Goal: Download file/media: Download file/media

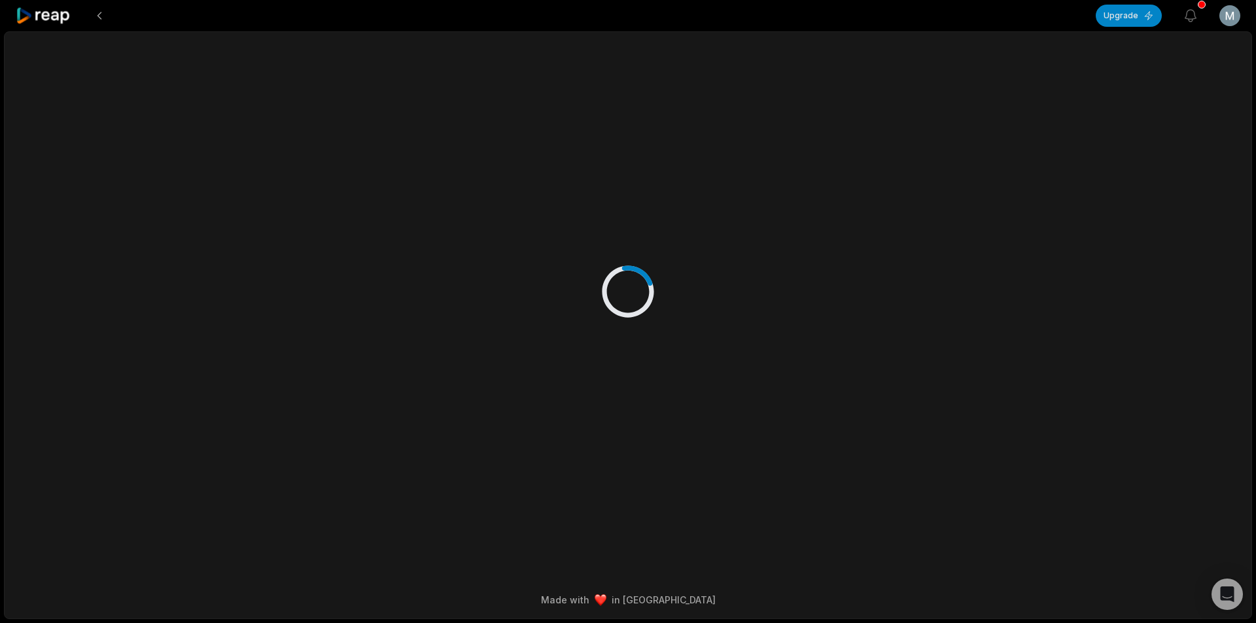
click at [66, 16] on icon at bounding box center [44, 16] width 56 height 18
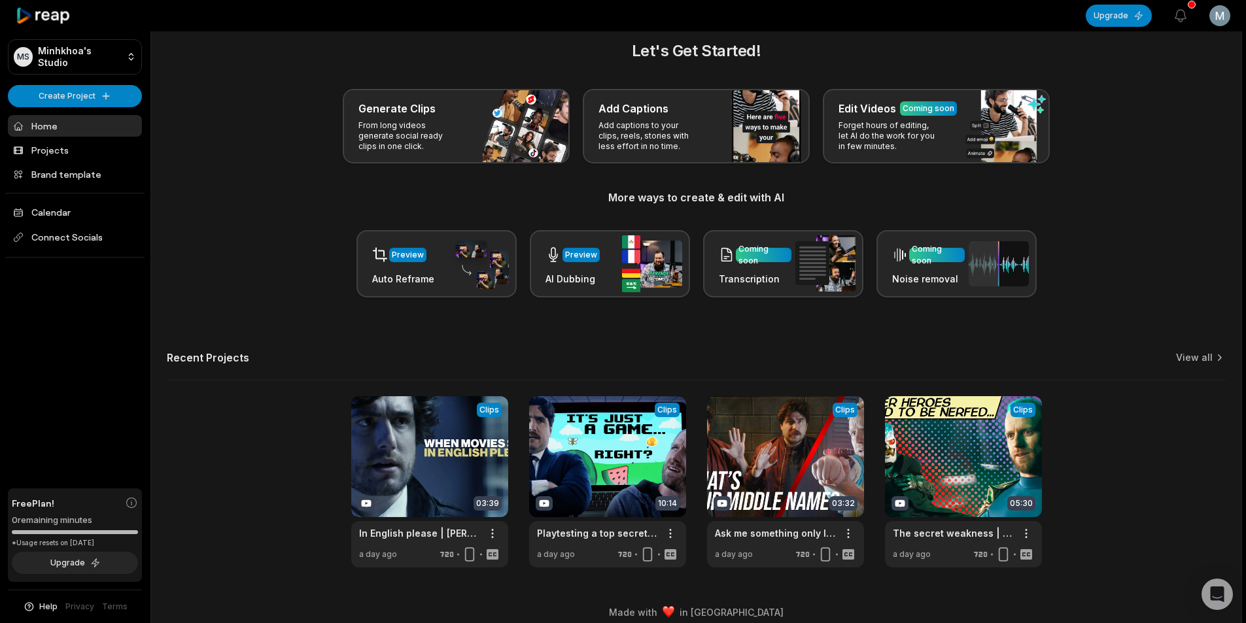
scroll to position [29, 0]
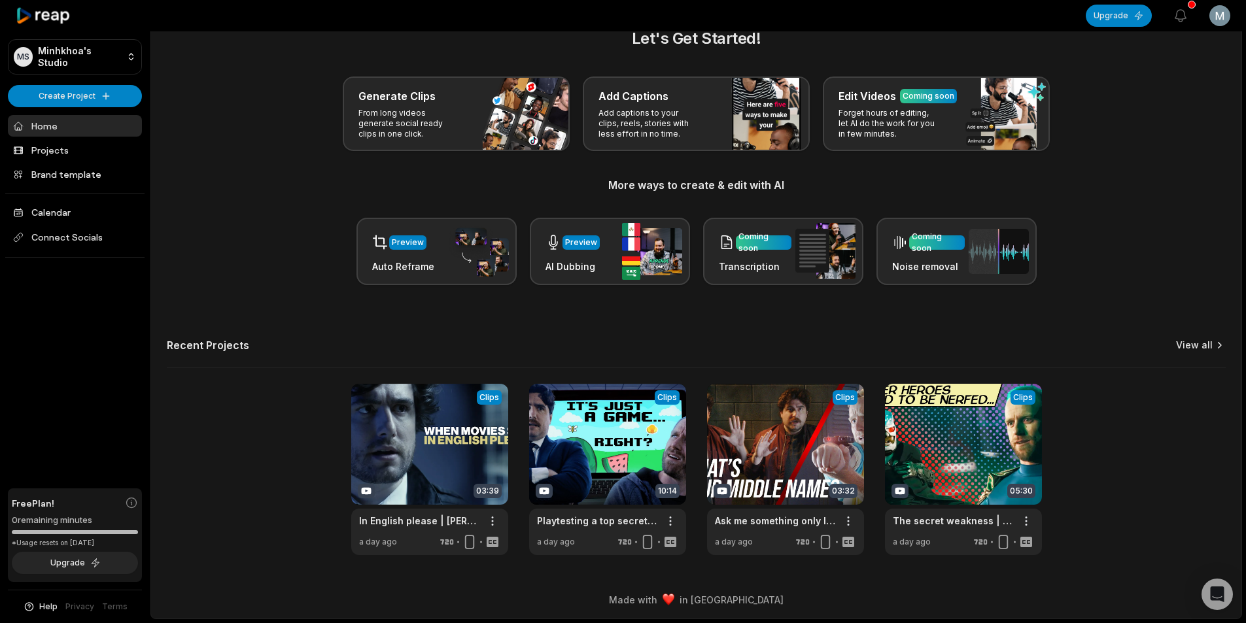
click at [1207, 342] on link "View all" at bounding box center [1194, 345] width 37 height 13
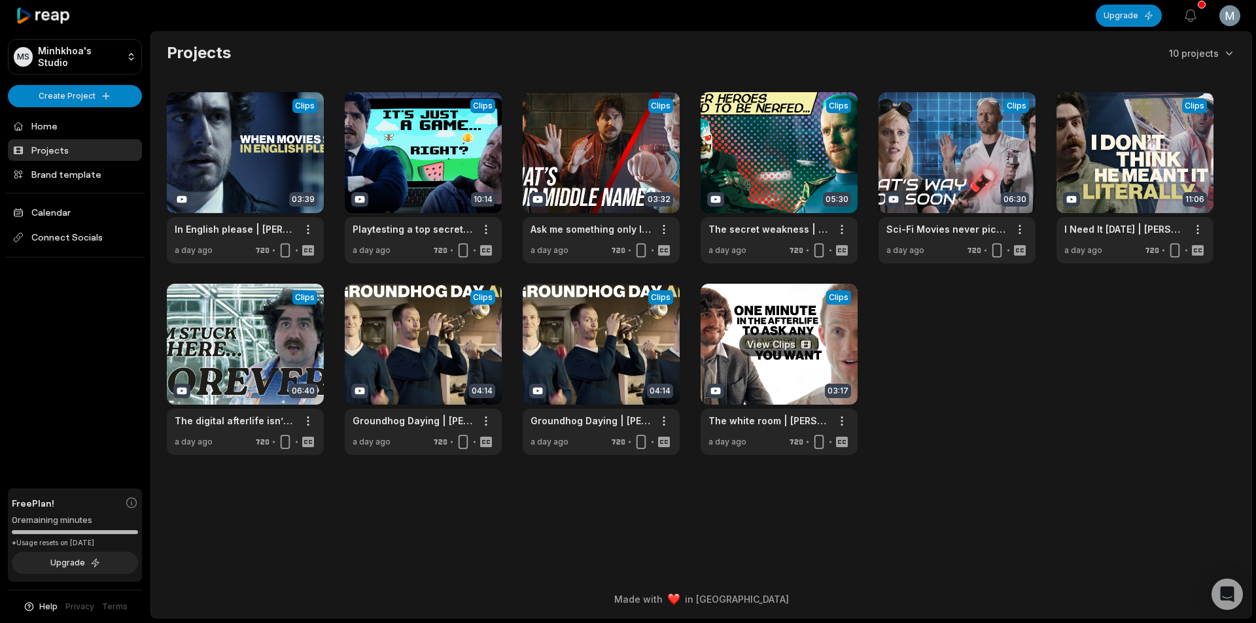
click at [773, 364] on link at bounding box center [778, 369] width 157 height 171
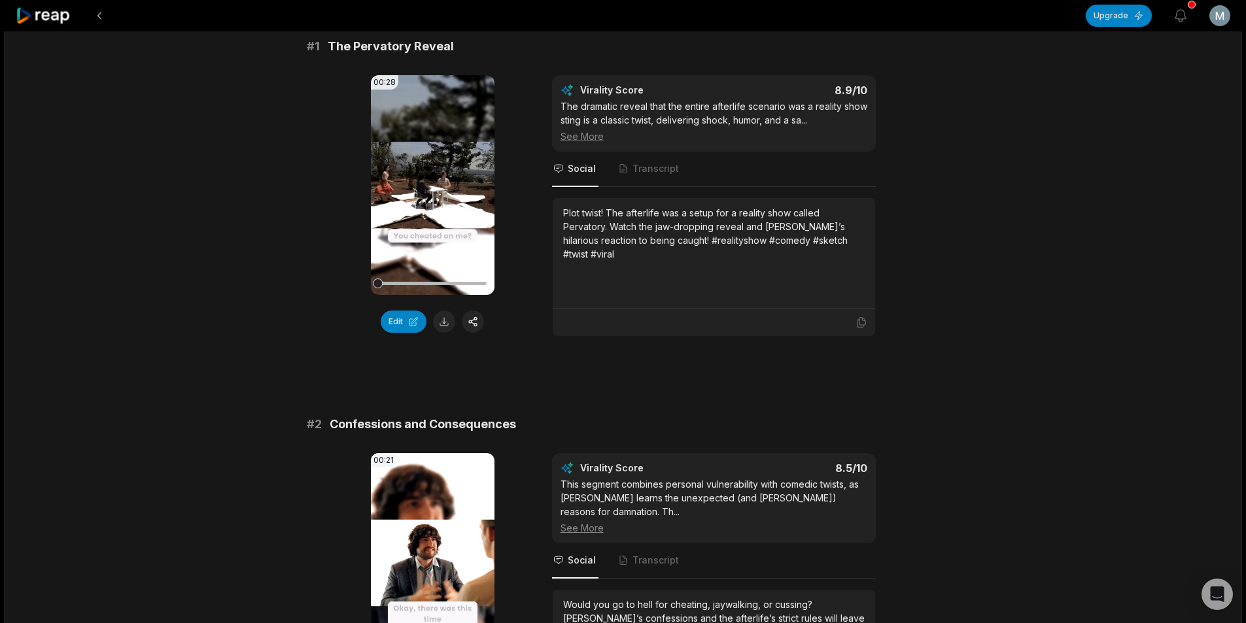
scroll to position [131, 0]
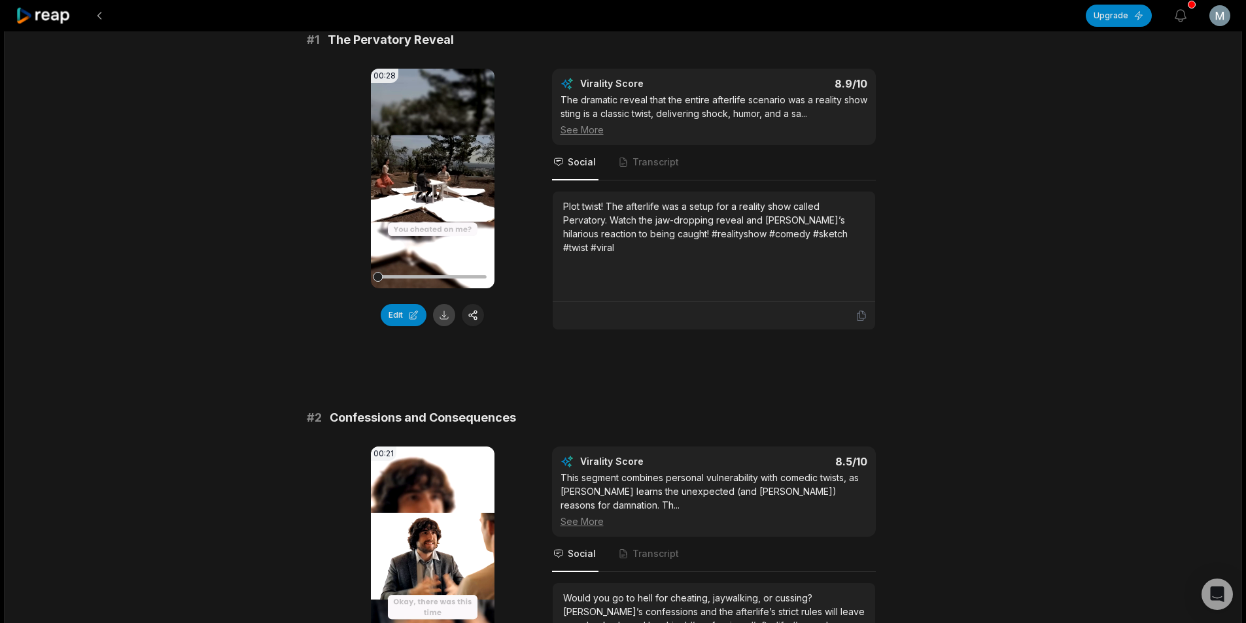
click at [442, 313] on button at bounding box center [444, 315] width 22 height 22
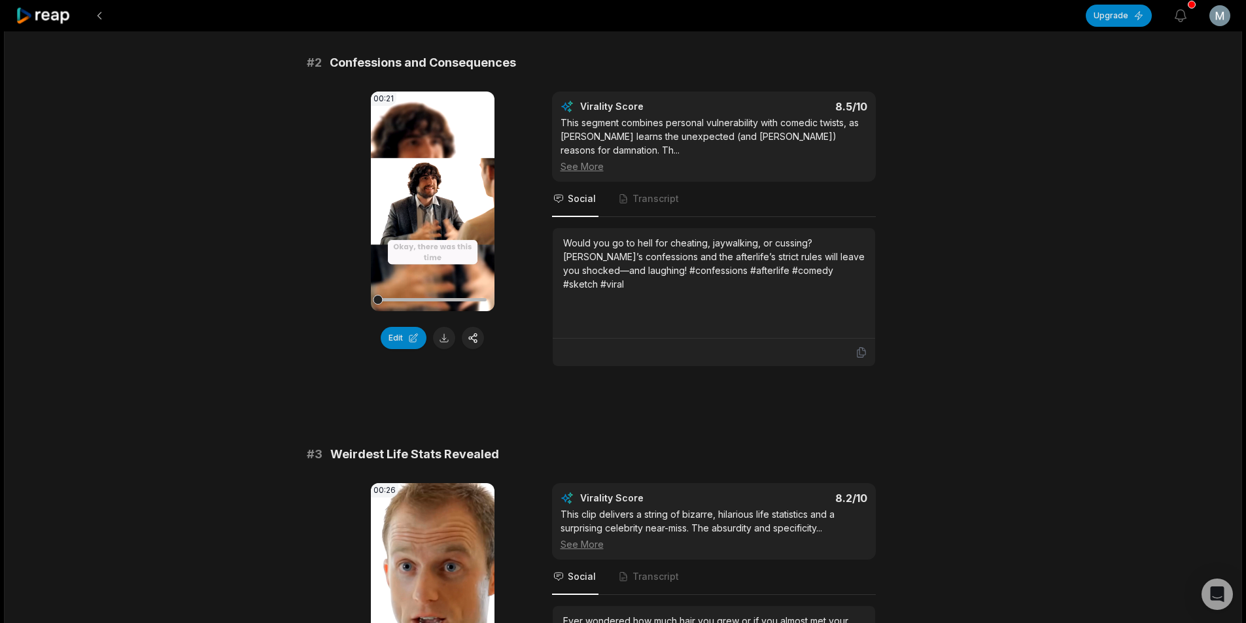
scroll to position [523, 0]
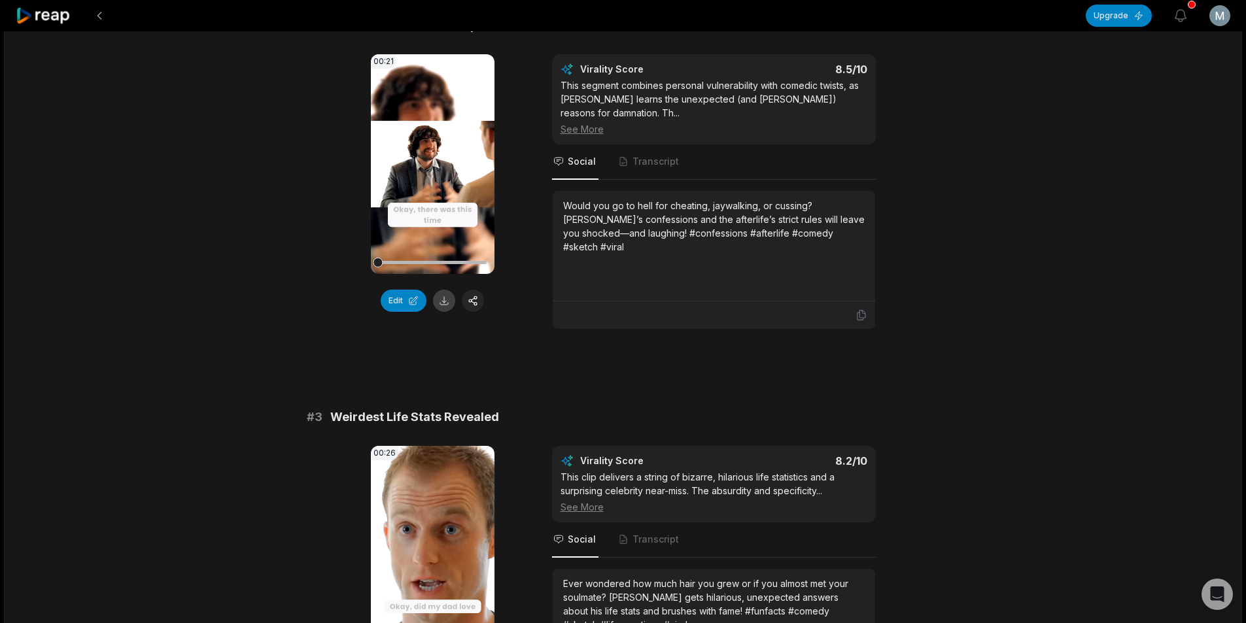
click at [444, 301] on button at bounding box center [444, 301] width 22 height 22
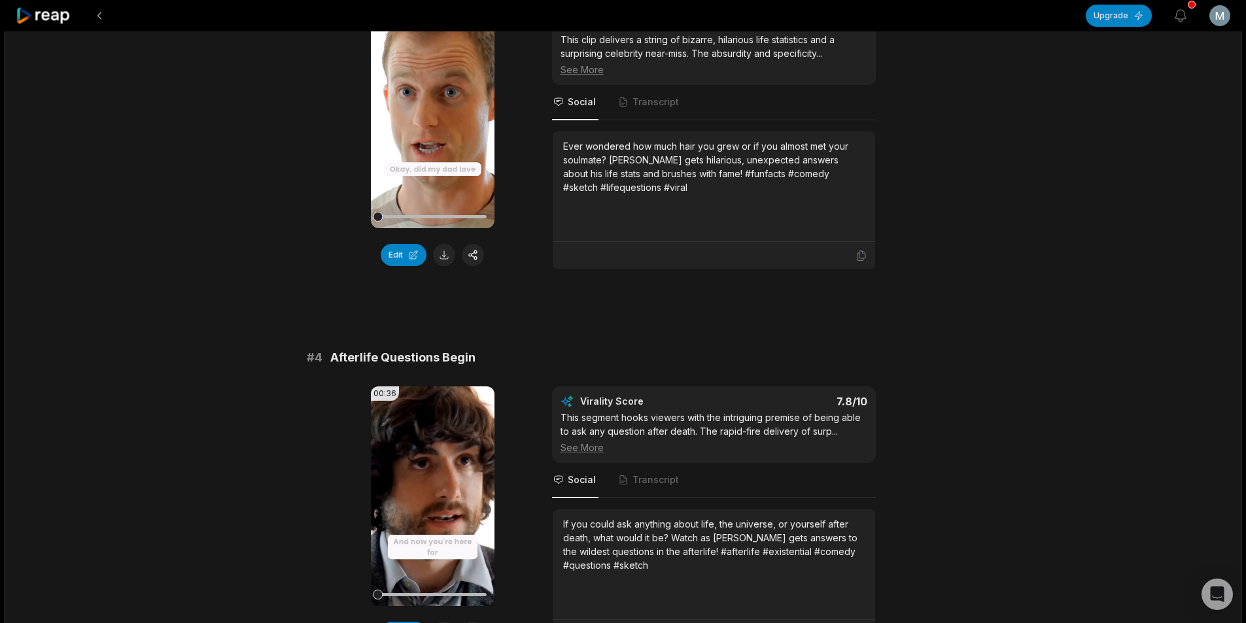
scroll to position [981, 0]
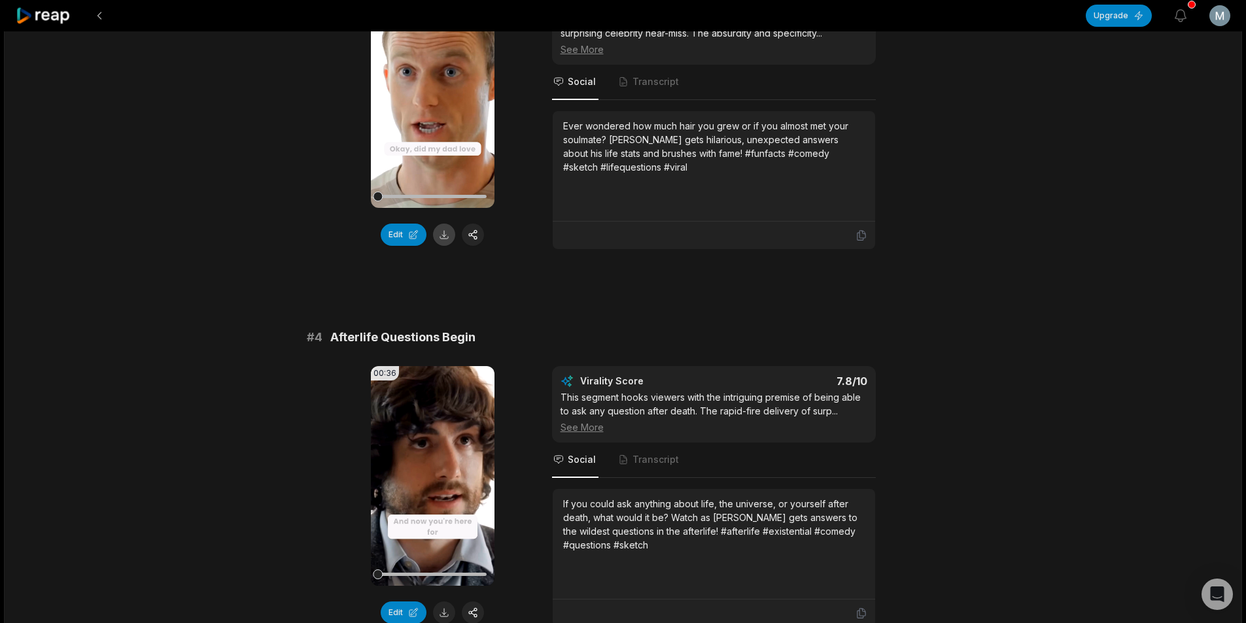
click at [448, 224] on button at bounding box center [444, 235] width 22 height 22
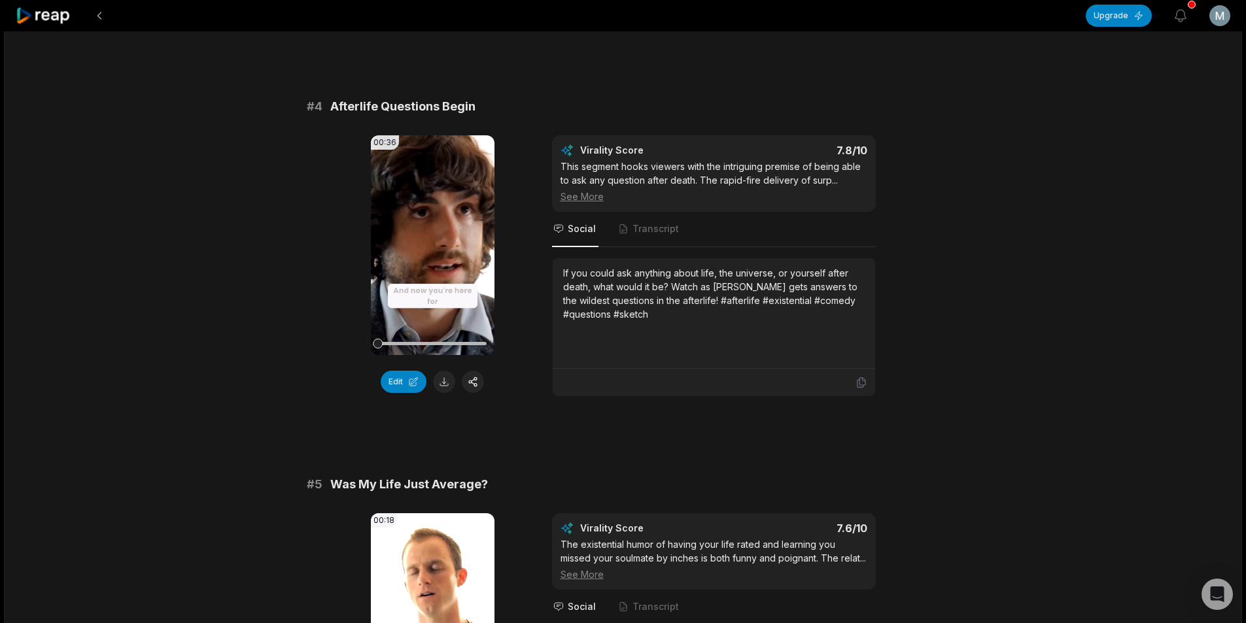
scroll to position [1308, 0]
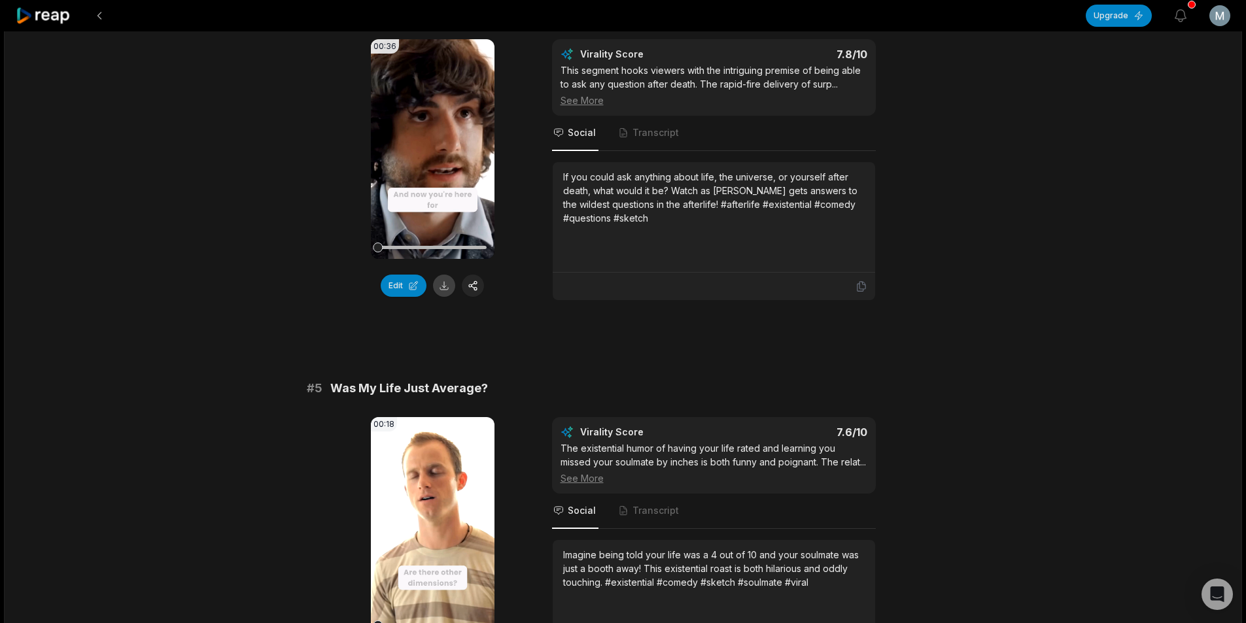
click at [448, 275] on button at bounding box center [444, 286] width 22 height 22
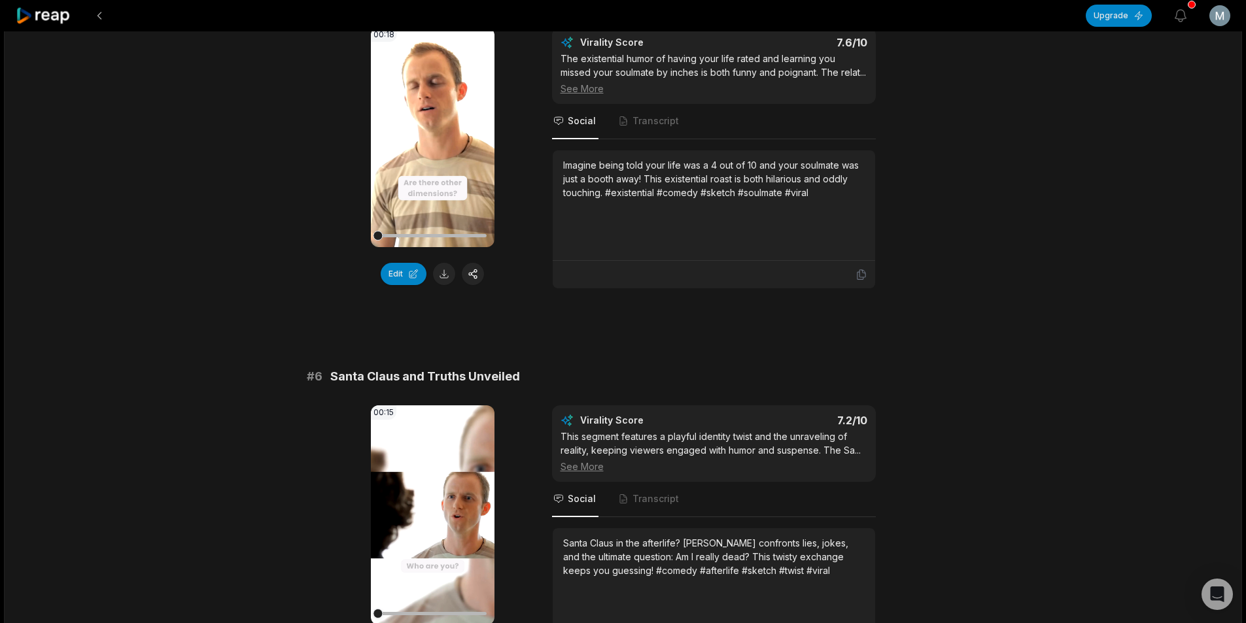
scroll to position [1700, 0]
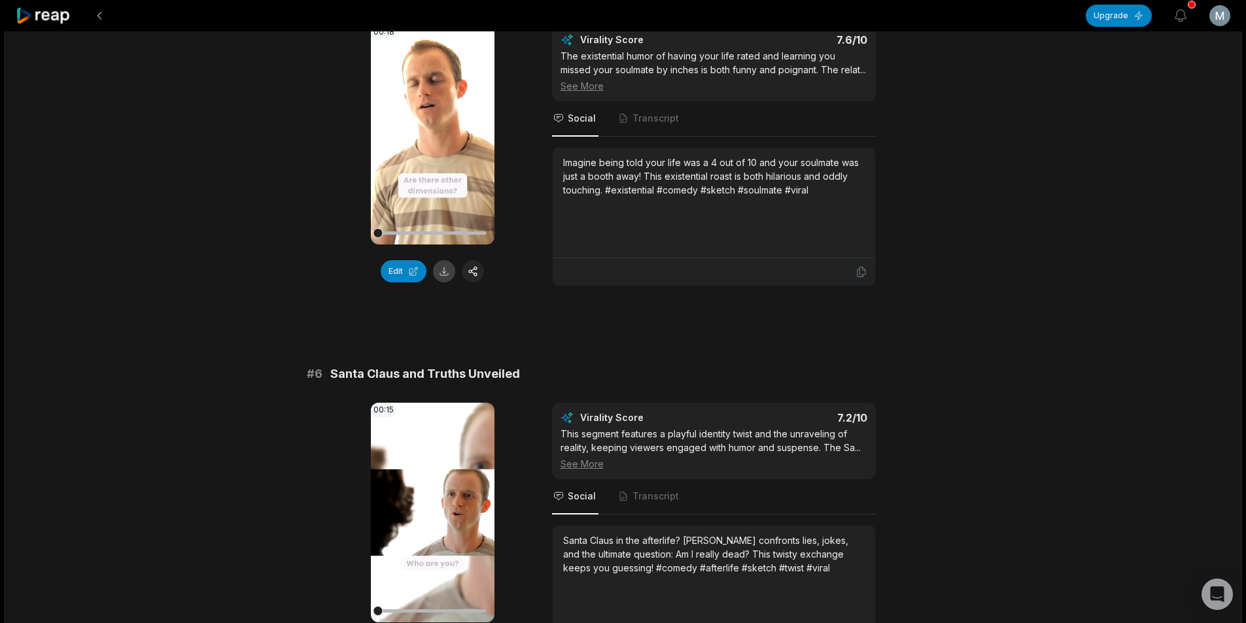
click at [438, 260] on button at bounding box center [444, 271] width 22 height 22
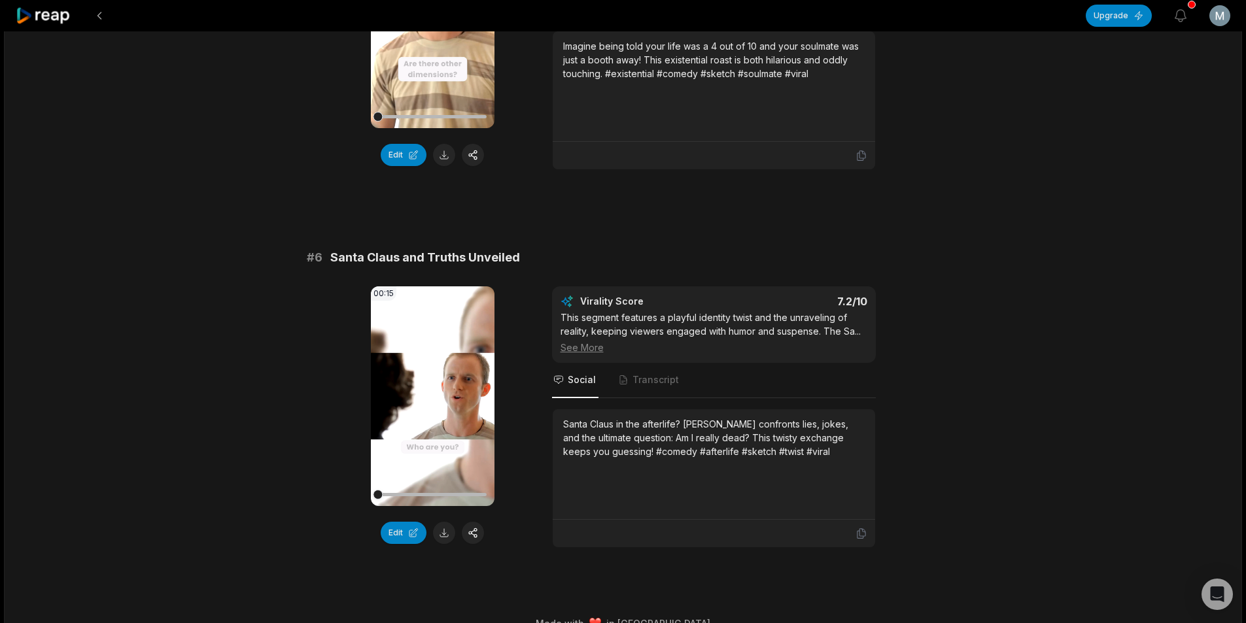
scroll to position [1821, 0]
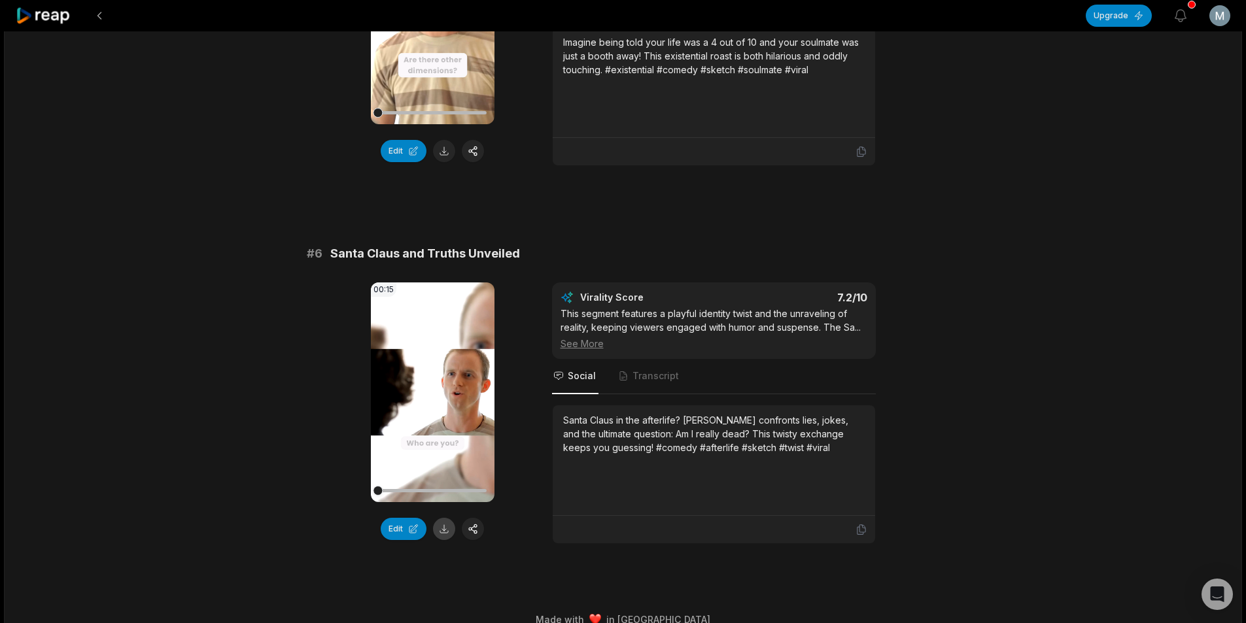
click at [445, 518] on button at bounding box center [444, 529] width 22 height 22
click at [936, 245] on div "# 6 Santa Claus and Truths Unveiled" at bounding box center [623, 254] width 633 height 18
click at [105, 14] on button at bounding box center [100, 16] width 24 height 24
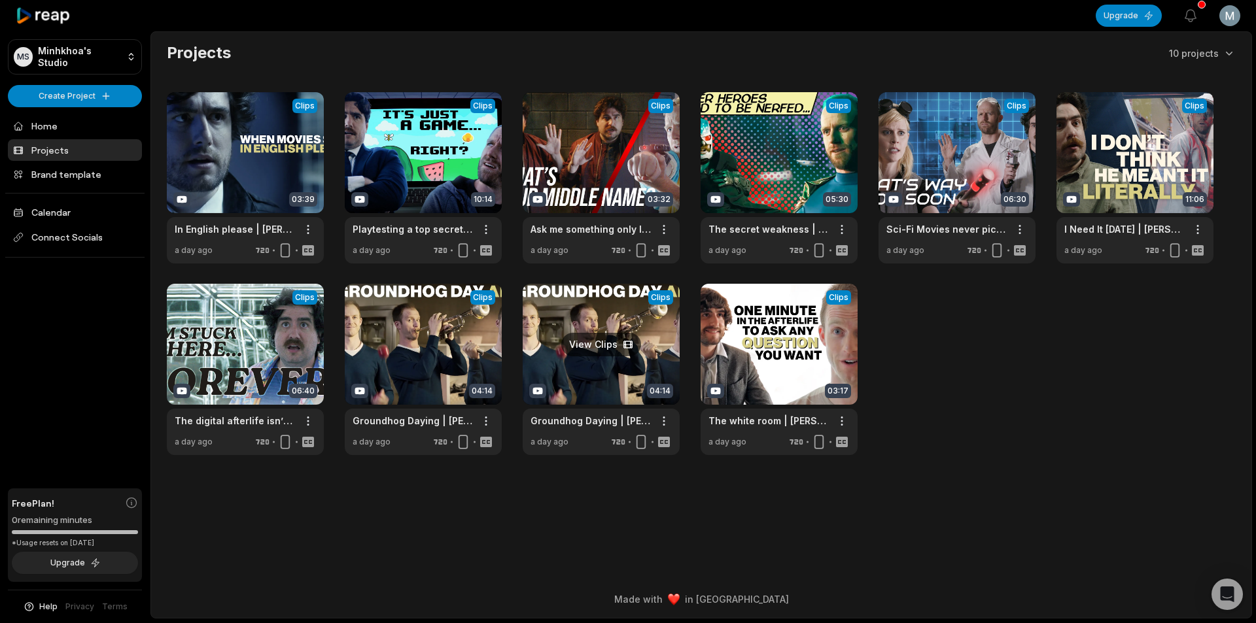
click at [613, 358] on link at bounding box center [601, 369] width 157 height 171
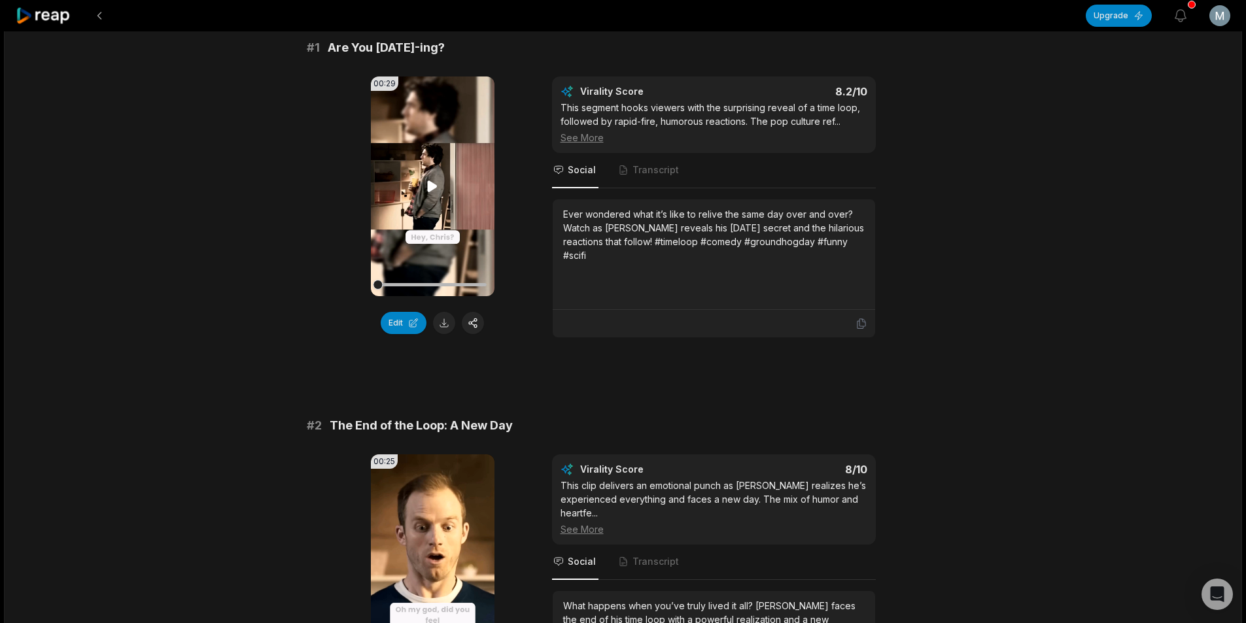
scroll to position [131, 0]
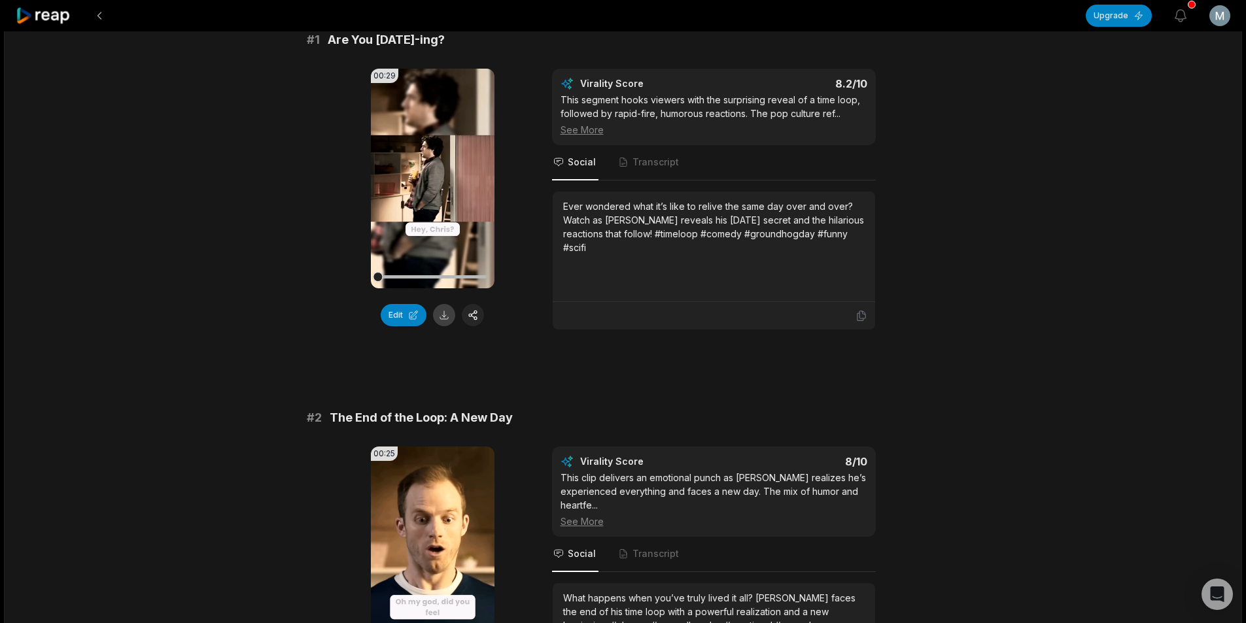
click at [447, 313] on button at bounding box center [444, 315] width 22 height 22
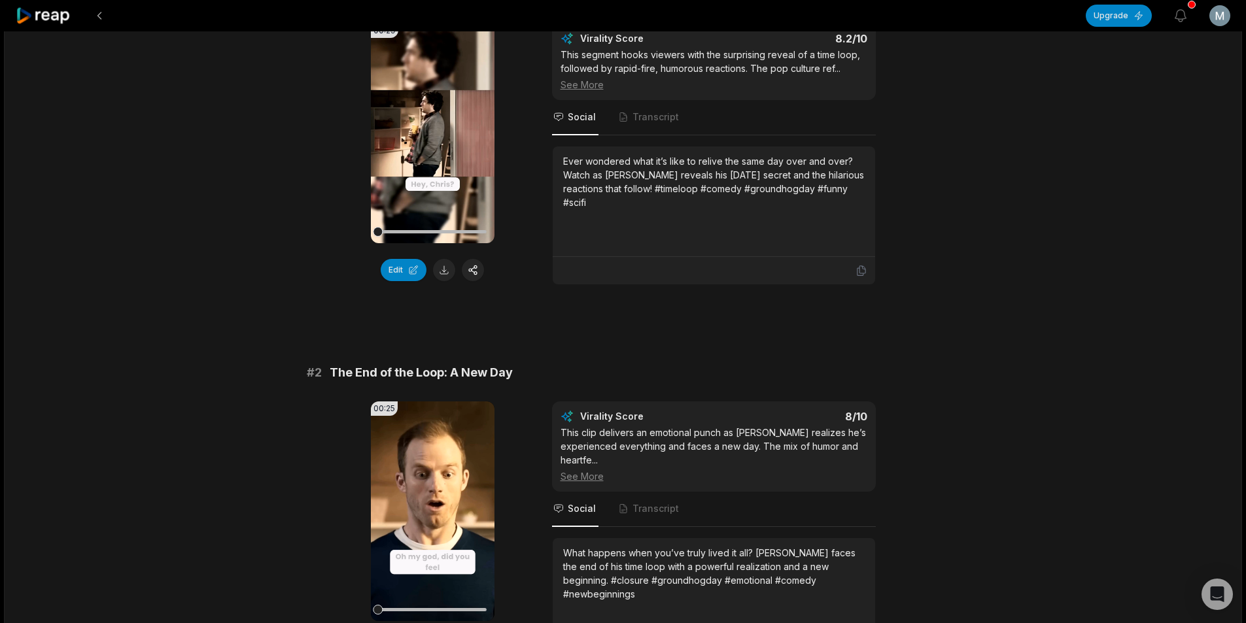
scroll to position [392, 0]
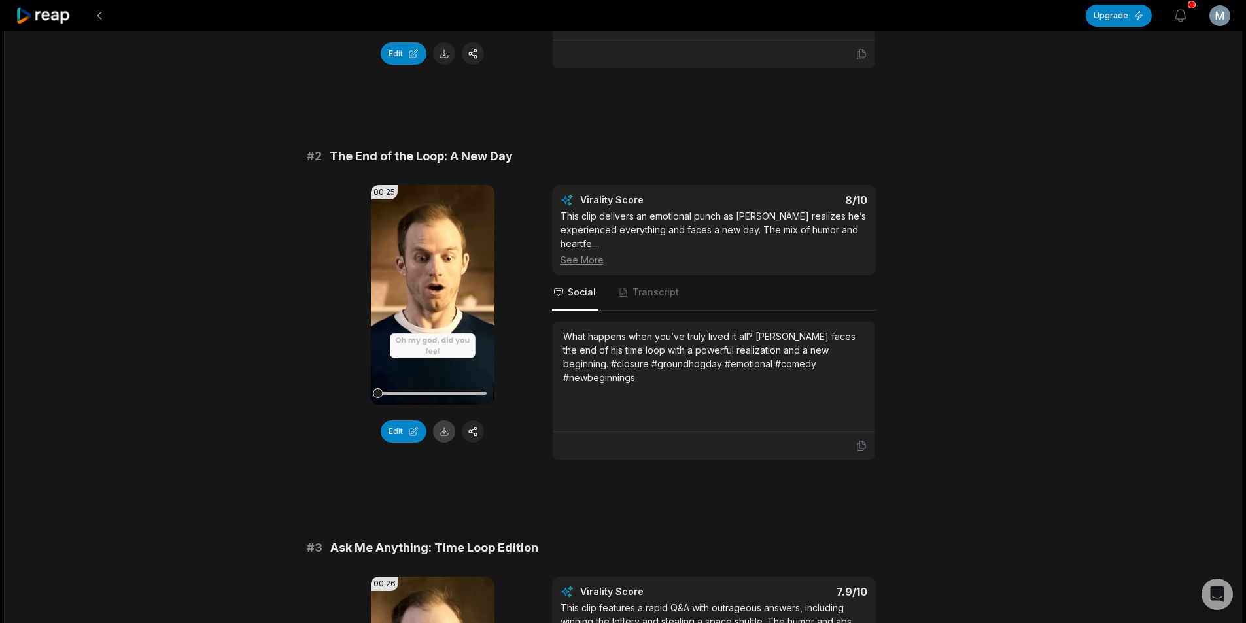
click at [438, 423] on button at bounding box center [444, 432] width 22 height 22
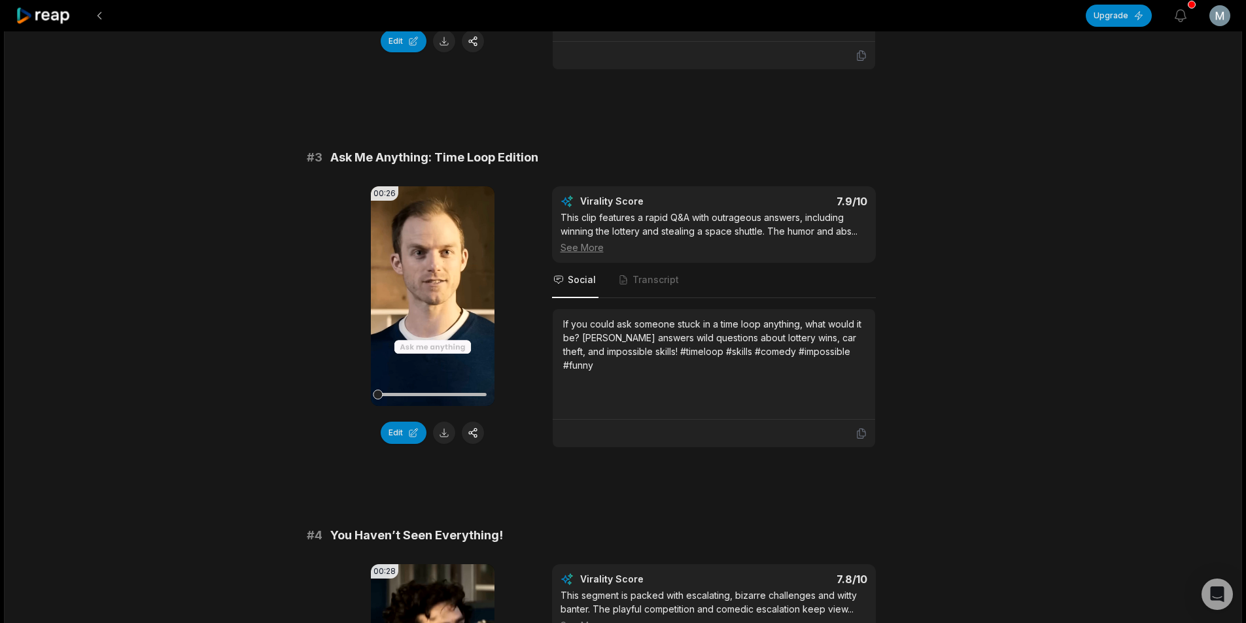
scroll to position [785, 0]
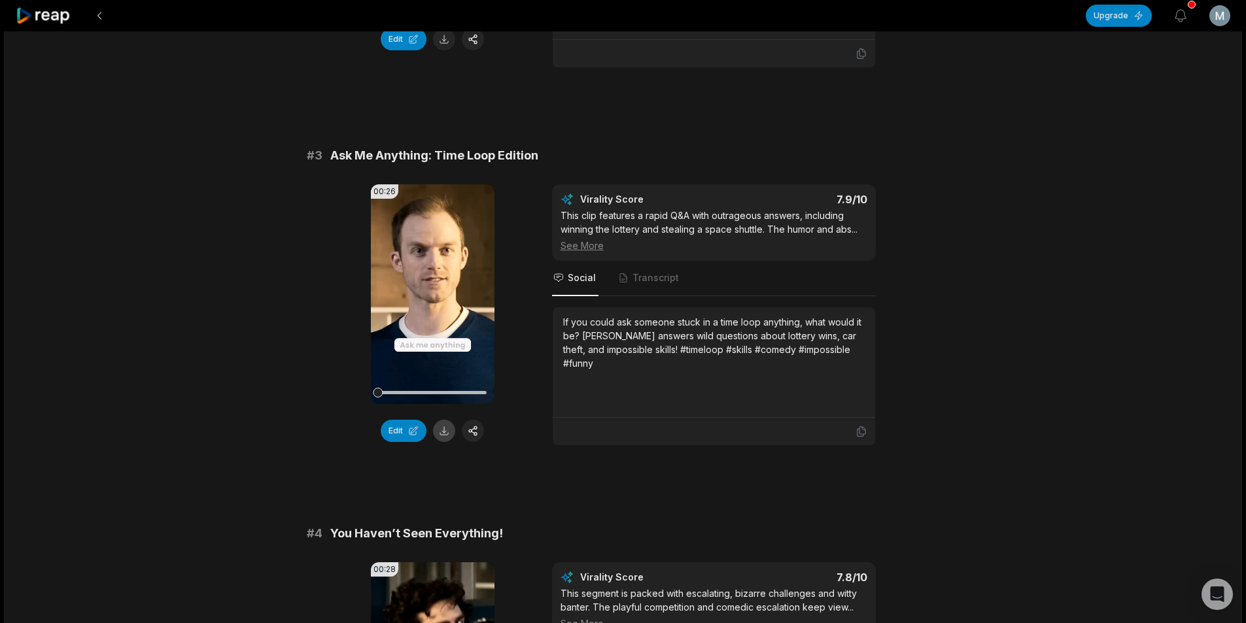
click at [442, 422] on button at bounding box center [444, 431] width 22 height 22
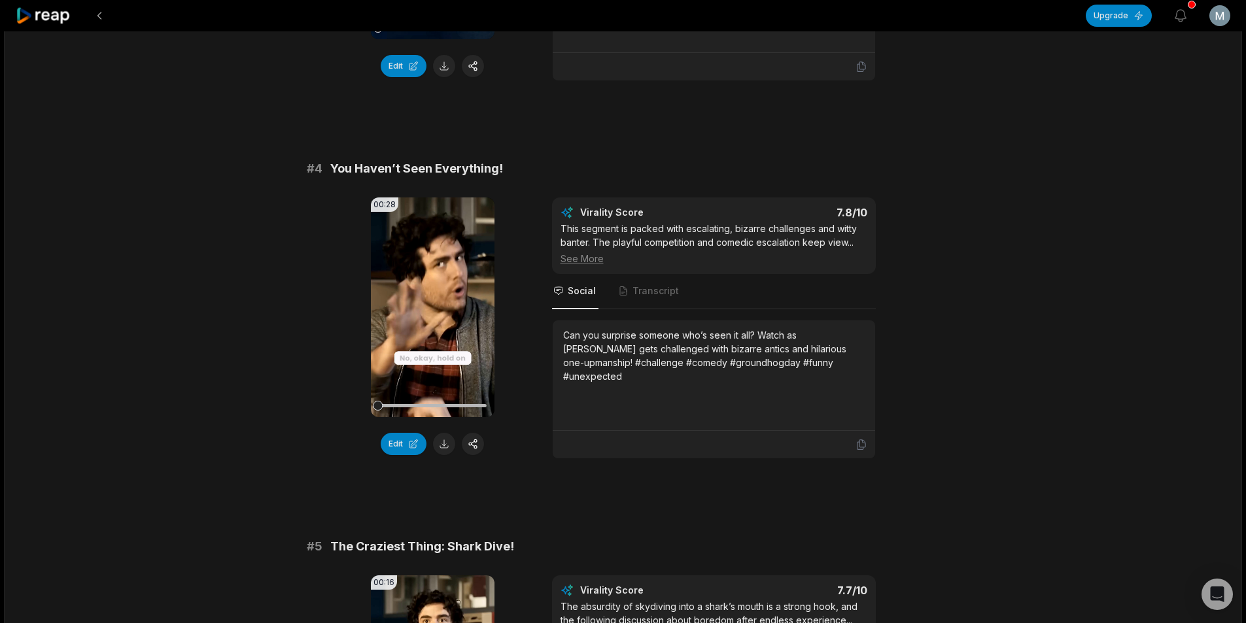
scroll to position [1177, 0]
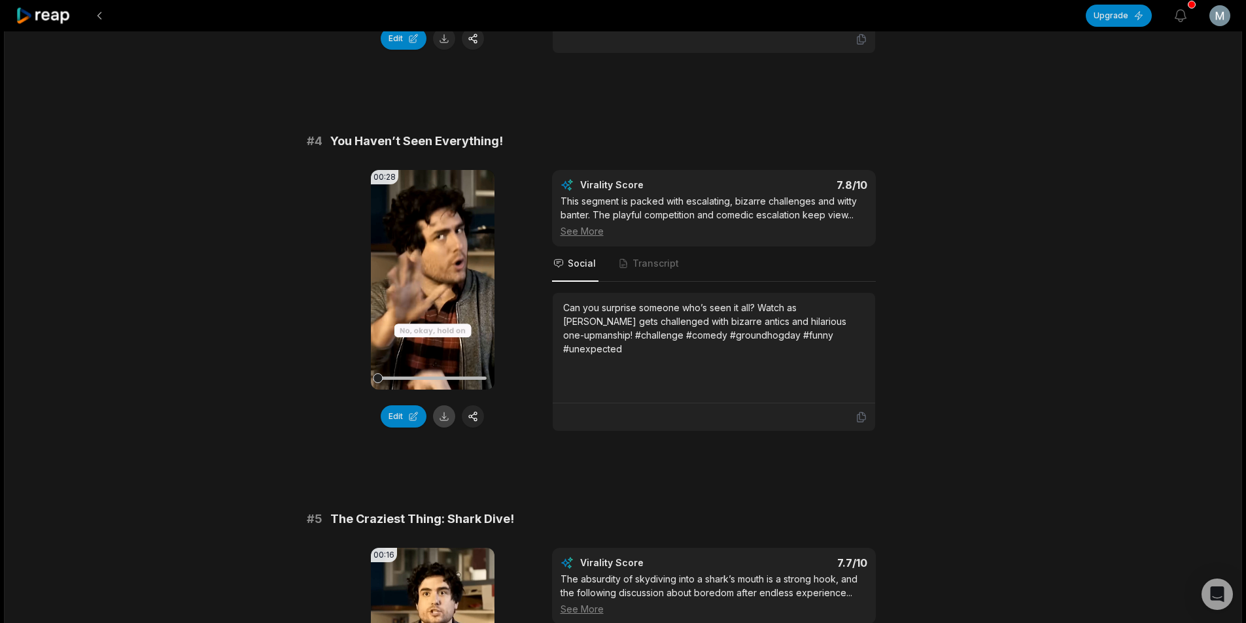
click at [448, 412] on button at bounding box center [444, 416] width 22 height 22
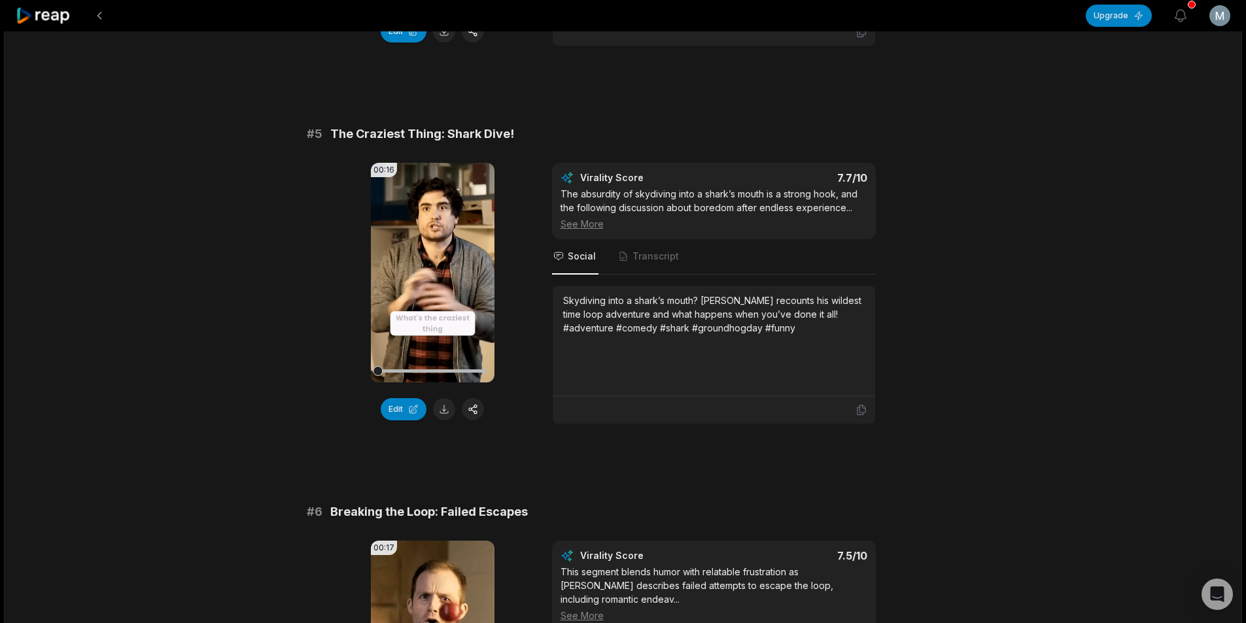
scroll to position [1570, 0]
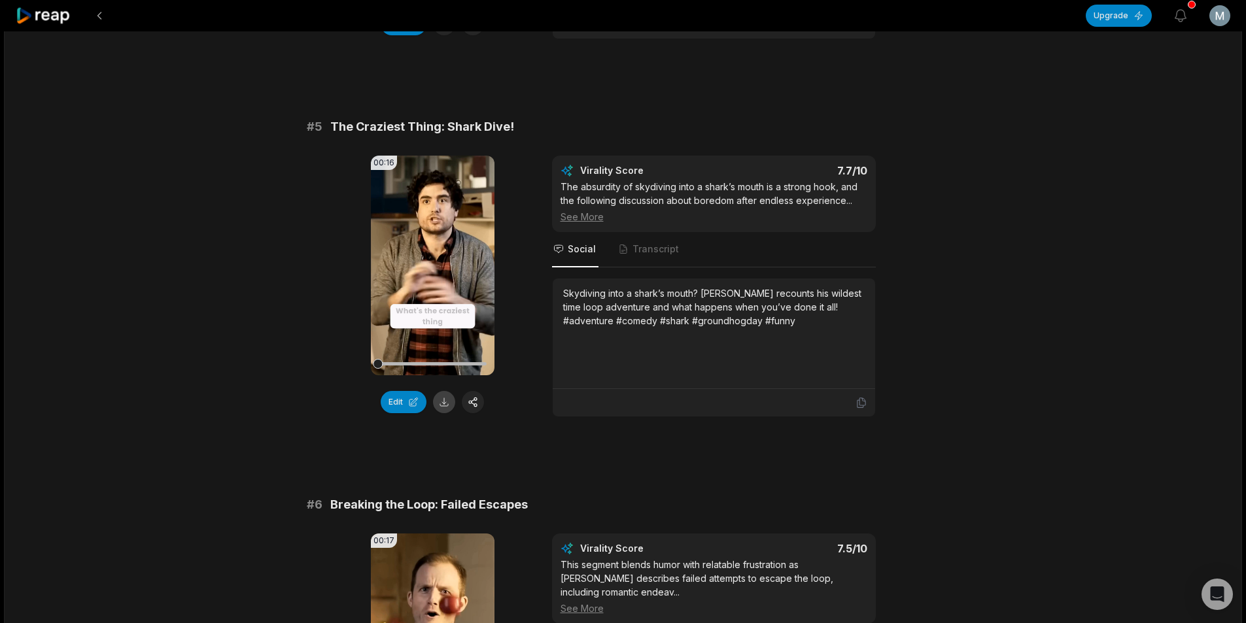
click at [441, 396] on button at bounding box center [444, 402] width 22 height 22
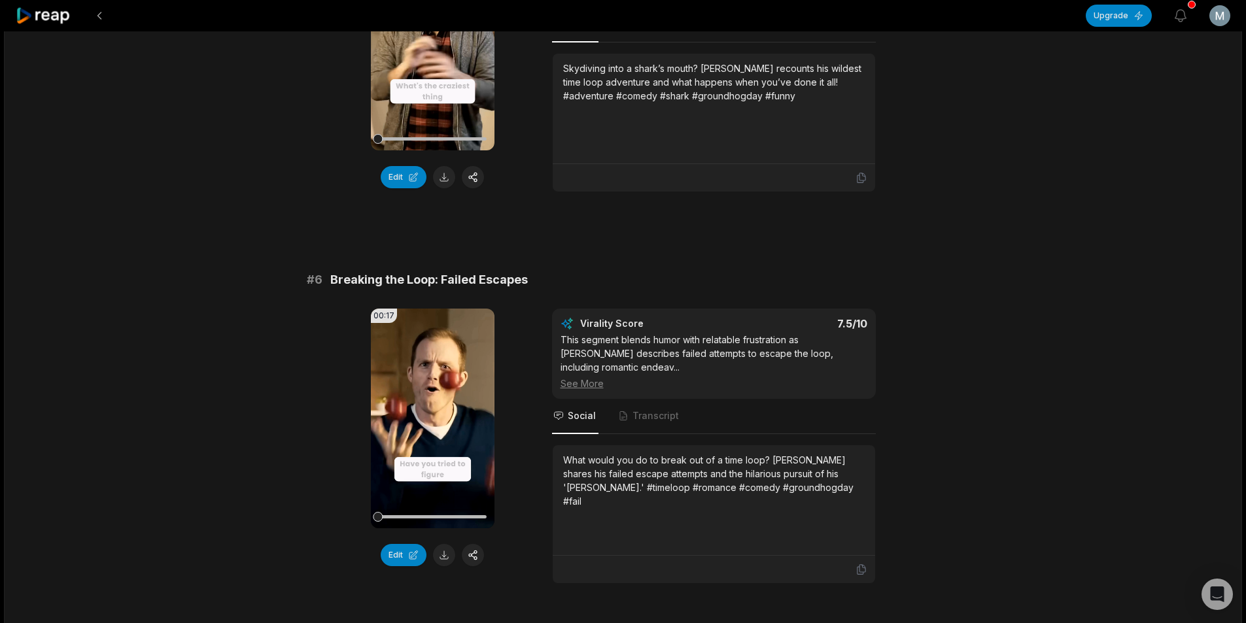
scroll to position [1848, 0]
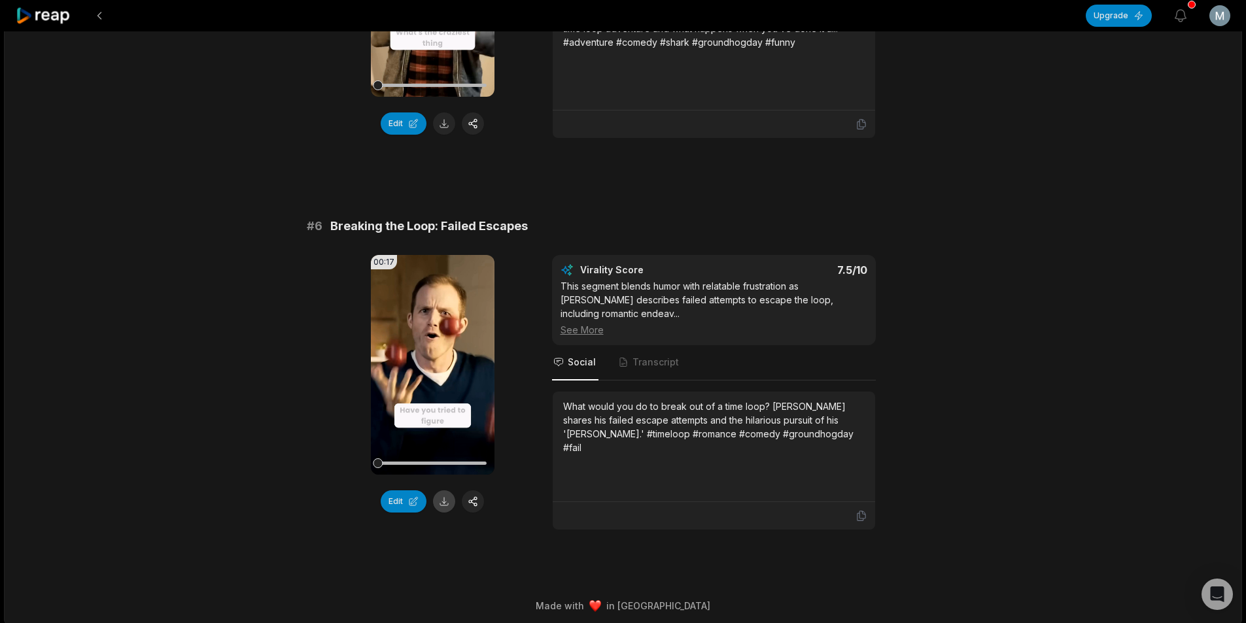
click at [441, 493] on button at bounding box center [444, 502] width 22 height 22
click at [103, 18] on button at bounding box center [100, 16] width 24 height 24
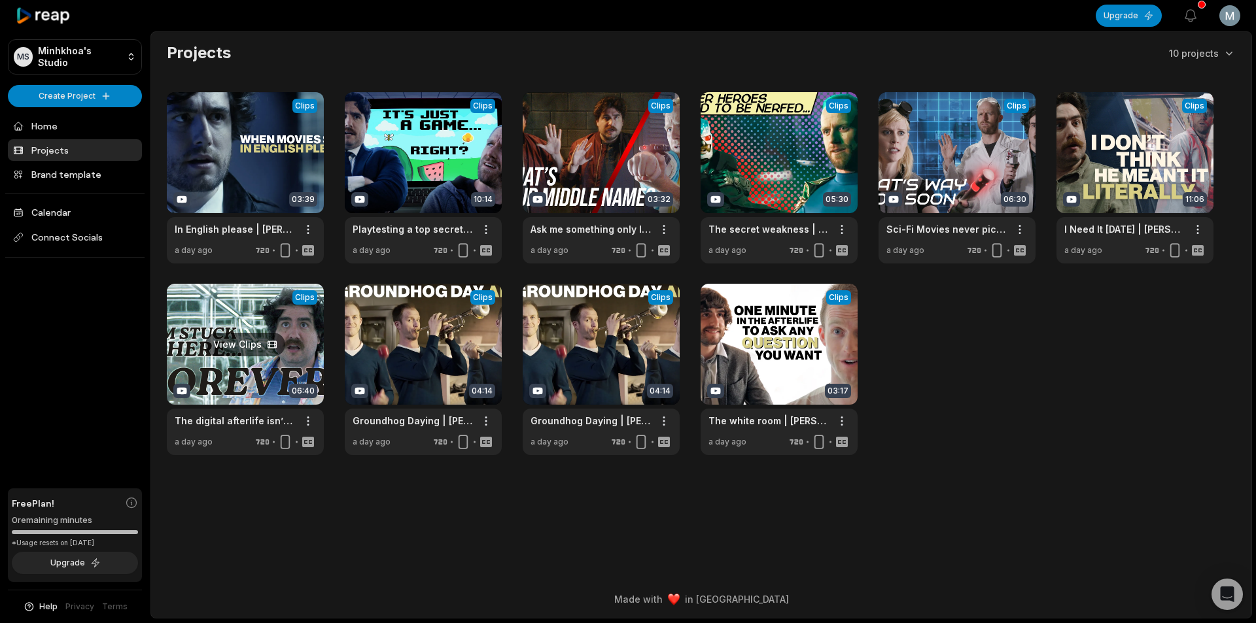
click at [256, 367] on link at bounding box center [245, 369] width 157 height 171
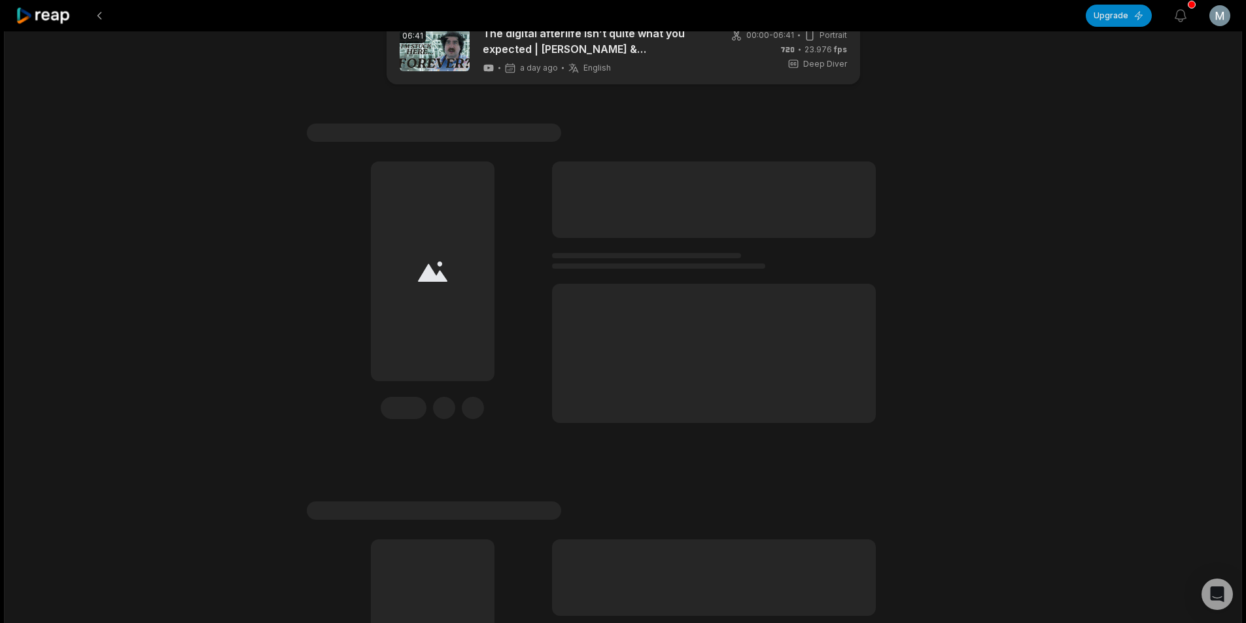
scroll to position [65, 0]
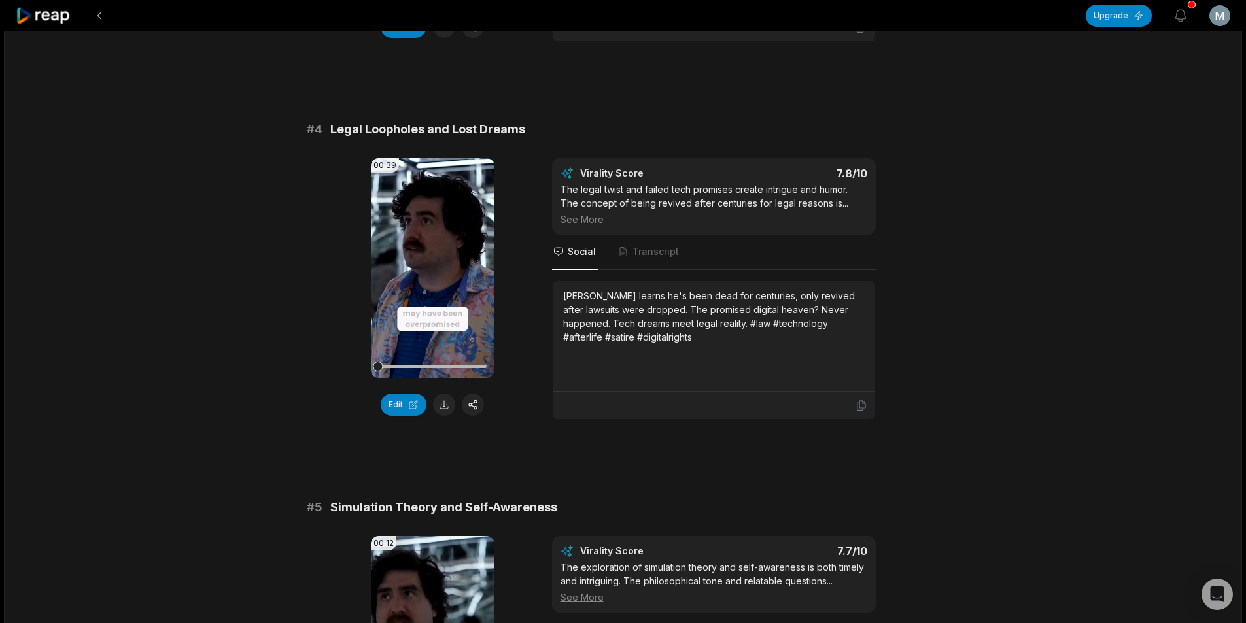
scroll to position [1243, 0]
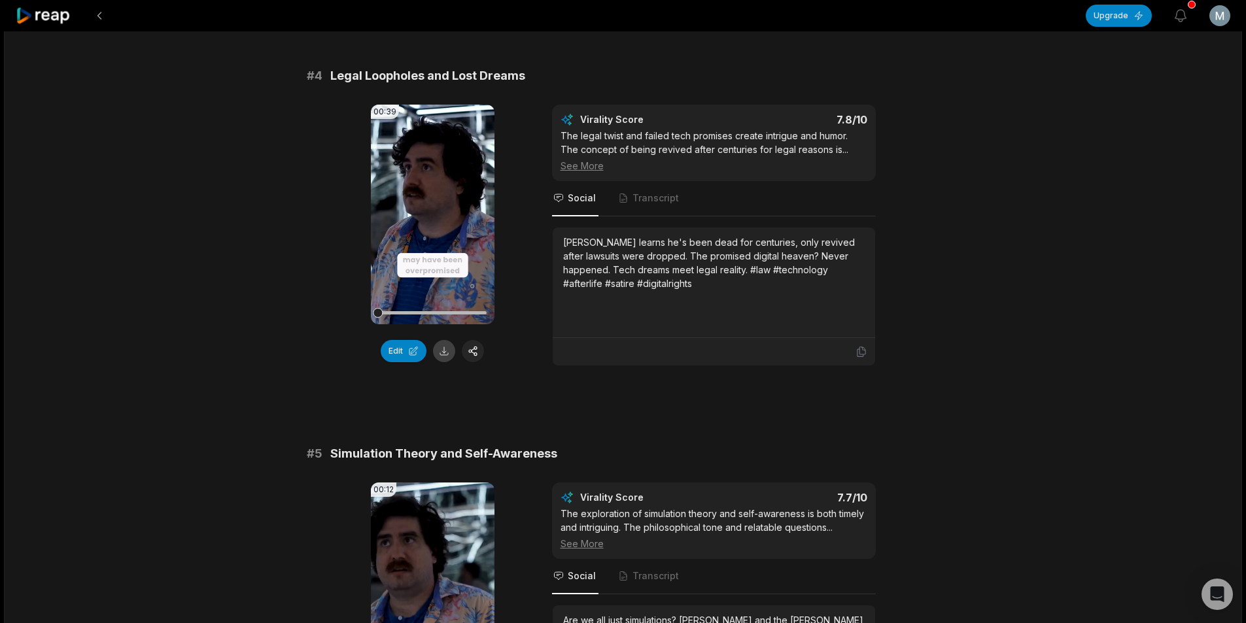
click at [444, 362] on button at bounding box center [444, 351] width 22 height 22
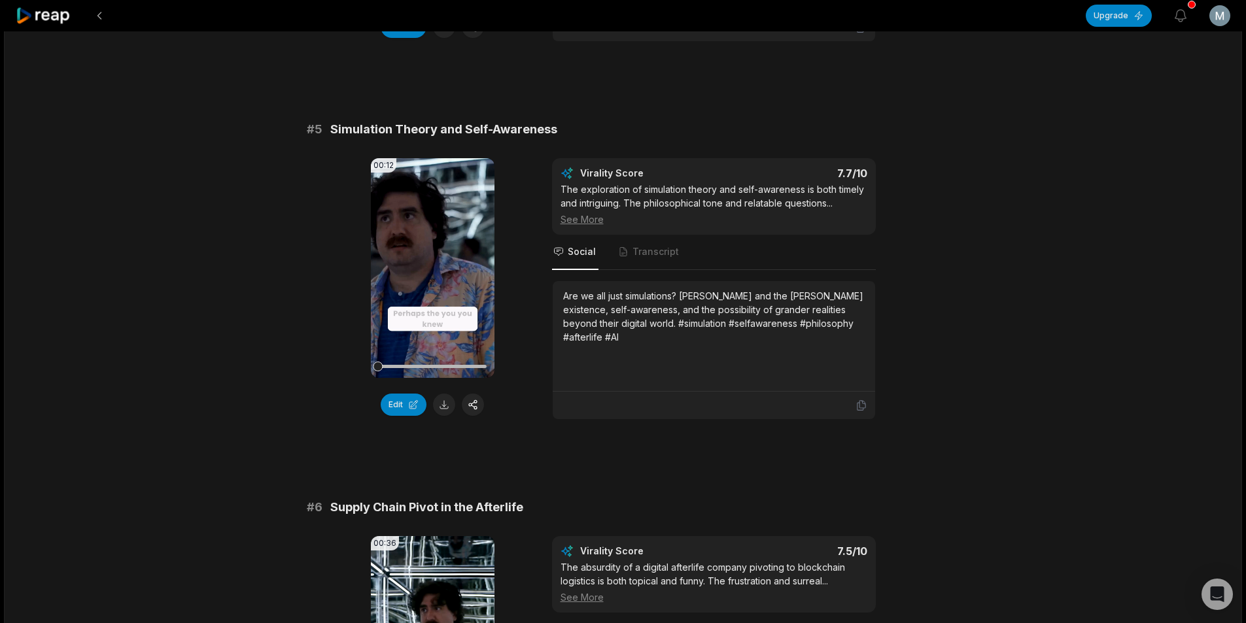
scroll to position [1570, 0]
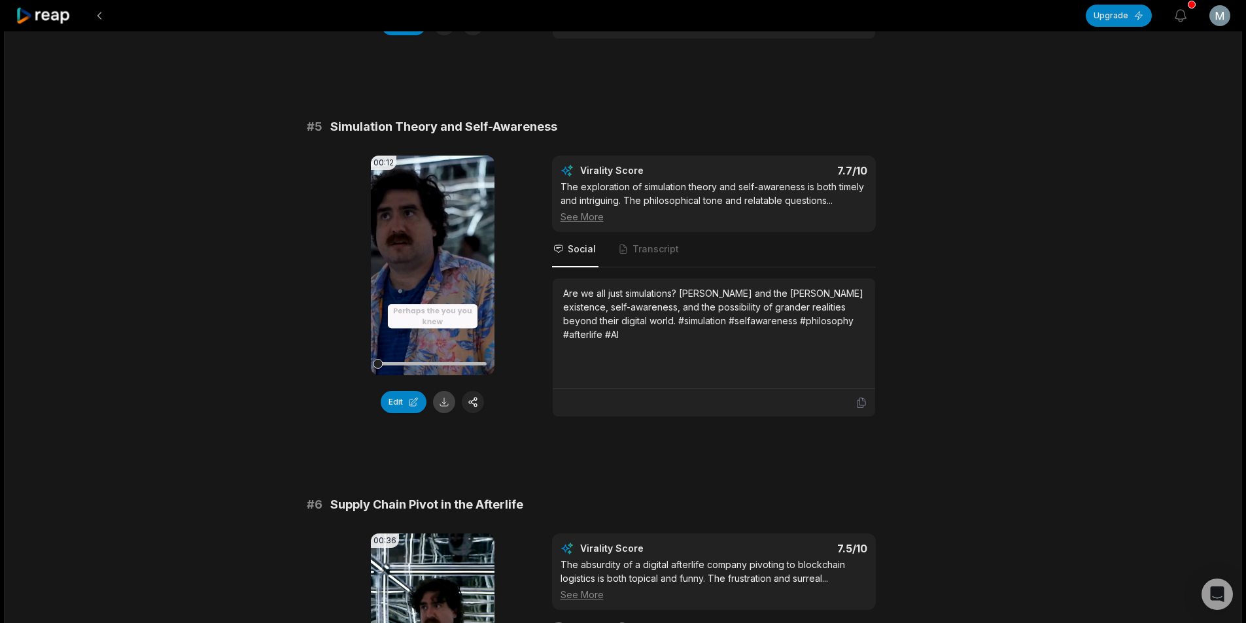
click at [447, 413] on button at bounding box center [444, 402] width 22 height 22
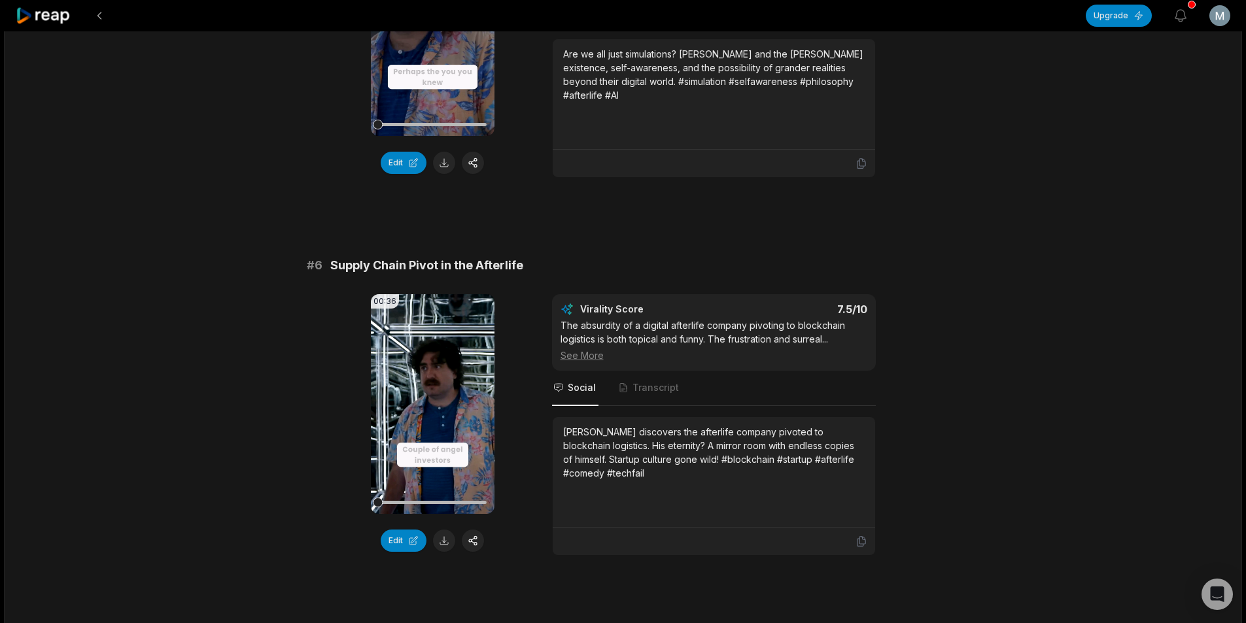
scroll to position [1897, 0]
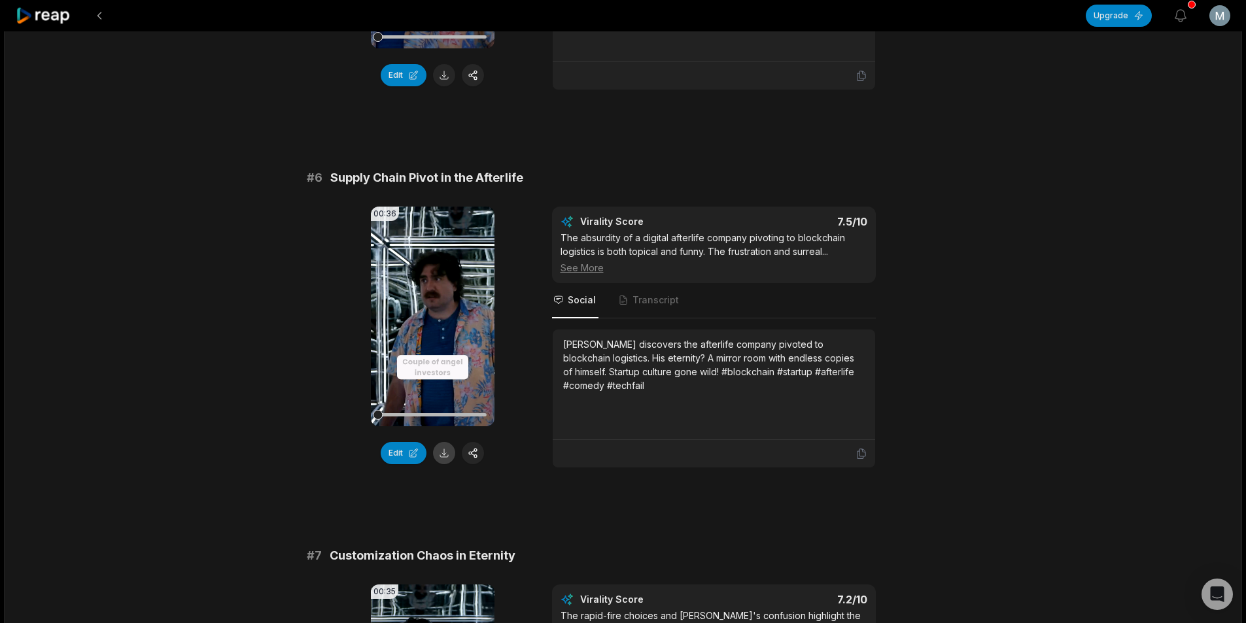
click at [445, 464] on button at bounding box center [444, 453] width 22 height 22
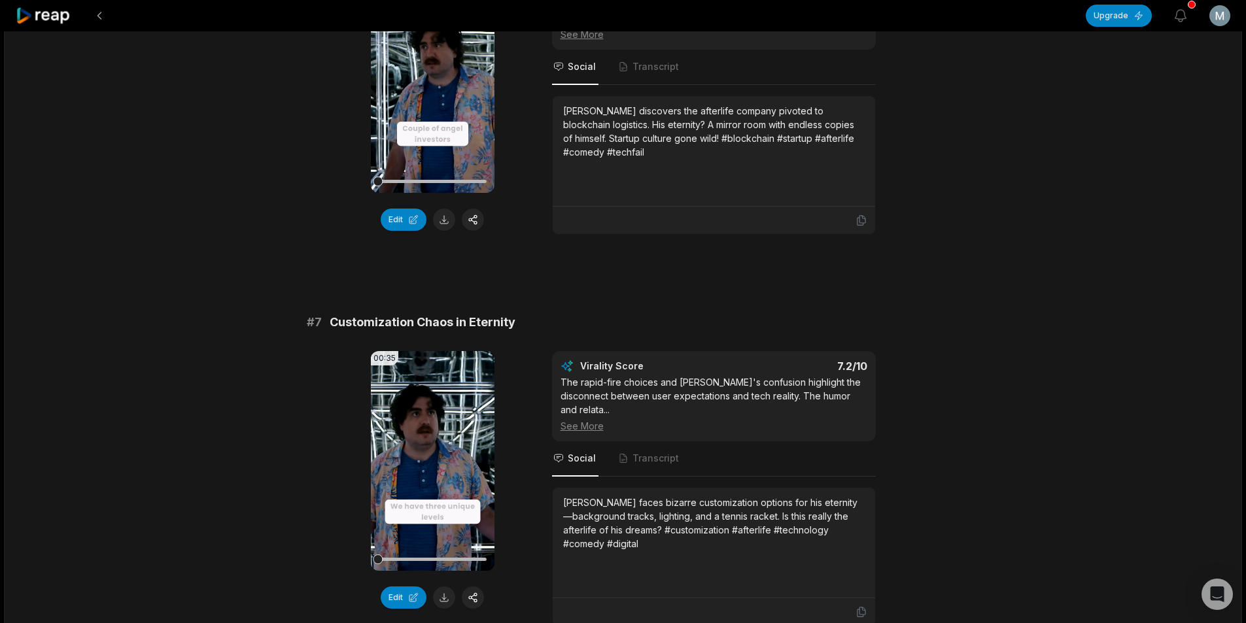
scroll to position [2289, 0]
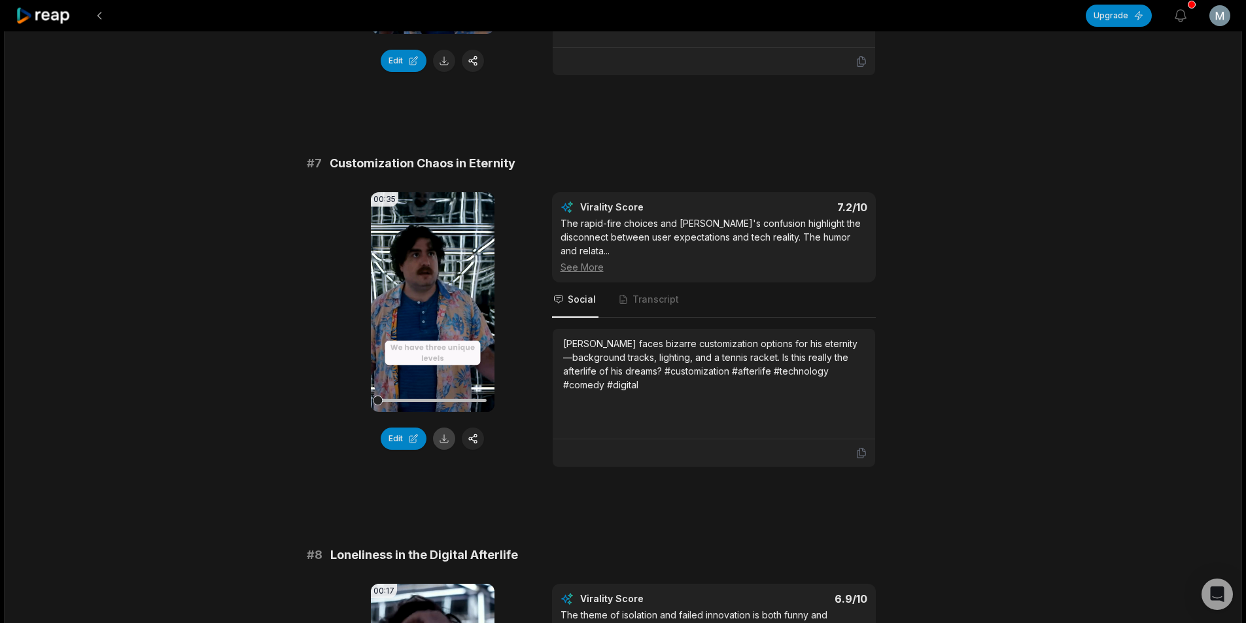
click at [441, 450] on button at bounding box center [444, 439] width 22 height 22
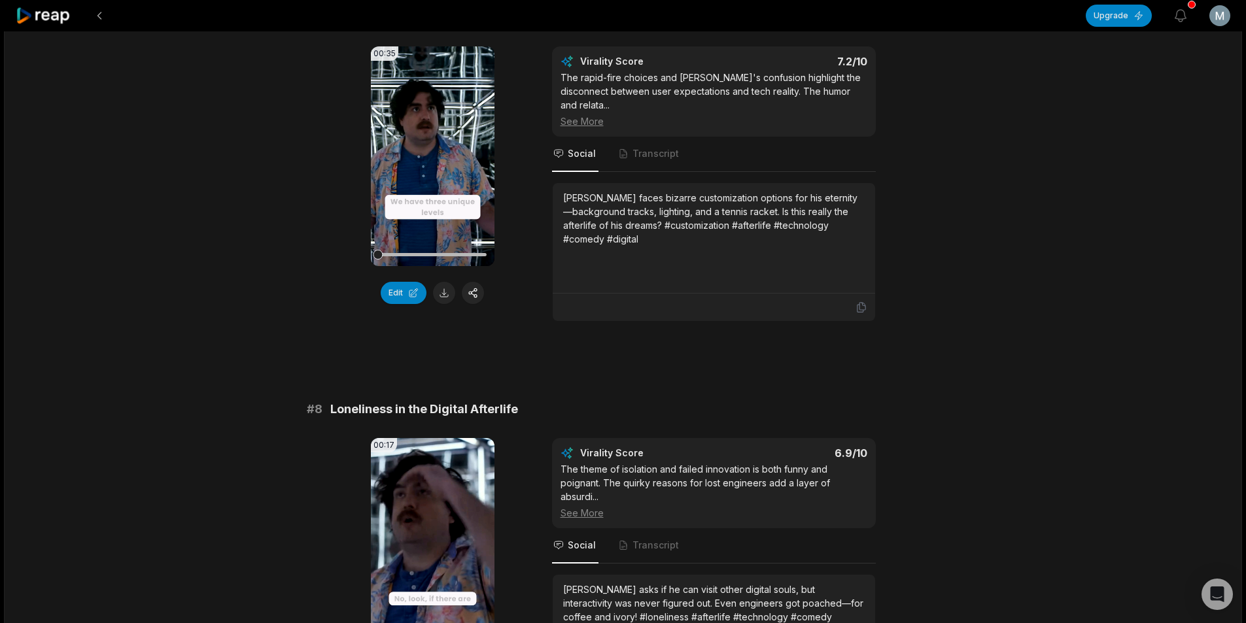
scroll to position [2616, 0]
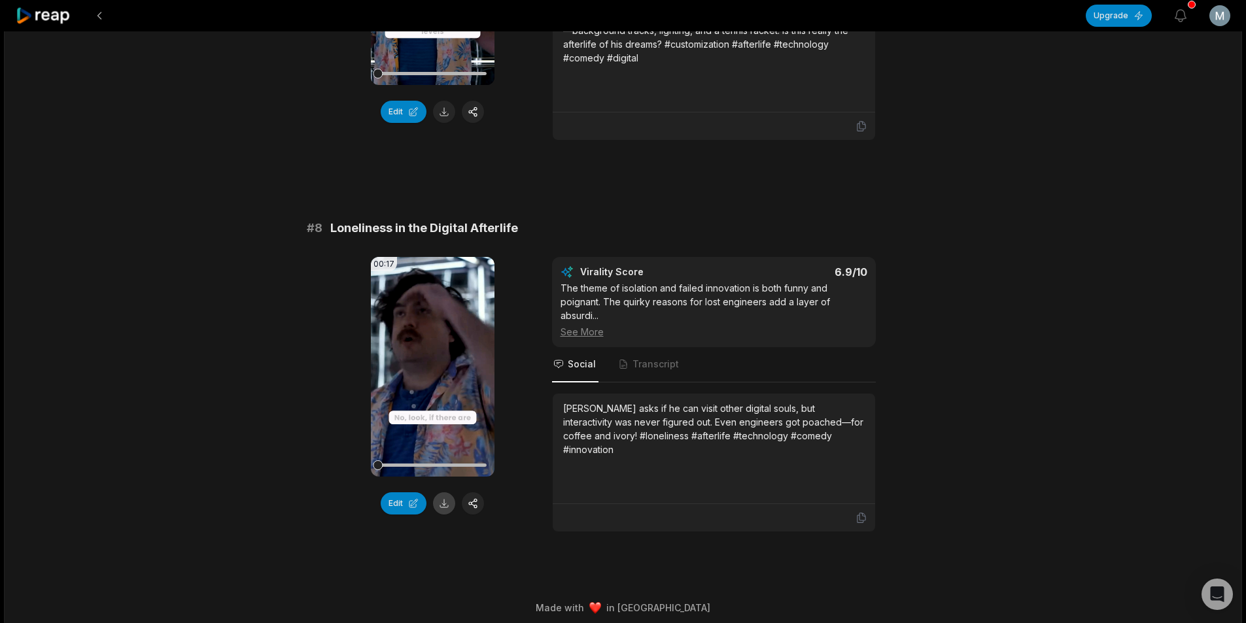
click at [446, 505] on button at bounding box center [444, 503] width 22 height 22
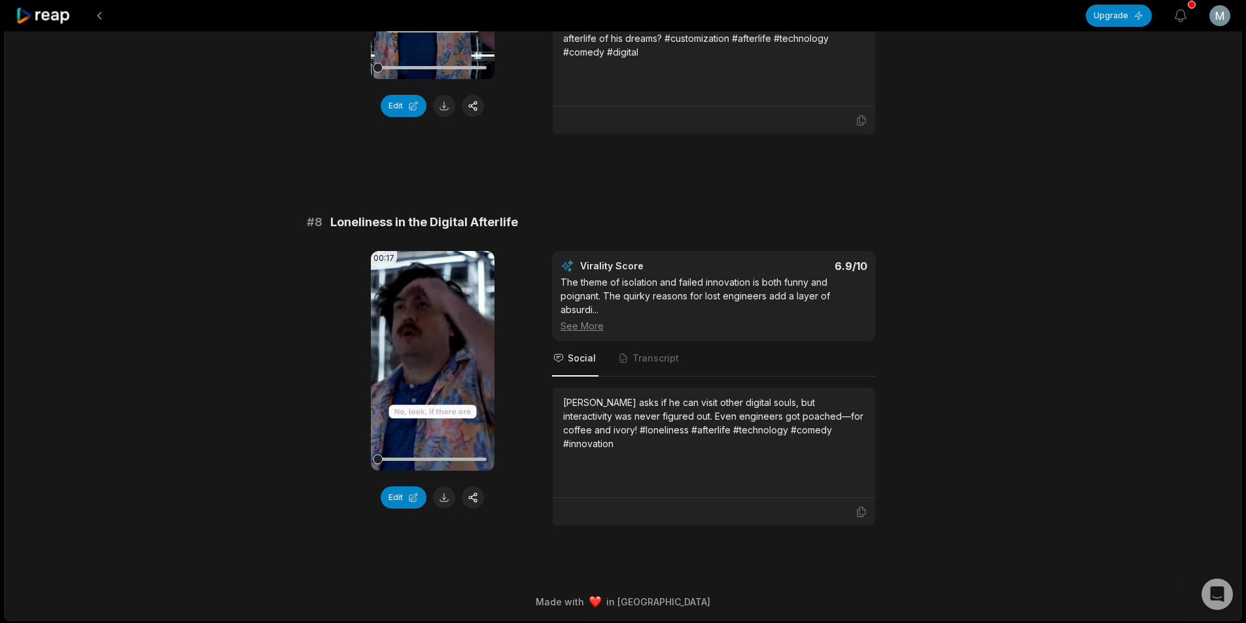
scroll to position [2624, 0]
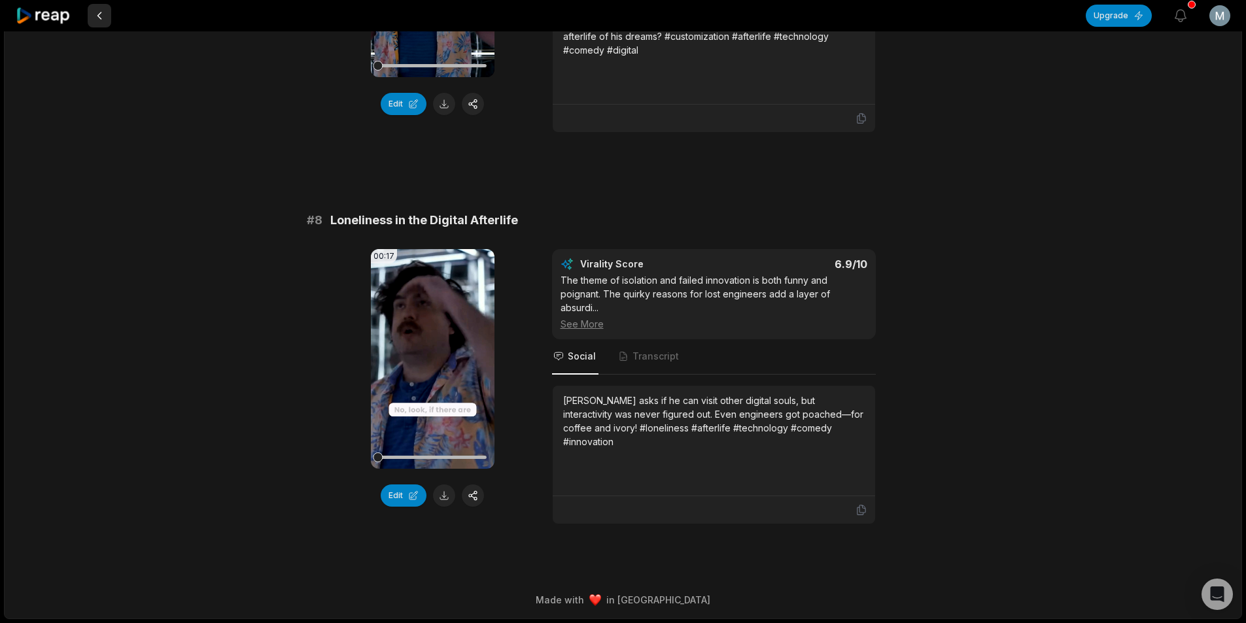
click at [98, 17] on button at bounding box center [100, 16] width 24 height 24
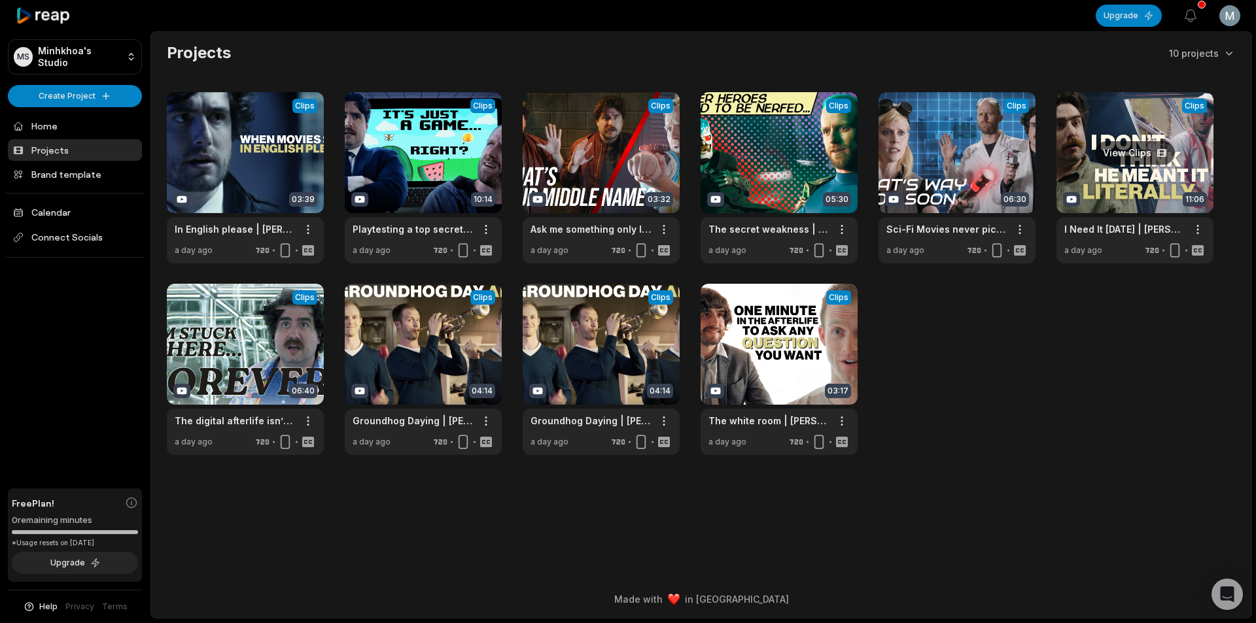
click at [1092, 192] on link at bounding box center [1134, 177] width 157 height 171
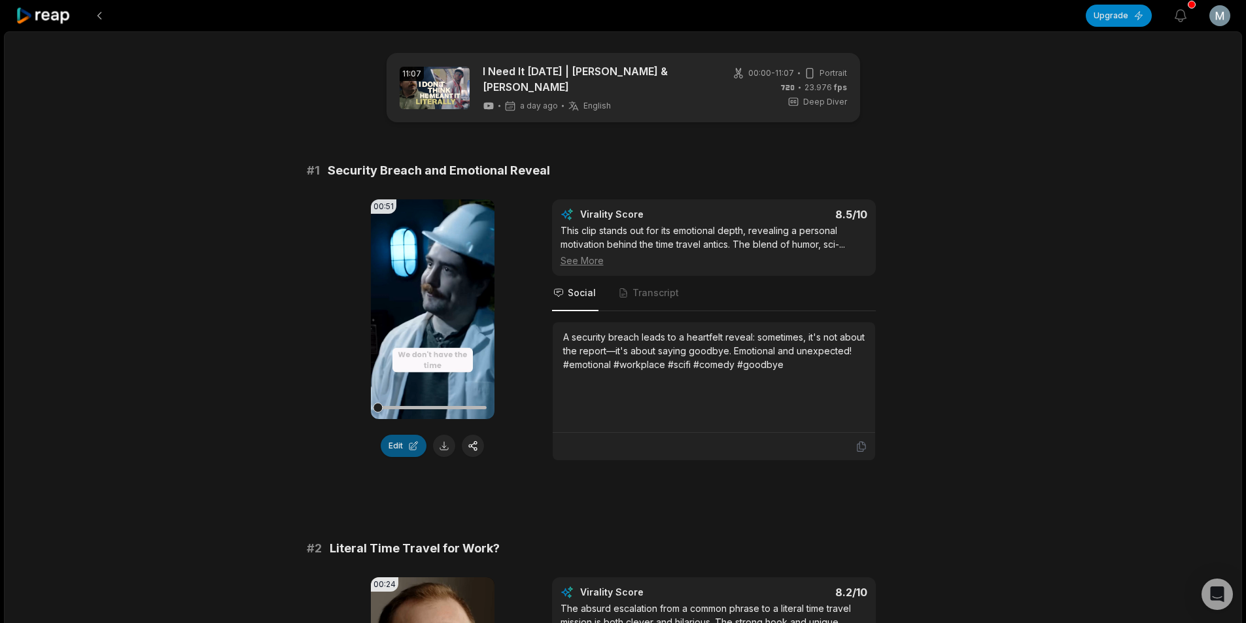
click at [441, 440] on button at bounding box center [444, 446] width 22 height 22
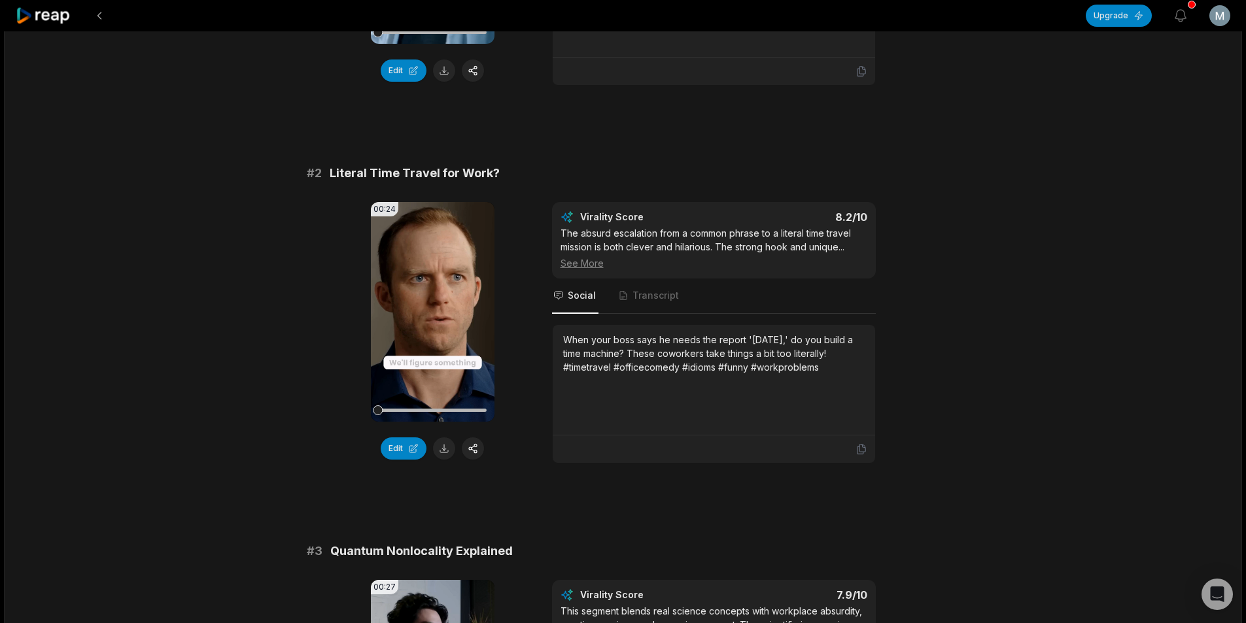
scroll to position [392, 0]
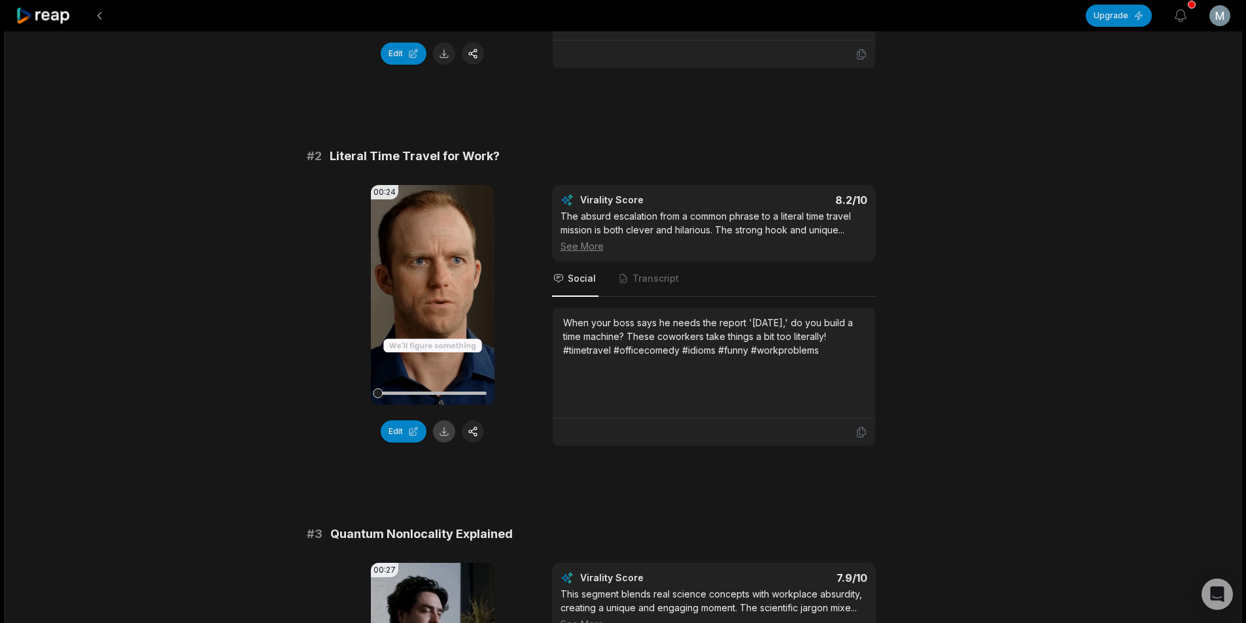
click at [450, 427] on button at bounding box center [444, 432] width 22 height 22
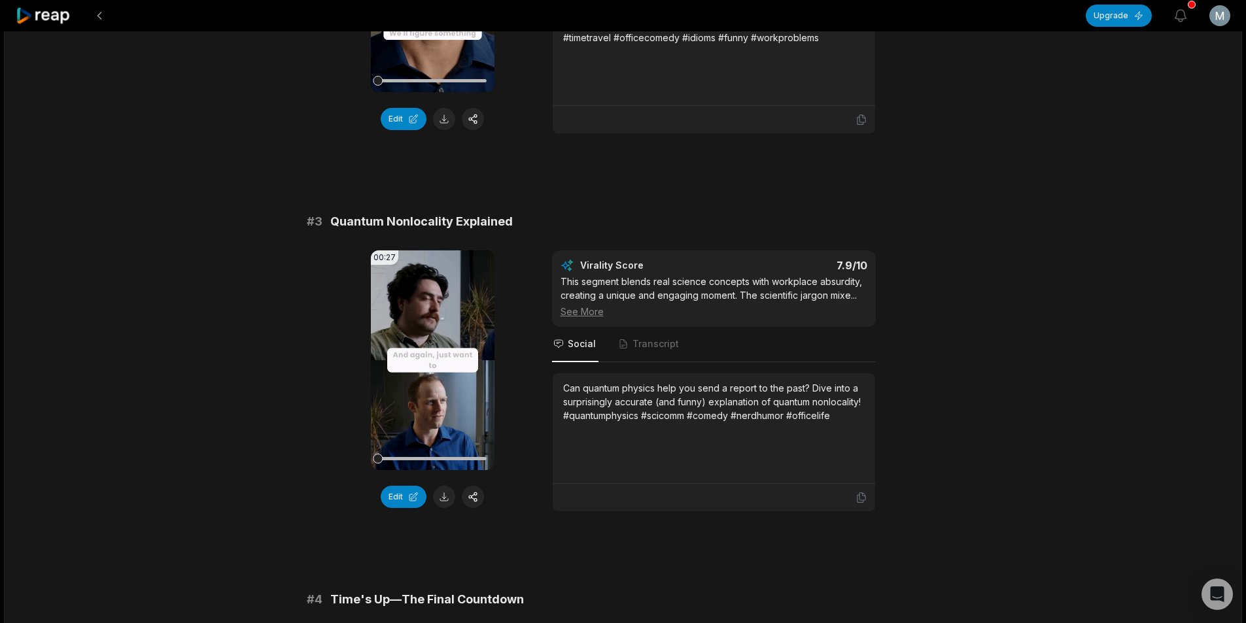
scroll to position [719, 0]
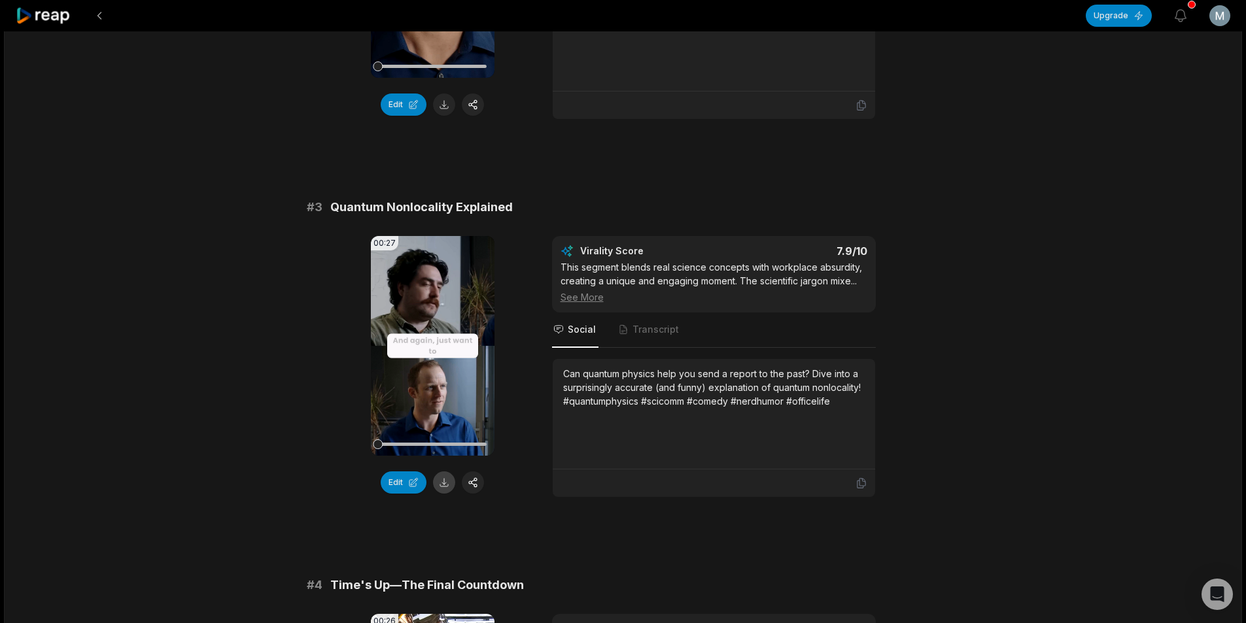
click at [447, 477] on button at bounding box center [444, 483] width 22 height 22
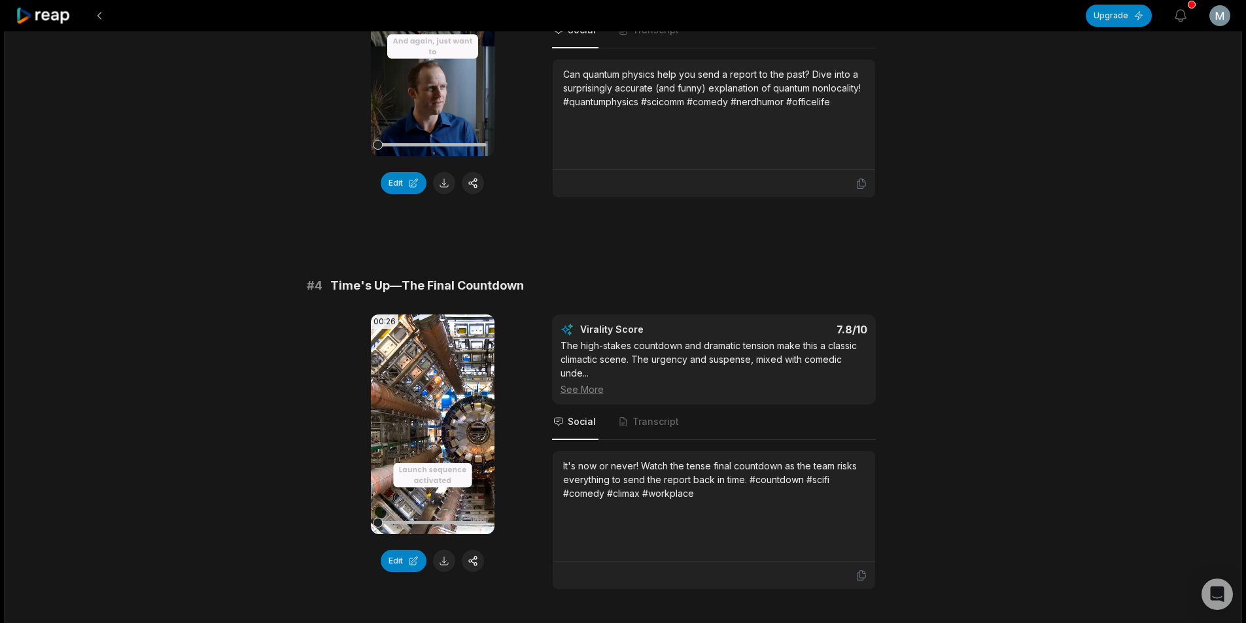
scroll to position [1046, 0]
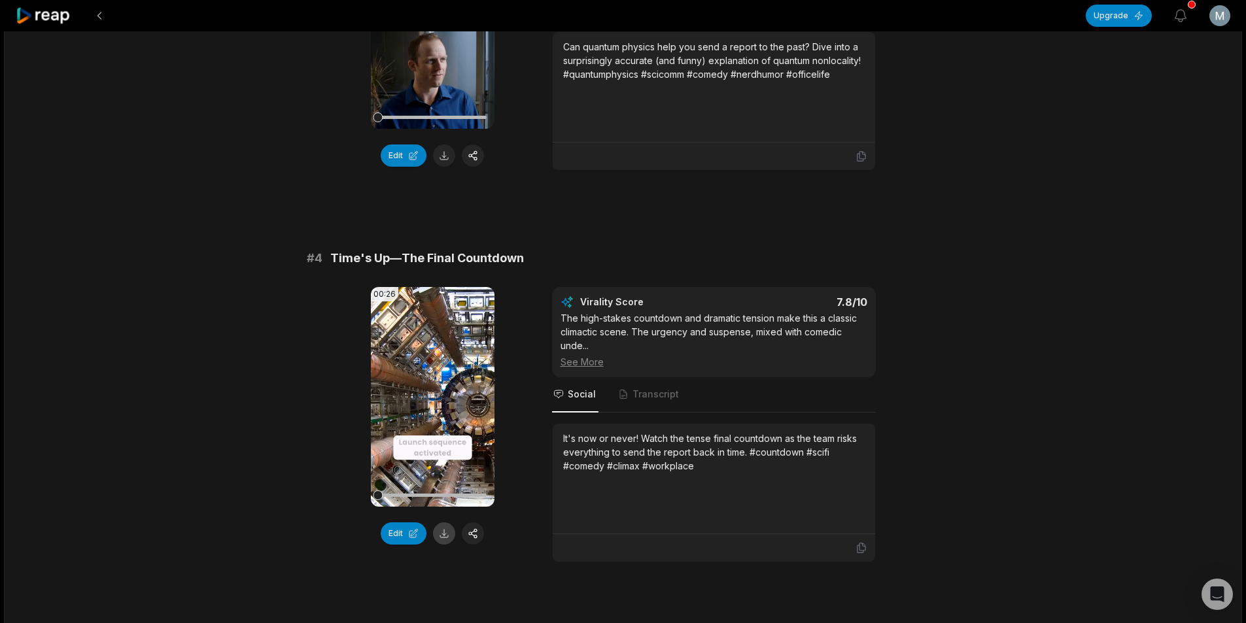
click at [445, 526] on button at bounding box center [444, 534] width 22 height 22
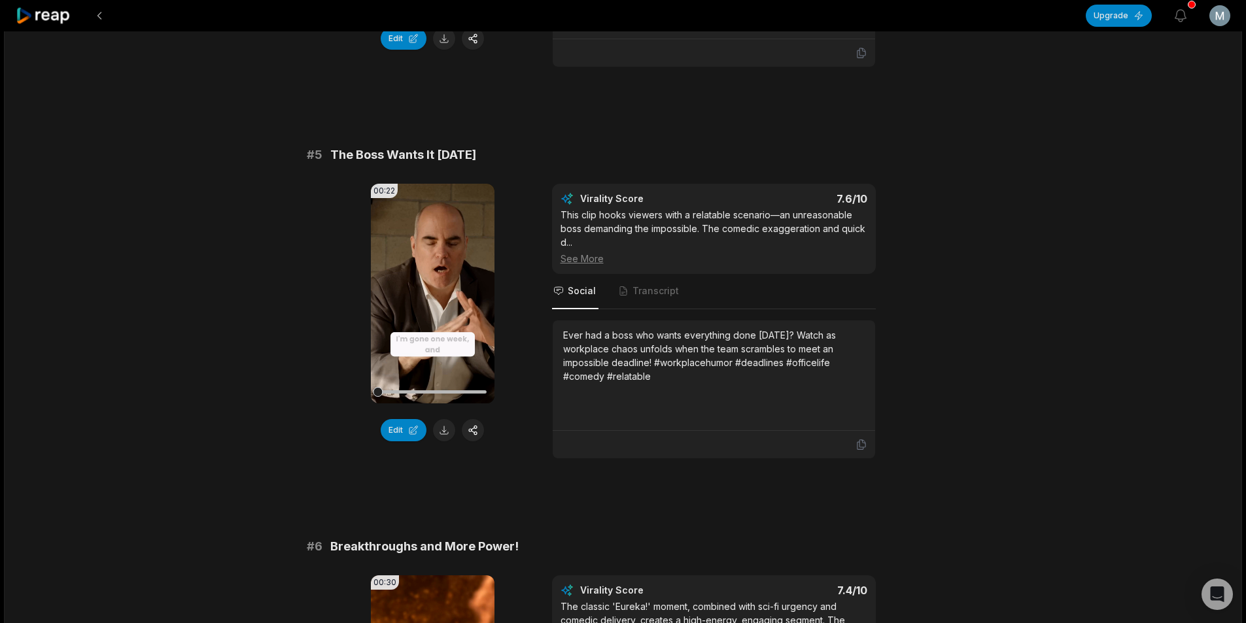
scroll to position [1570, 0]
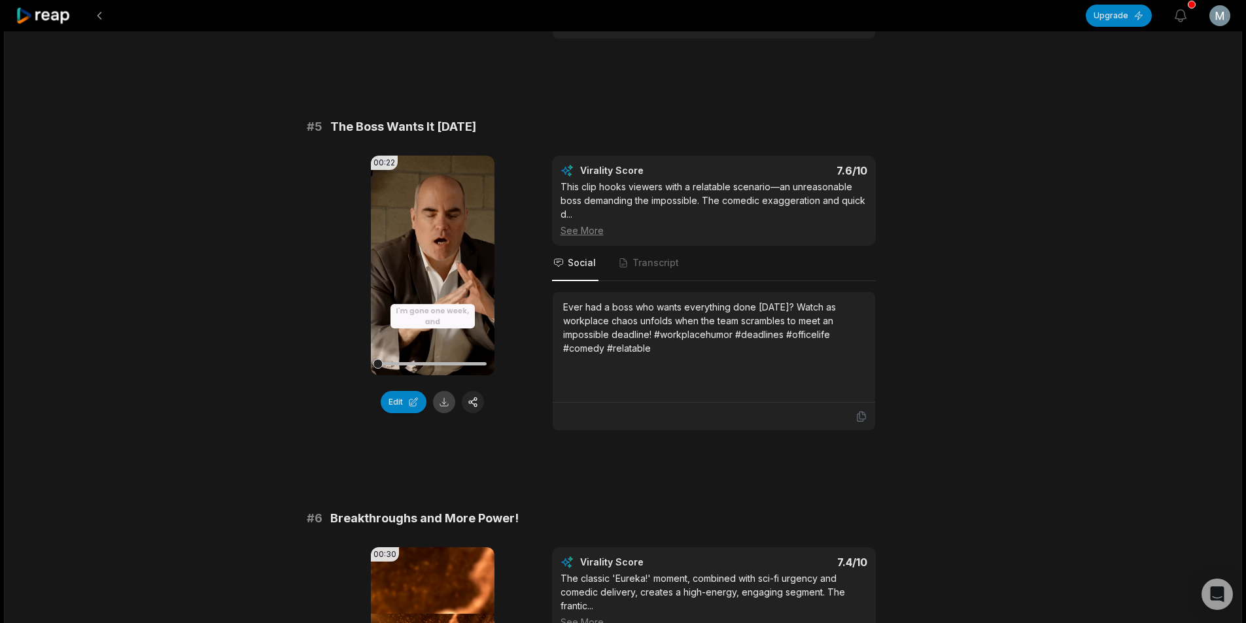
click at [444, 398] on button at bounding box center [444, 402] width 22 height 22
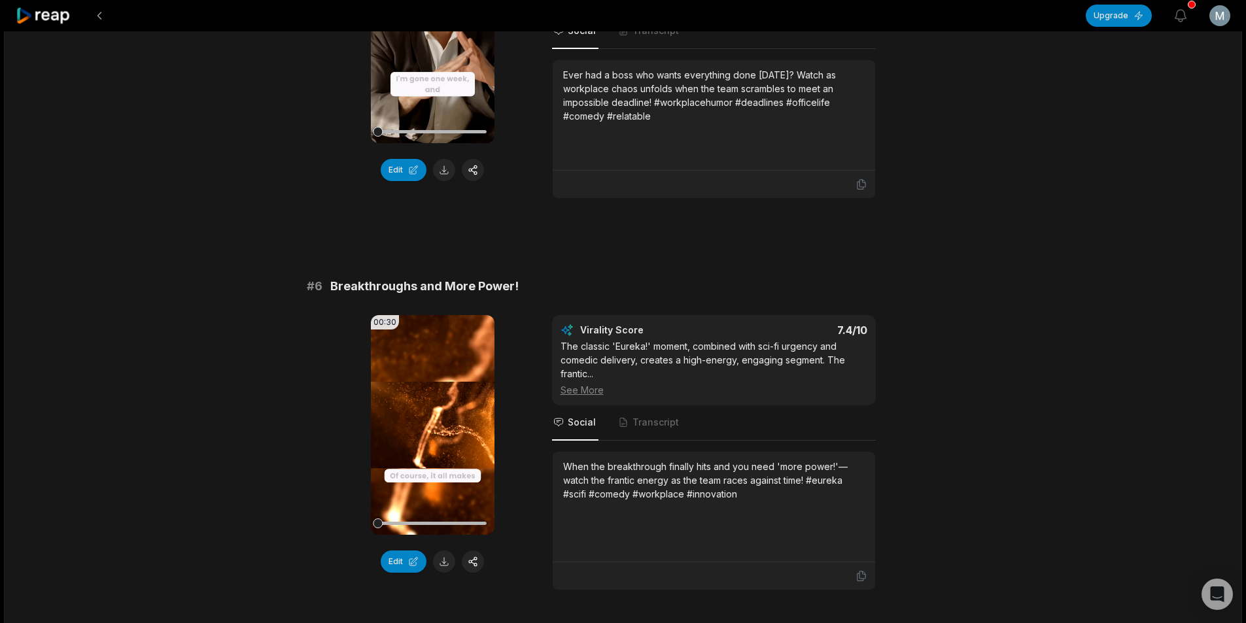
scroll to position [1897, 0]
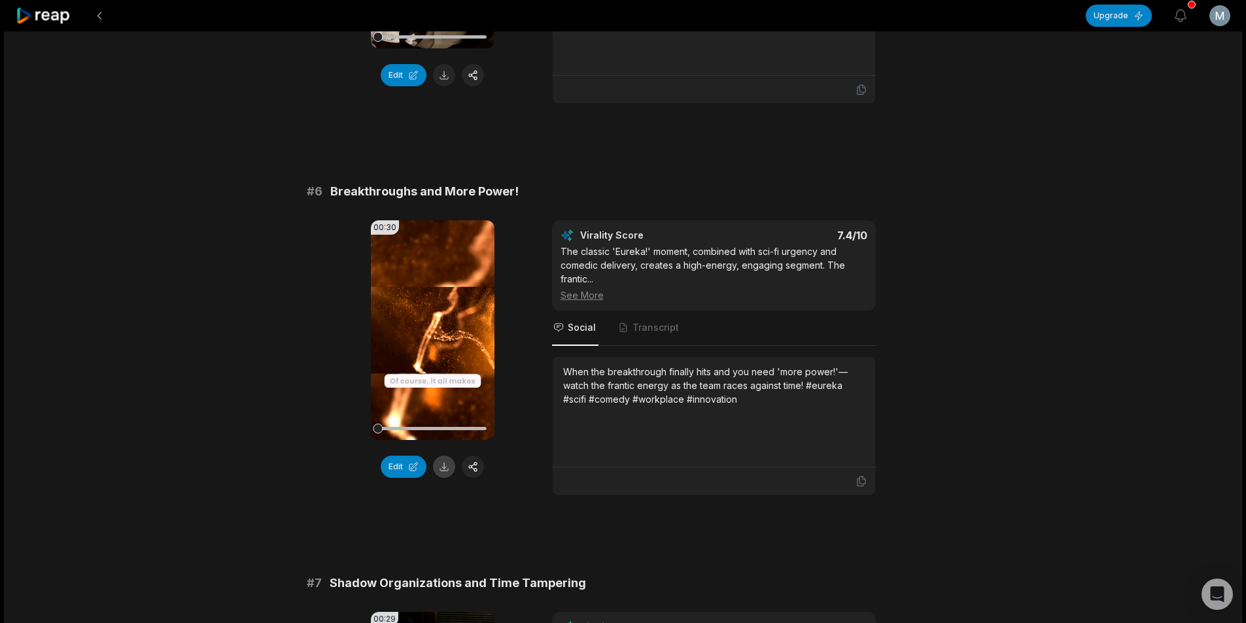
click at [450, 466] on button at bounding box center [444, 467] width 22 height 22
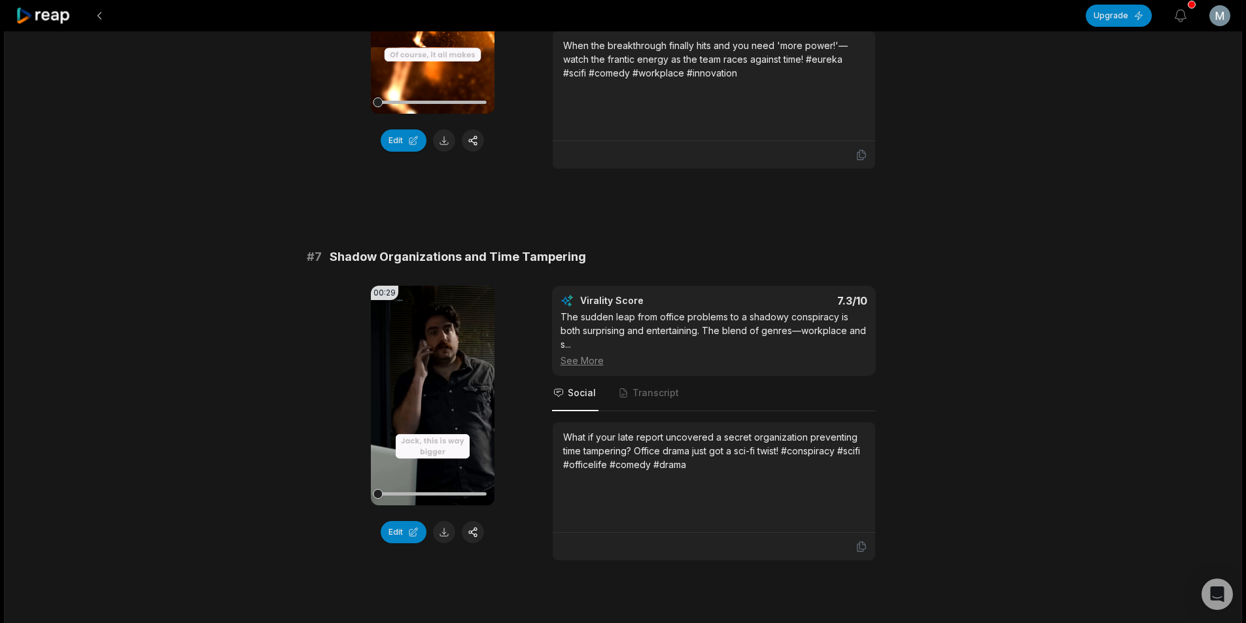
scroll to position [2224, 0]
click at [451, 525] on button at bounding box center [444, 532] width 22 height 22
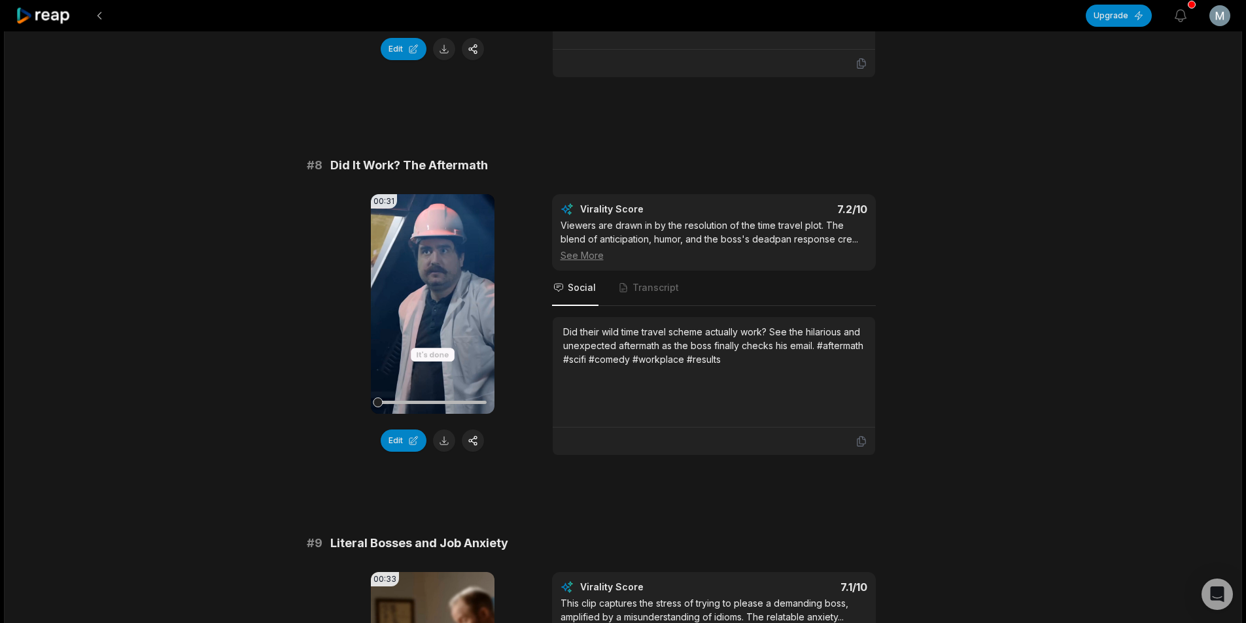
scroll to position [2747, 0]
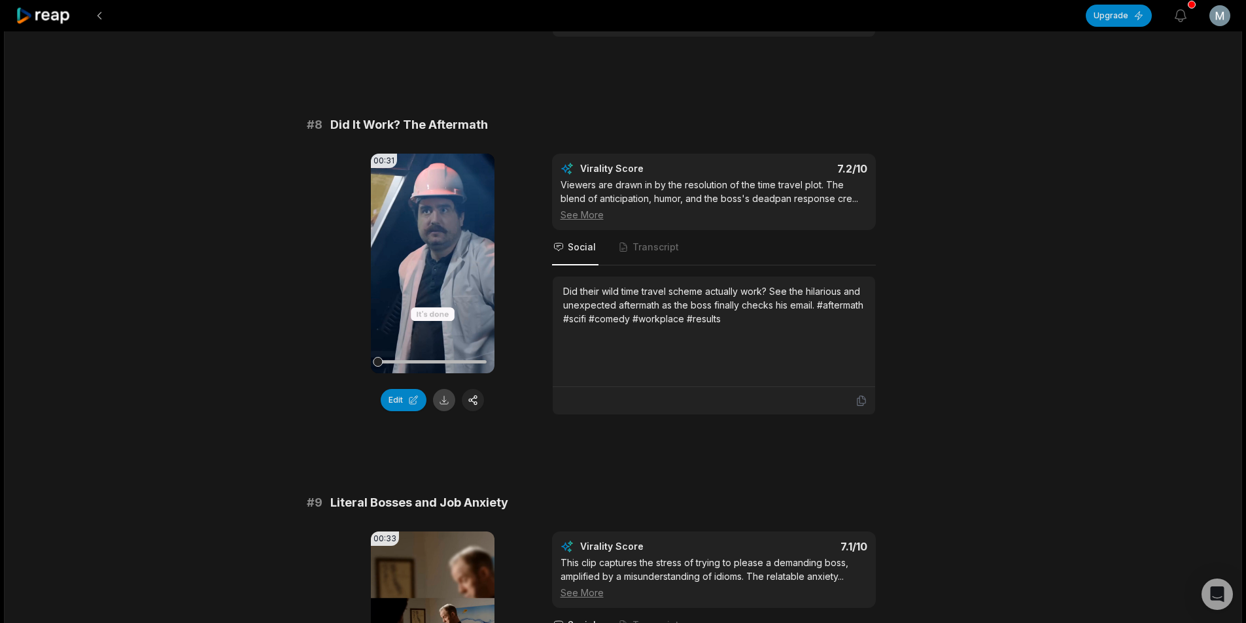
click at [444, 397] on button at bounding box center [444, 400] width 22 height 22
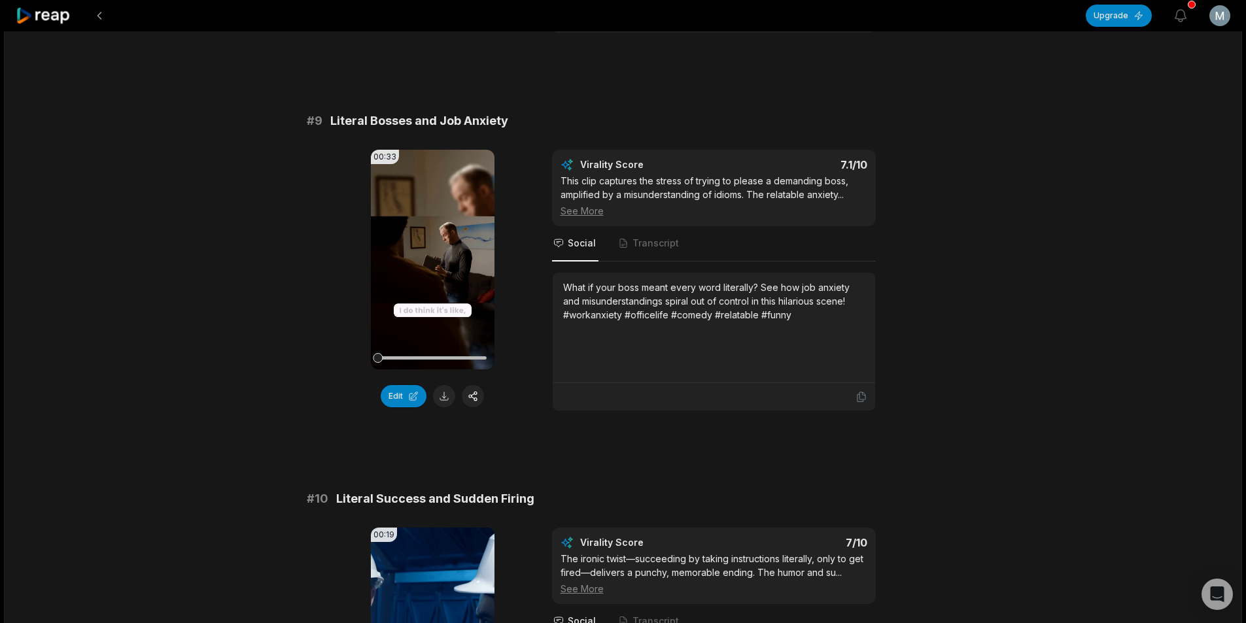
scroll to position [3205, 0]
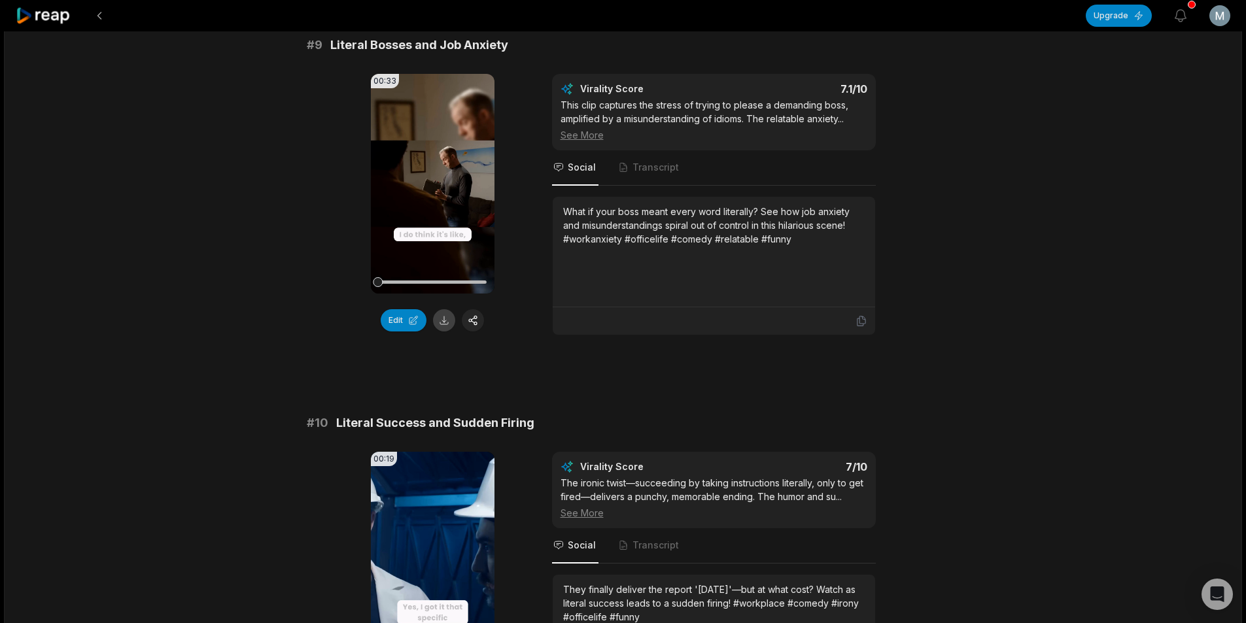
click at [444, 318] on button at bounding box center [444, 320] width 22 height 22
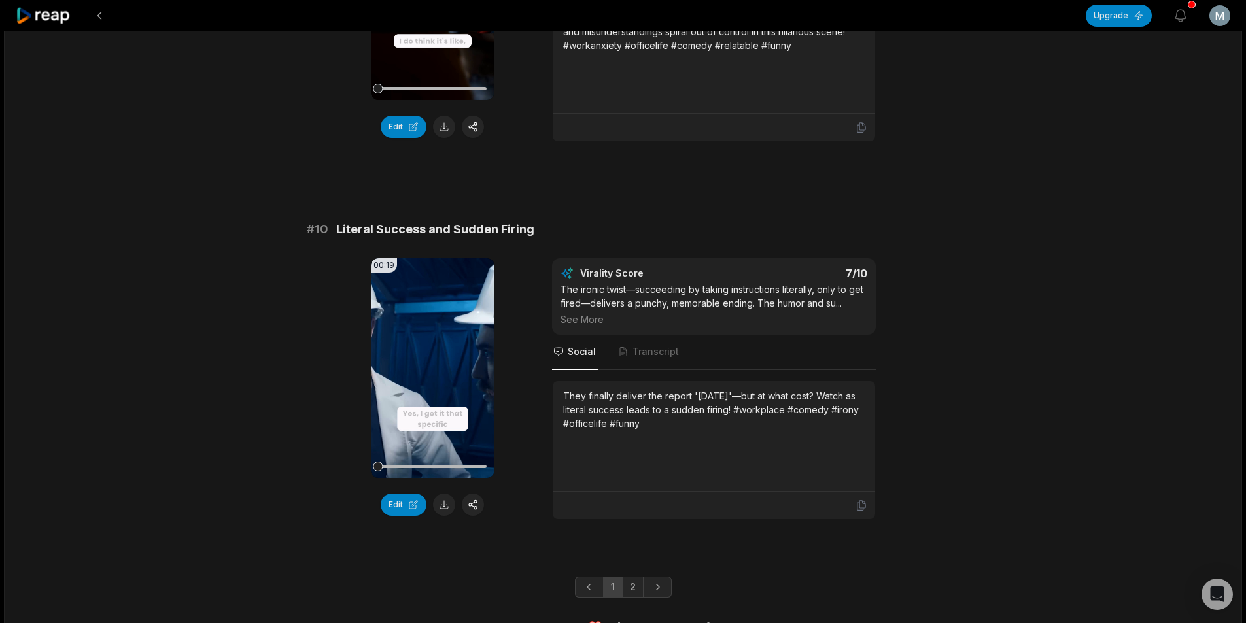
scroll to position [3419, 0]
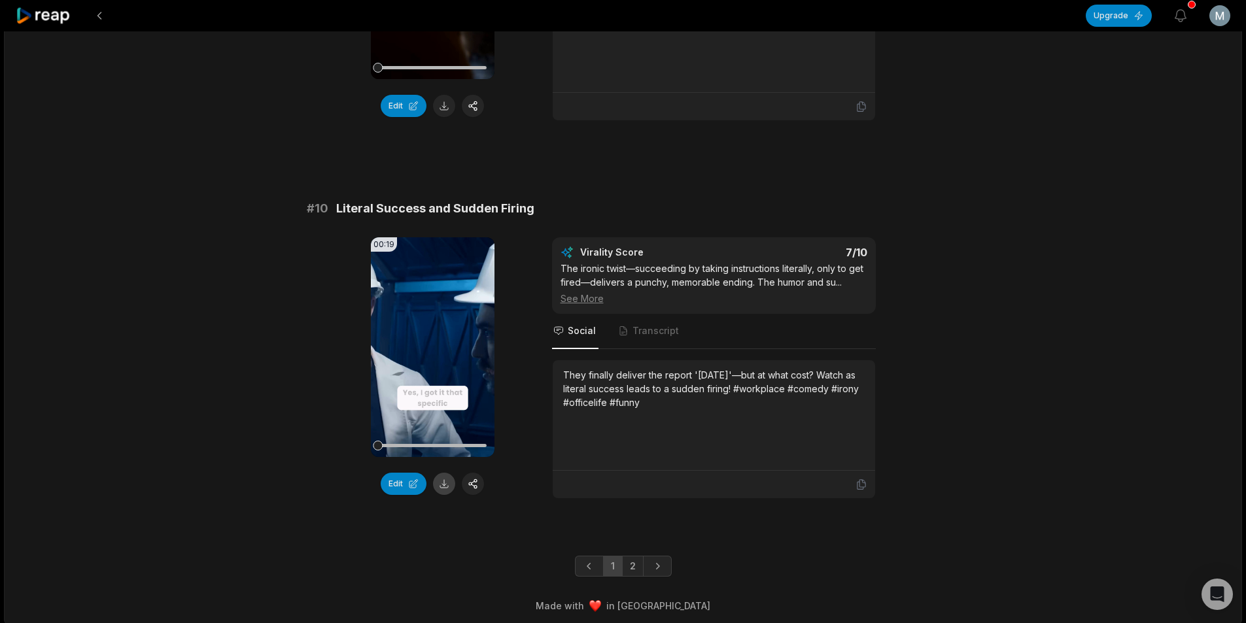
click at [445, 477] on button at bounding box center [444, 484] width 22 height 22
click at [637, 560] on link "2" at bounding box center [633, 566] width 22 height 21
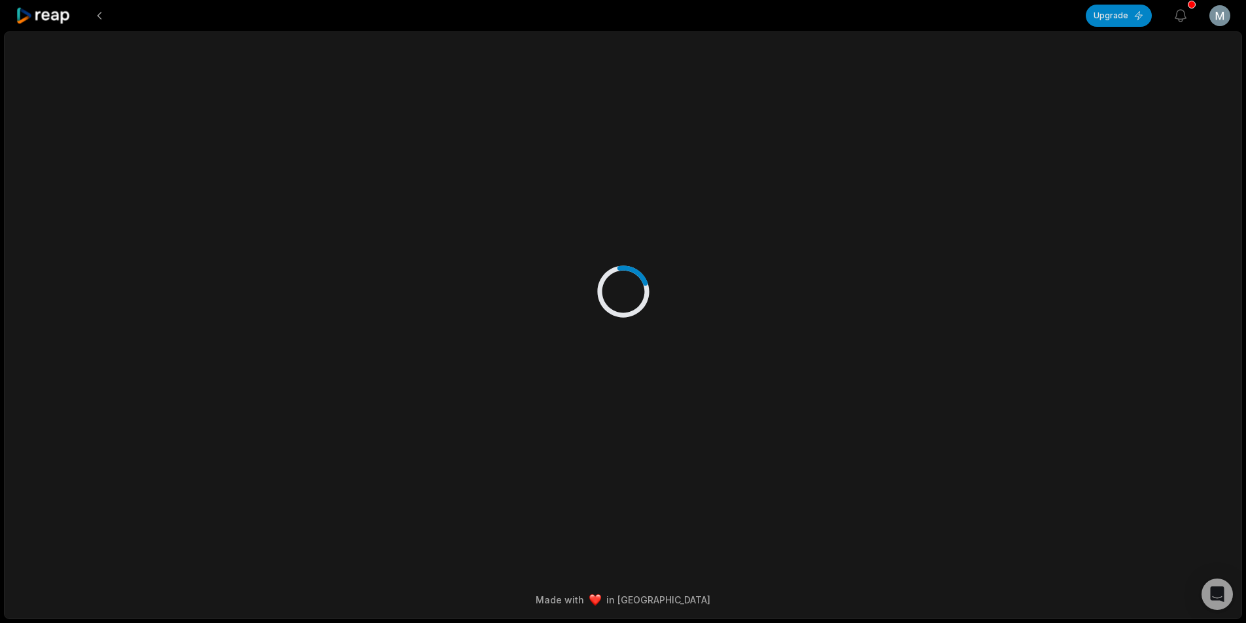
scroll to position [0, 0]
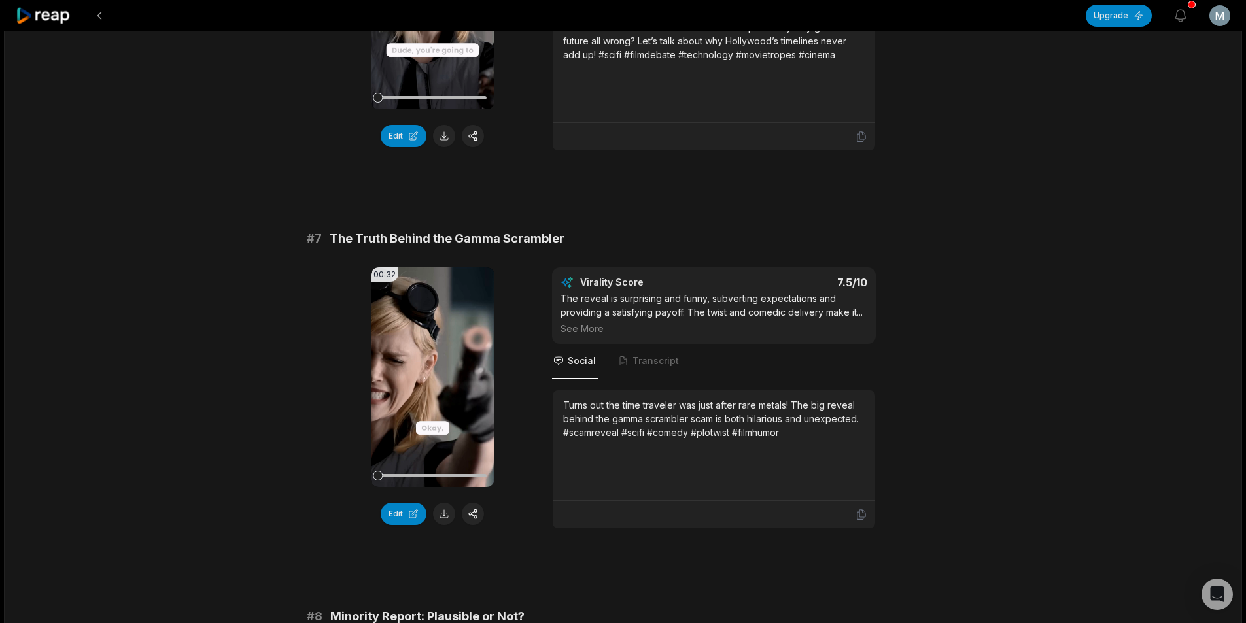
scroll to position [2289, 0]
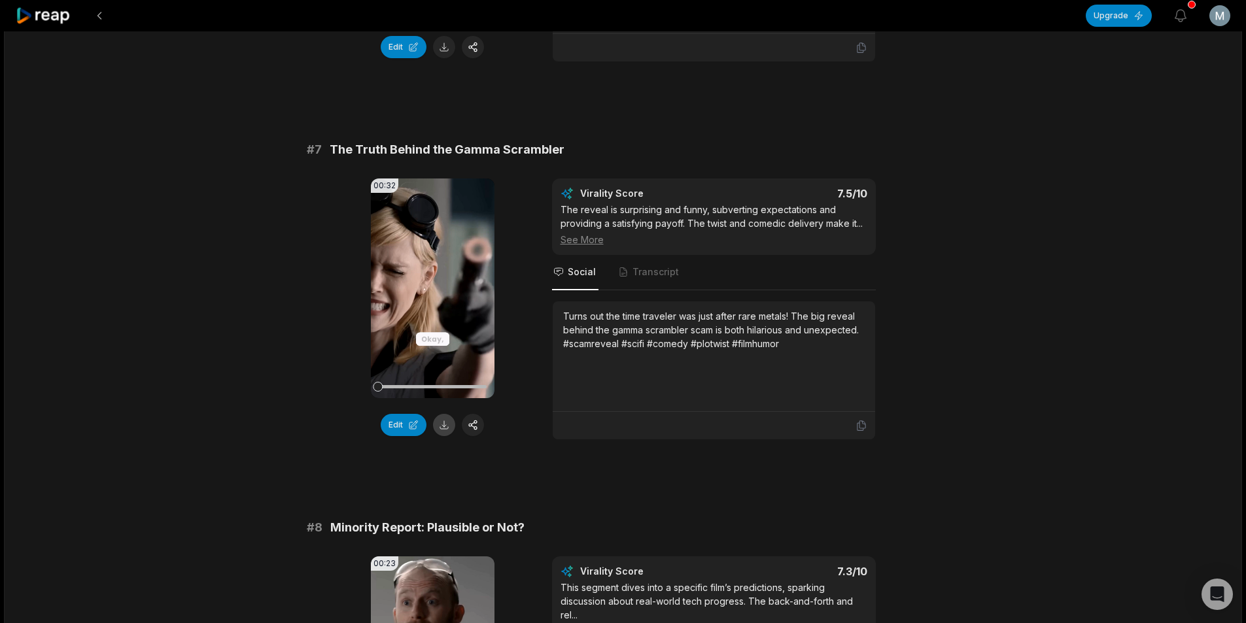
click at [445, 432] on button at bounding box center [444, 425] width 22 height 22
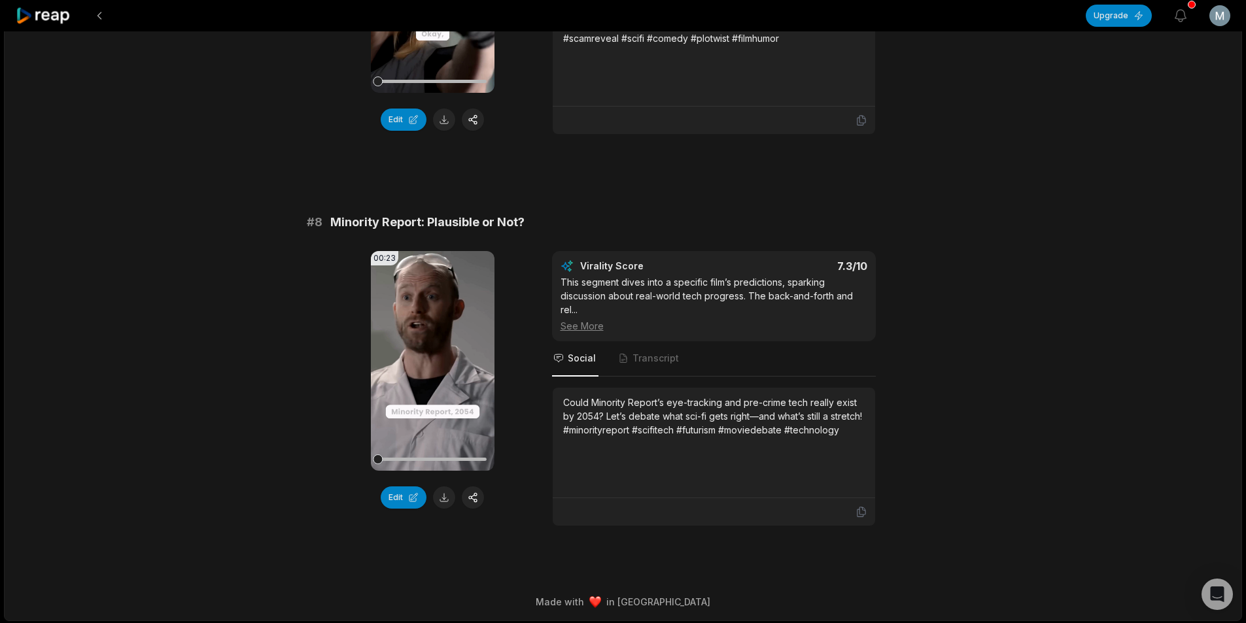
scroll to position [2610, 0]
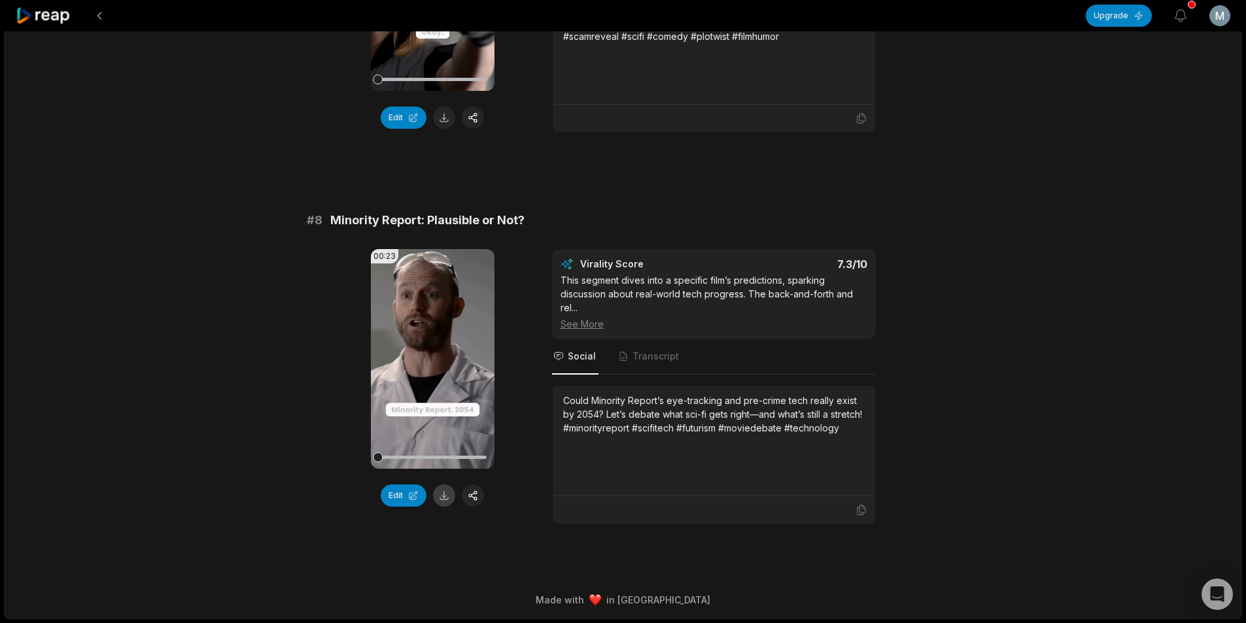
click at [445, 499] on button at bounding box center [444, 496] width 22 height 22
click at [98, 11] on button at bounding box center [100, 16] width 24 height 24
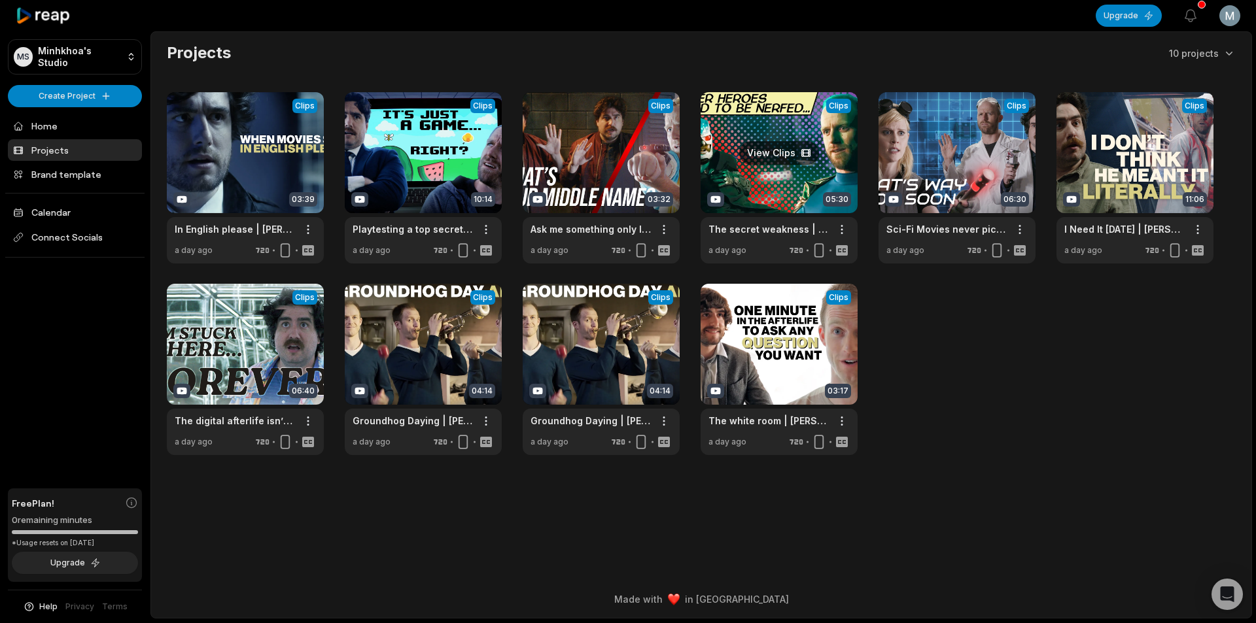
click at [741, 181] on link at bounding box center [778, 177] width 157 height 171
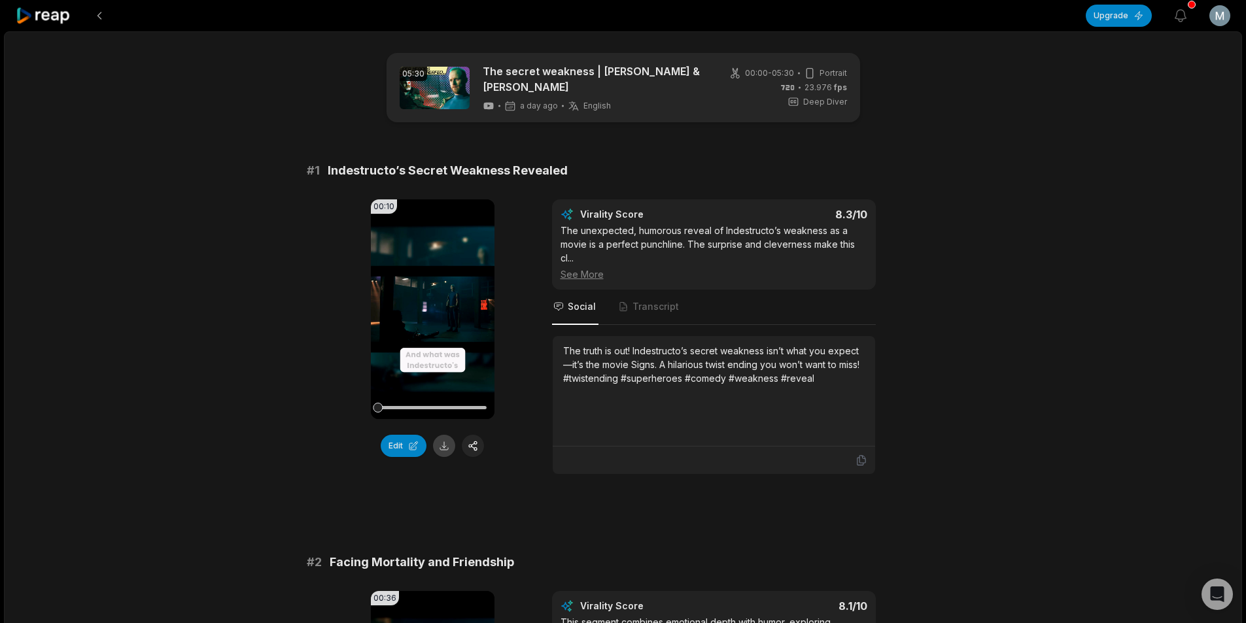
click at [445, 439] on button at bounding box center [444, 446] width 22 height 22
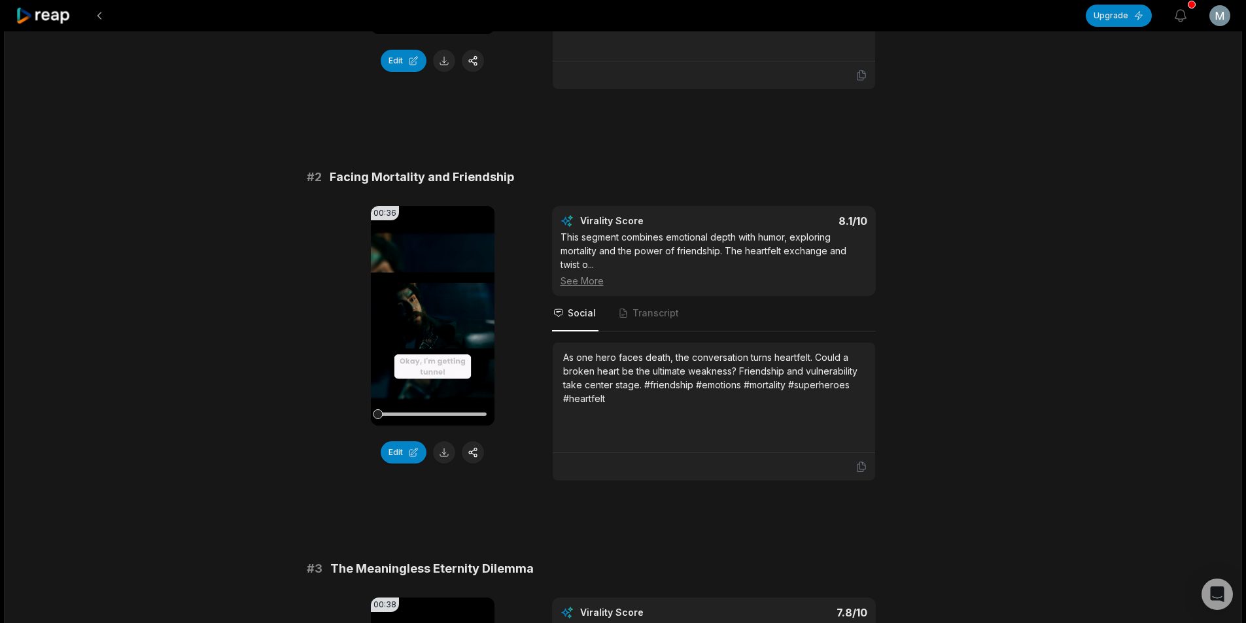
scroll to position [392, 0]
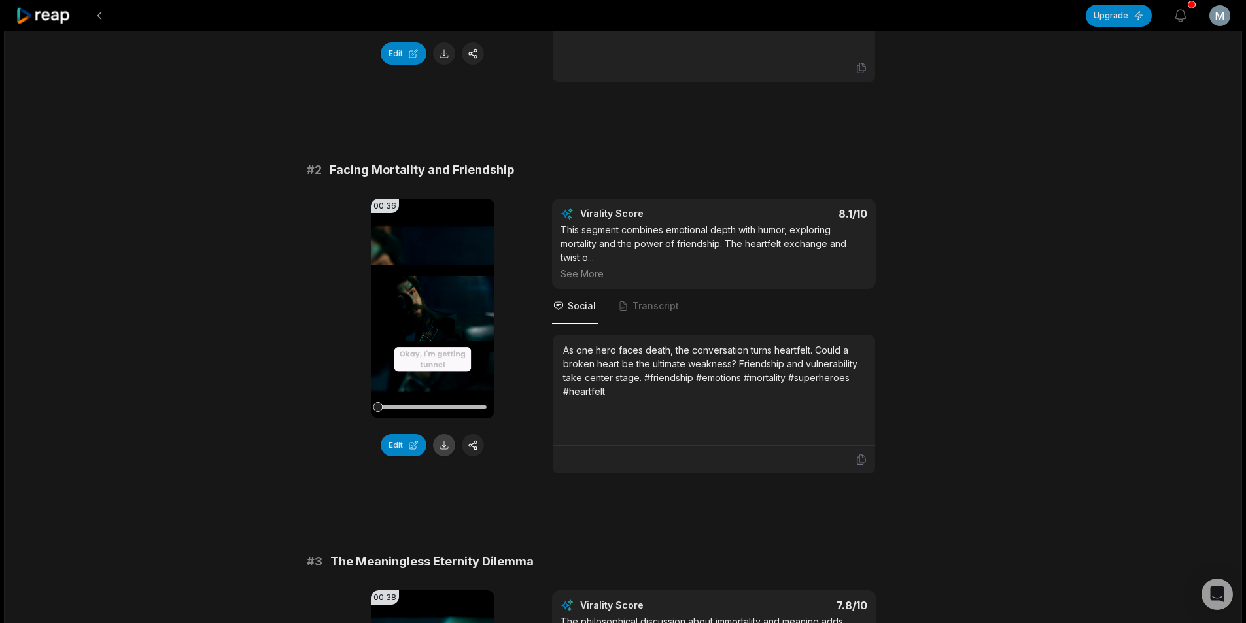
click at [443, 440] on button at bounding box center [444, 445] width 22 height 22
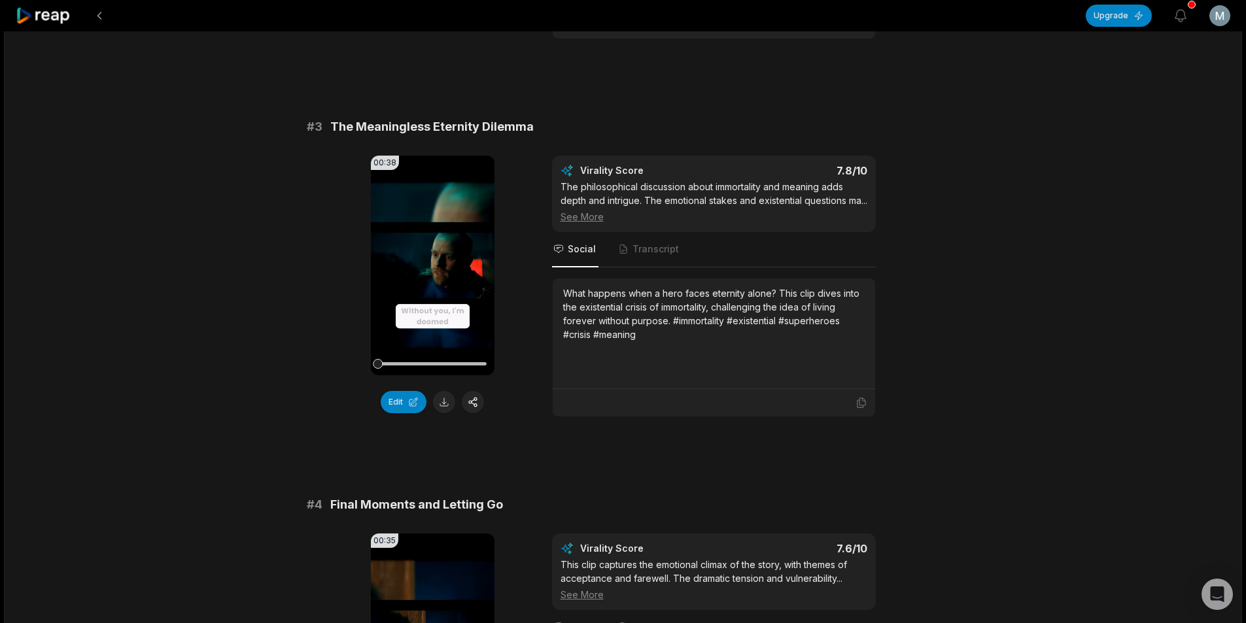
scroll to position [850, 0]
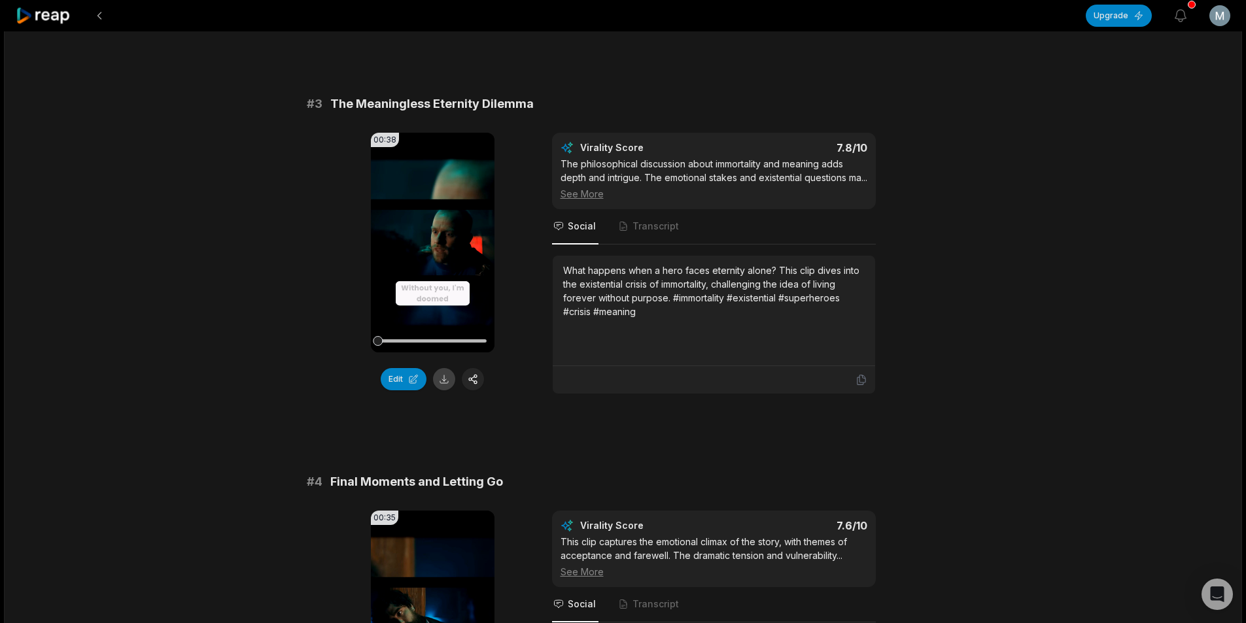
click at [441, 379] on button at bounding box center [444, 379] width 22 height 22
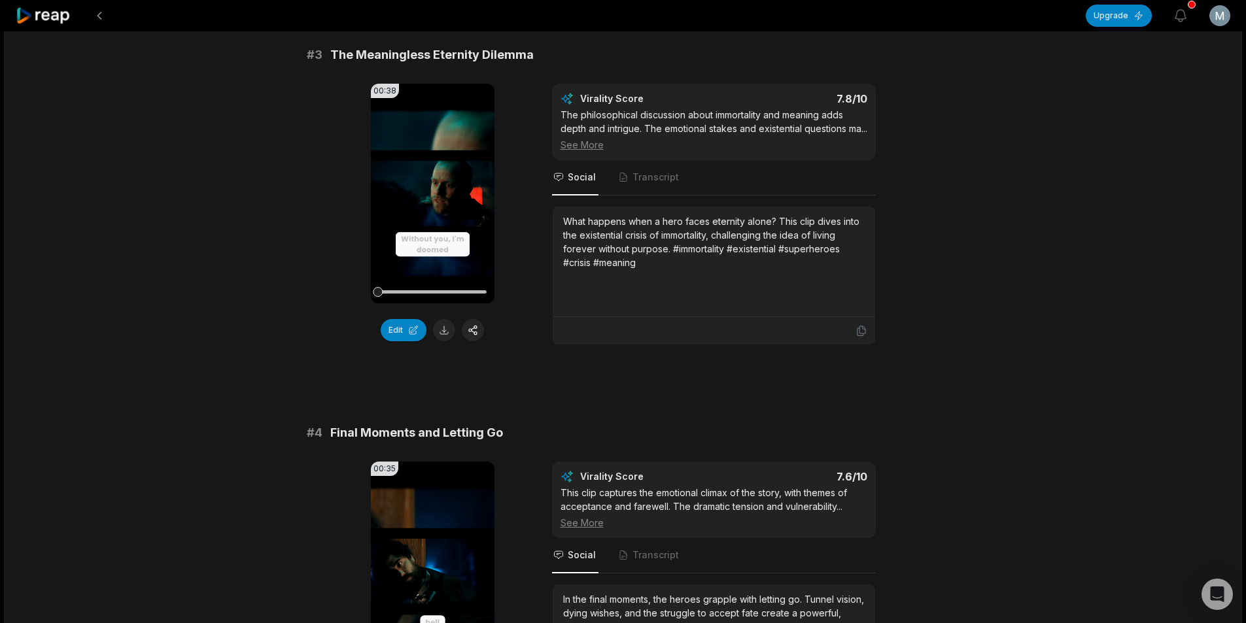
scroll to position [1177, 0]
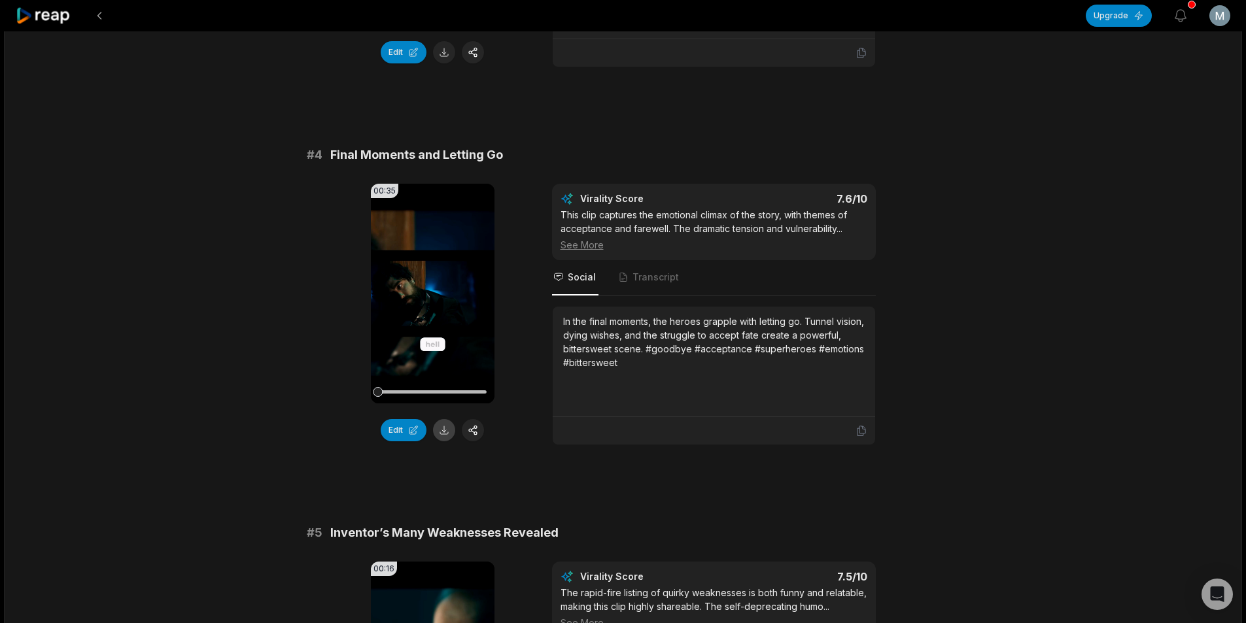
click at [439, 439] on button at bounding box center [444, 430] width 22 height 22
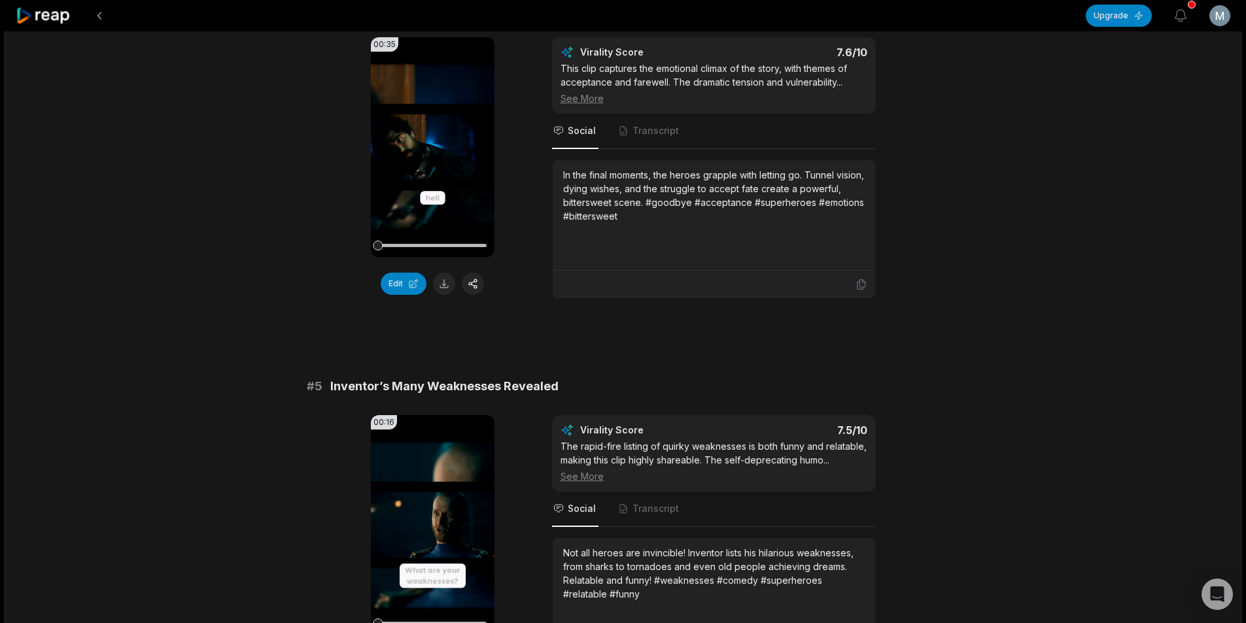
scroll to position [1570, 0]
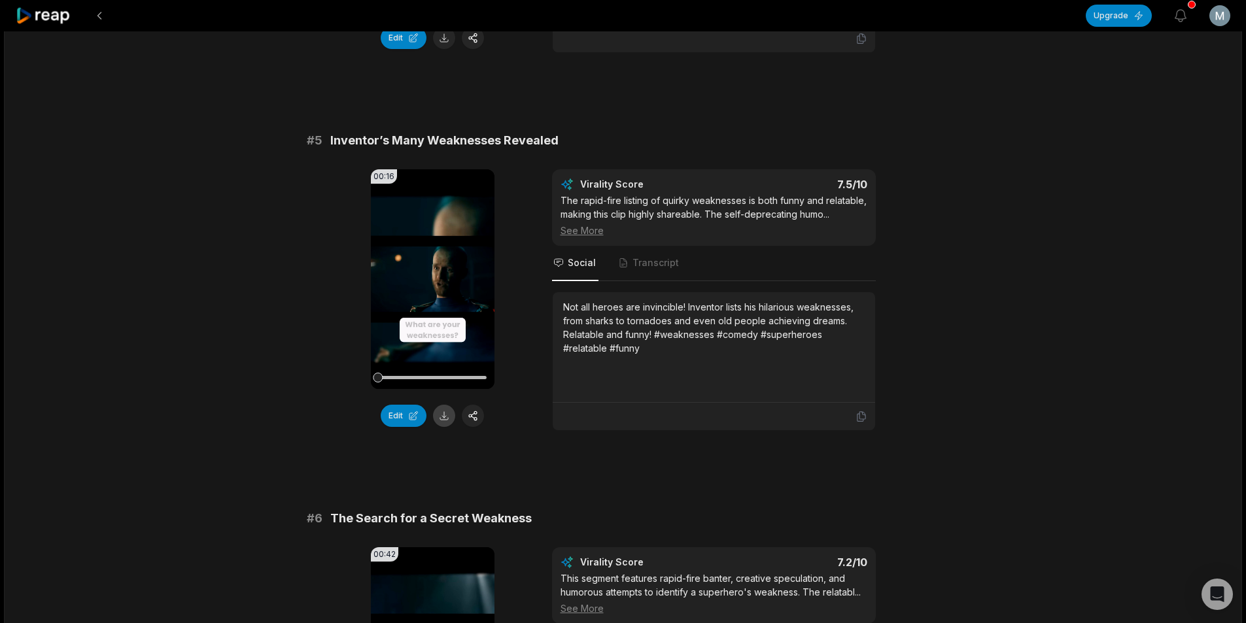
click at [444, 426] on button at bounding box center [444, 416] width 22 height 22
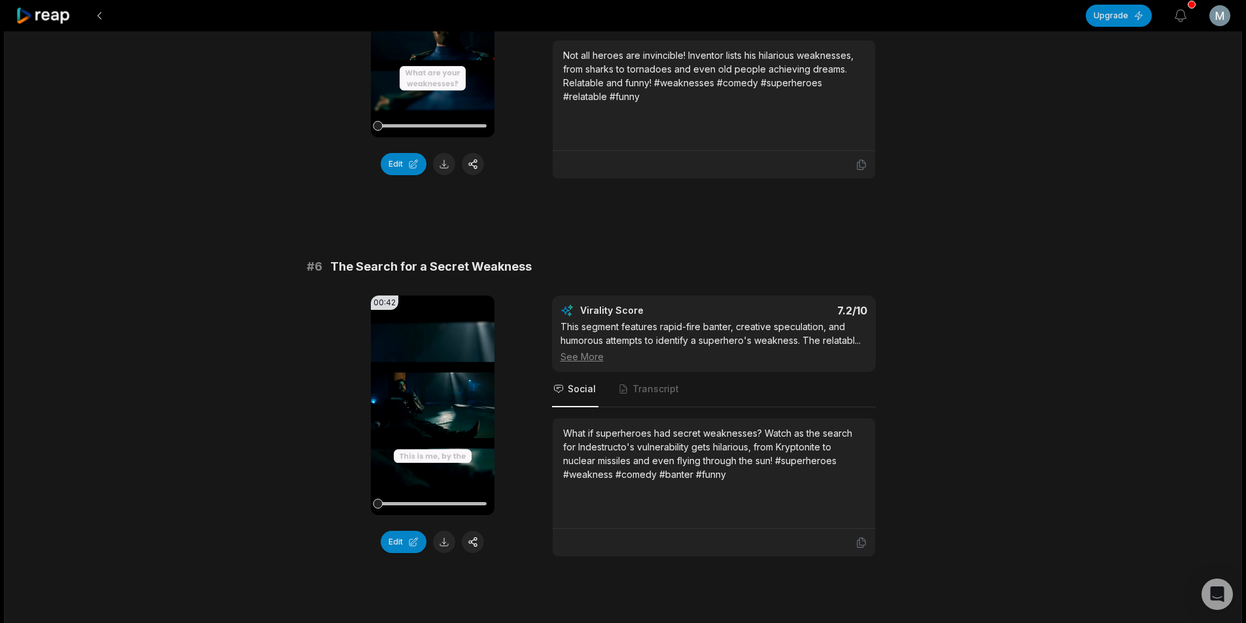
scroll to position [1831, 0]
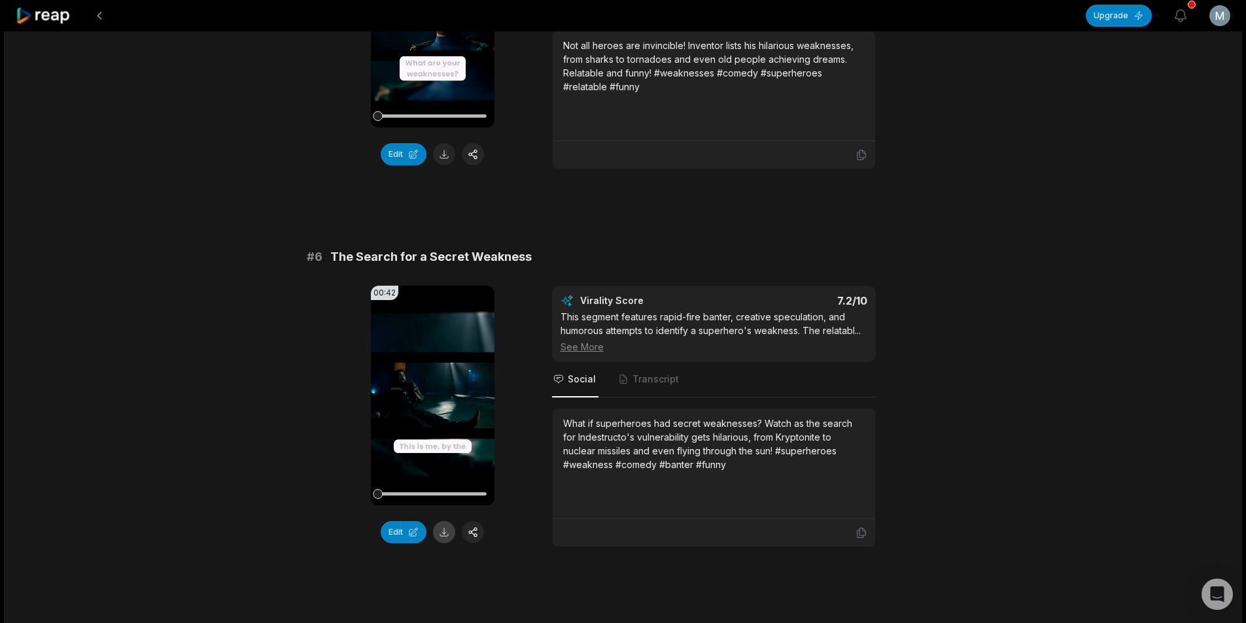
click at [451, 536] on button at bounding box center [444, 532] width 22 height 22
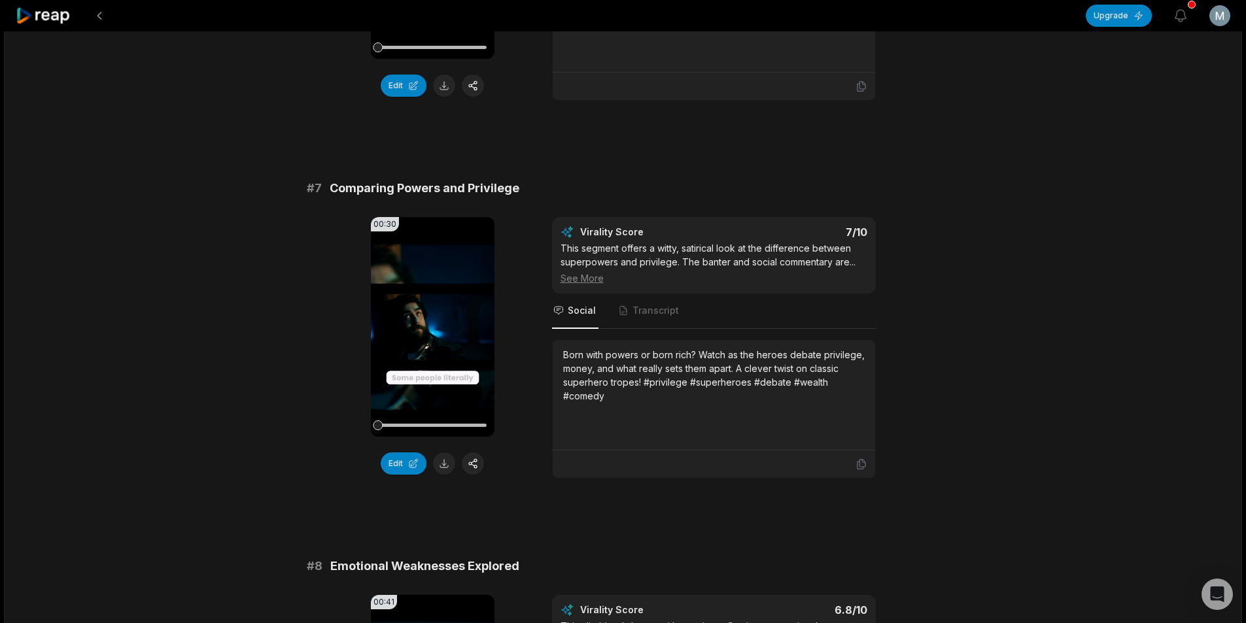
scroll to position [2289, 0]
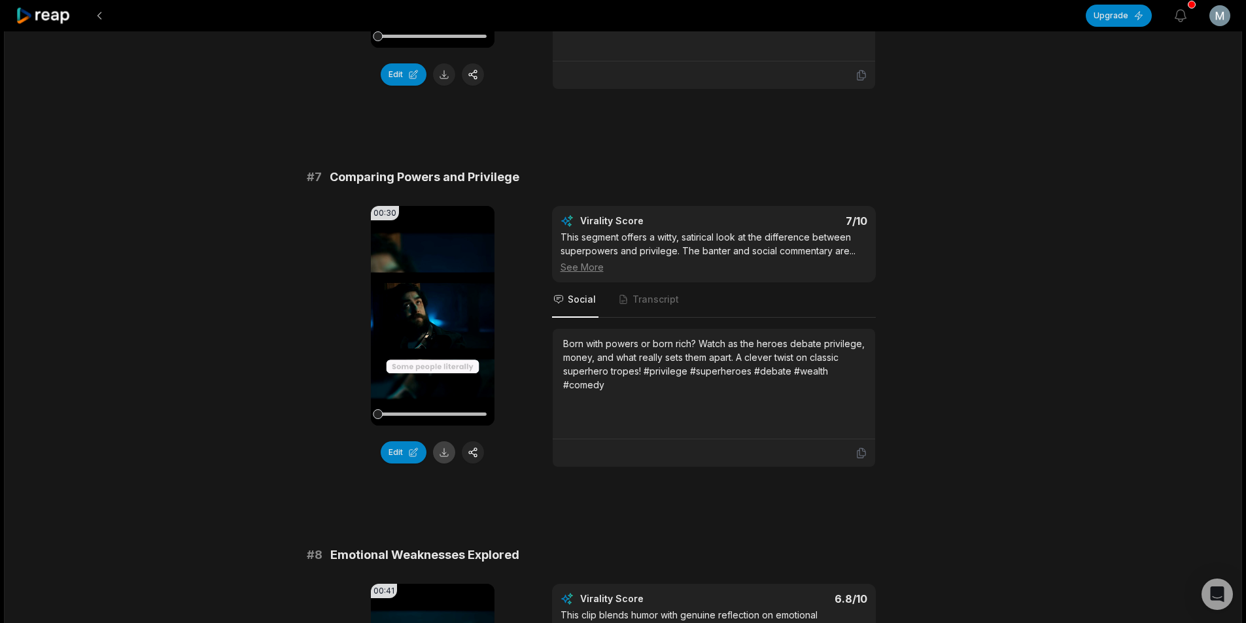
click at [442, 459] on button at bounding box center [444, 452] width 22 height 22
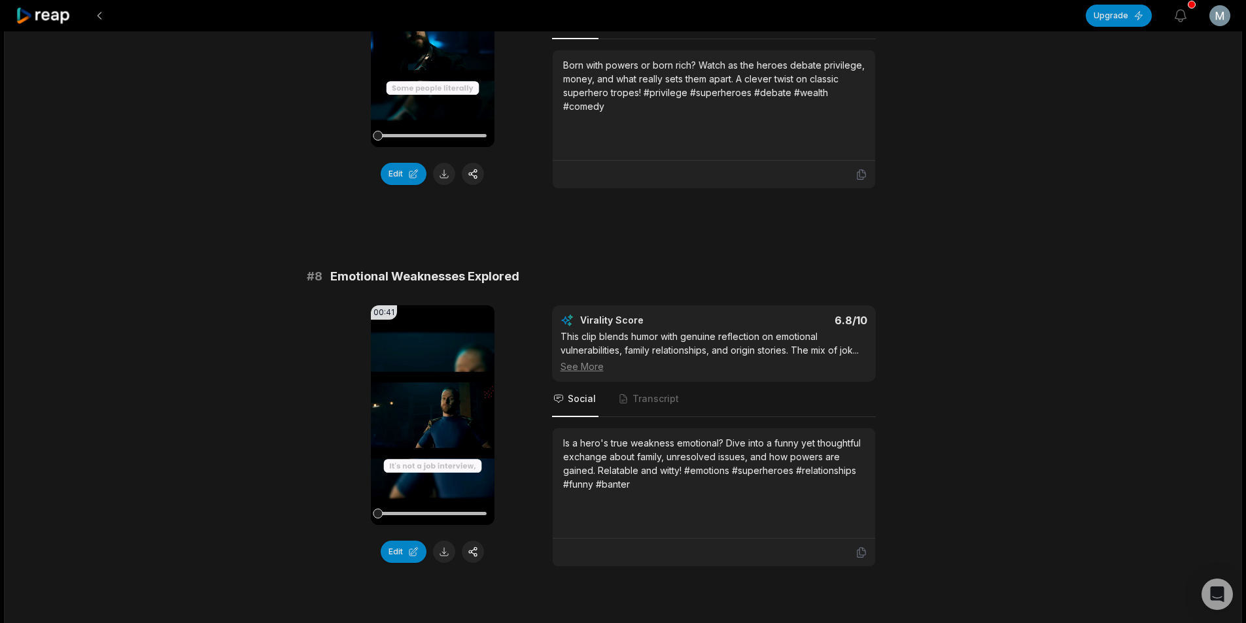
scroll to position [2618, 0]
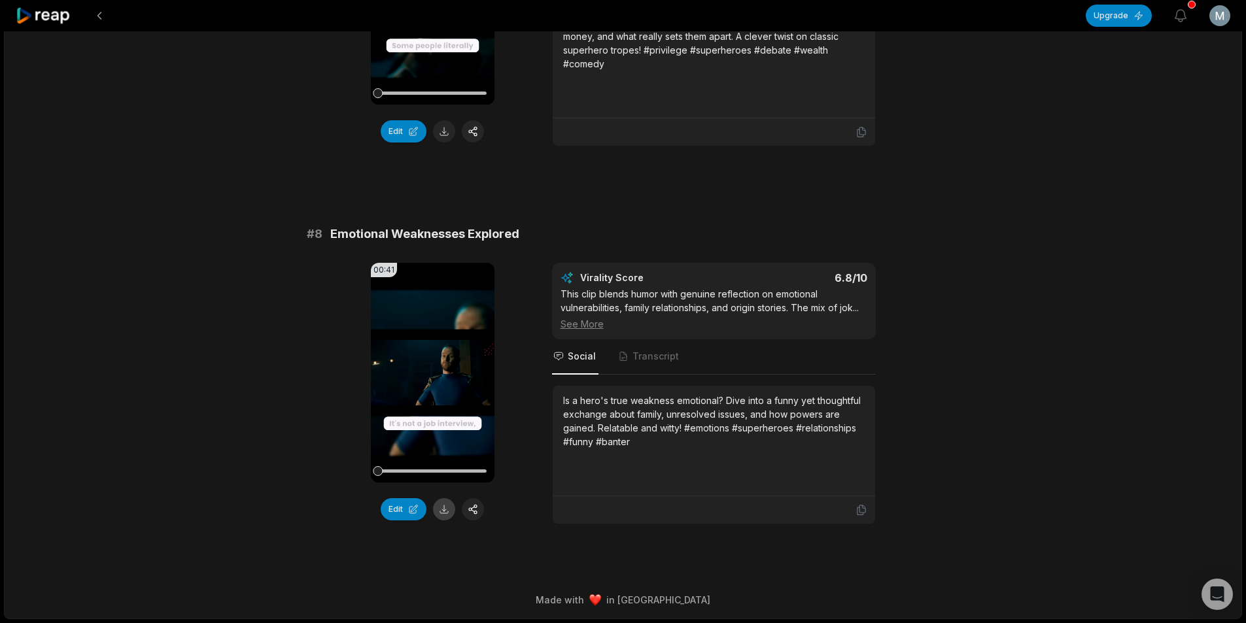
click at [440, 504] on button at bounding box center [444, 509] width 22 height 22
click at [98, 17] on button at bounding box center [100, 16] width 24 height 24
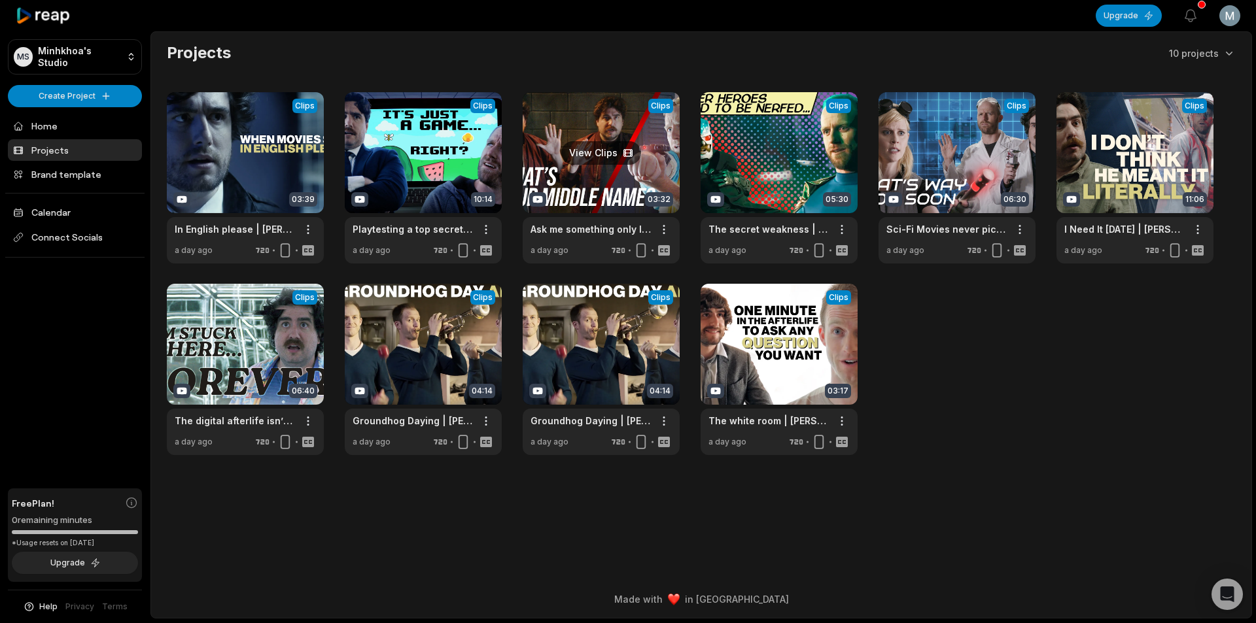
click at [589, 159] on link at bounding box center [601, 177] width 157 height 171
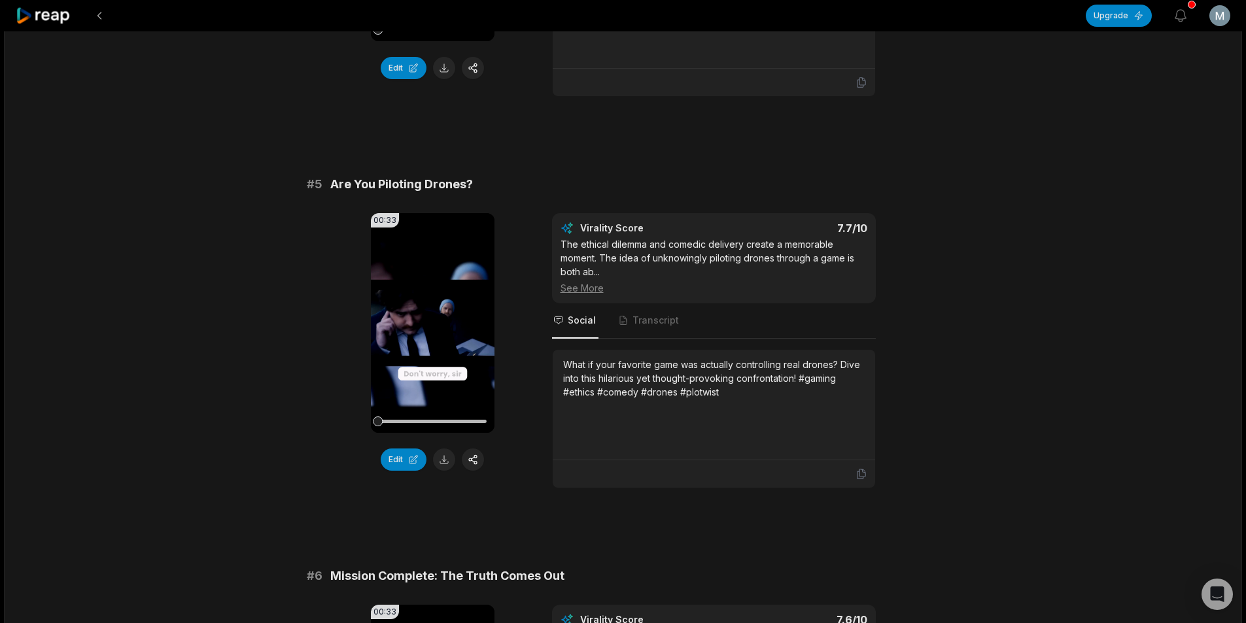
scroll to position [1570, 0]
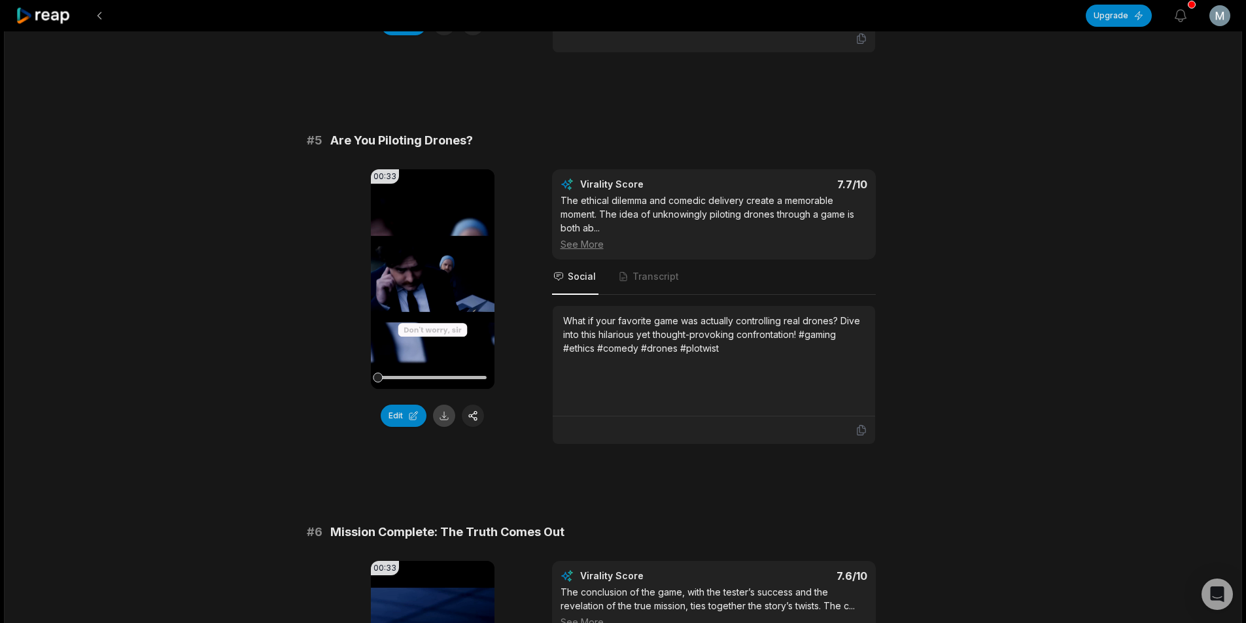
click at [449, 407] on button at bounding box center [444, 416] width 22 height 22
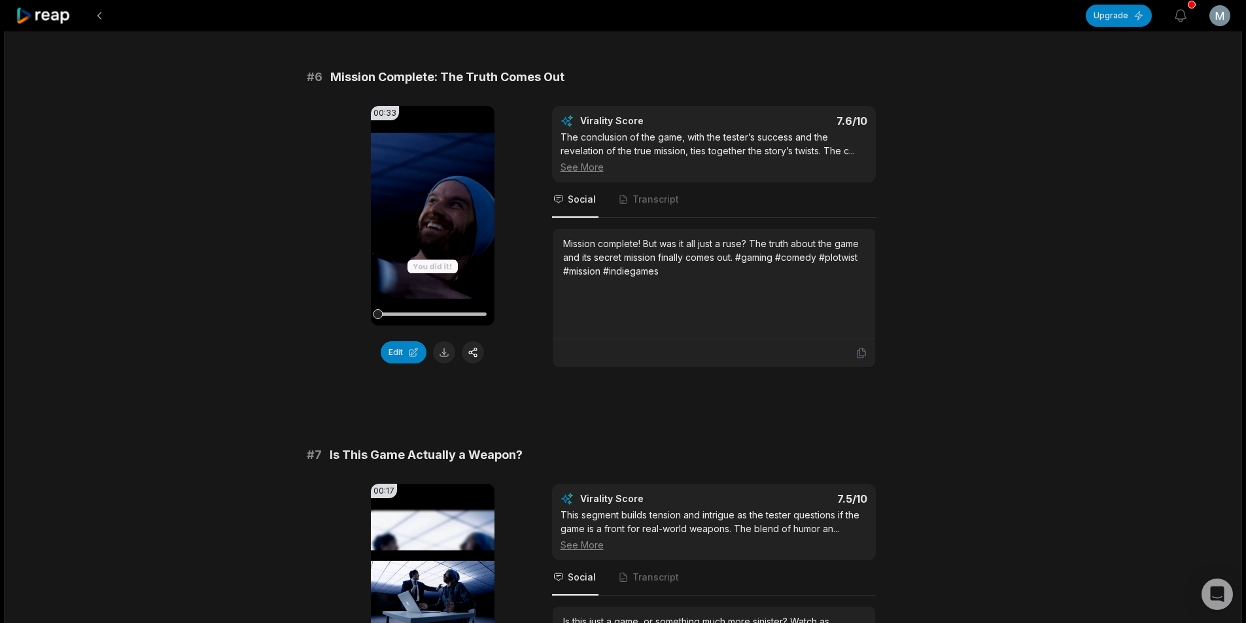
scroll to position [2027, 0]
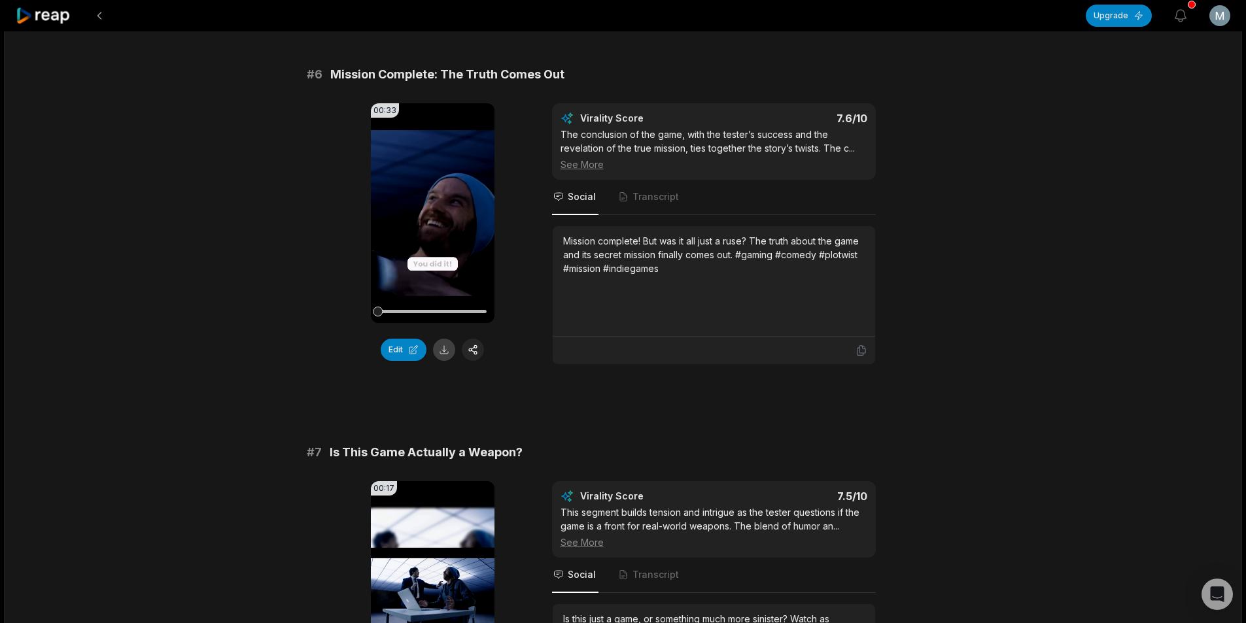
click at [447, 339] on button at bounding box center [444, 350] width 22 height 22
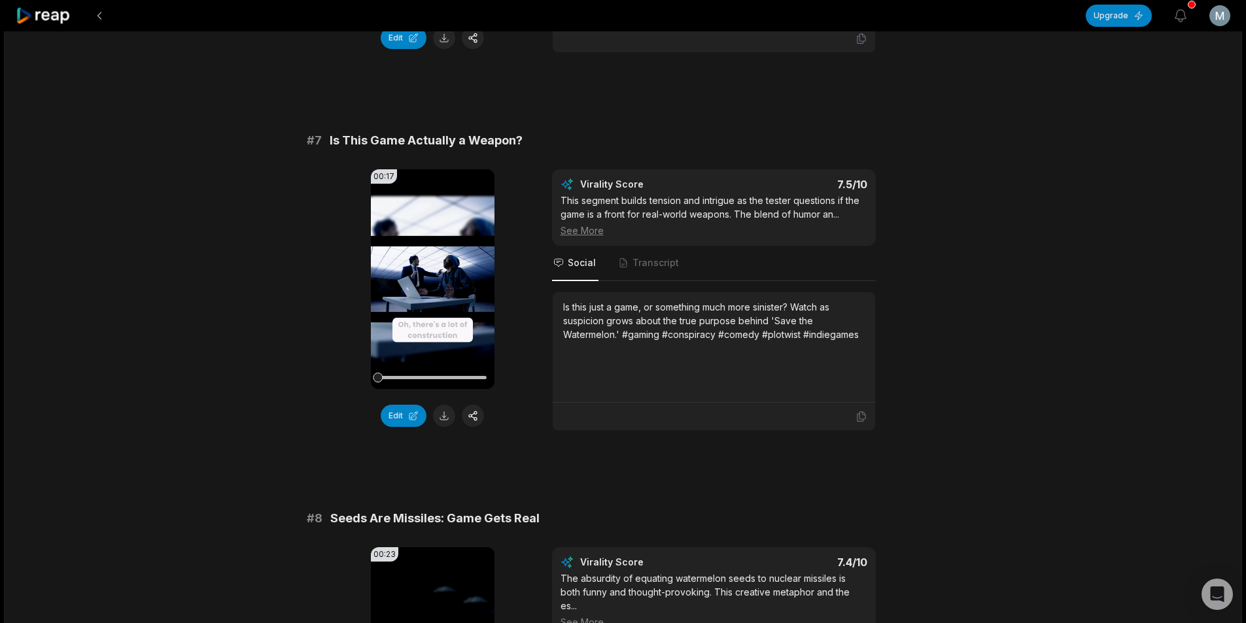
scroll to position [2354, 0]
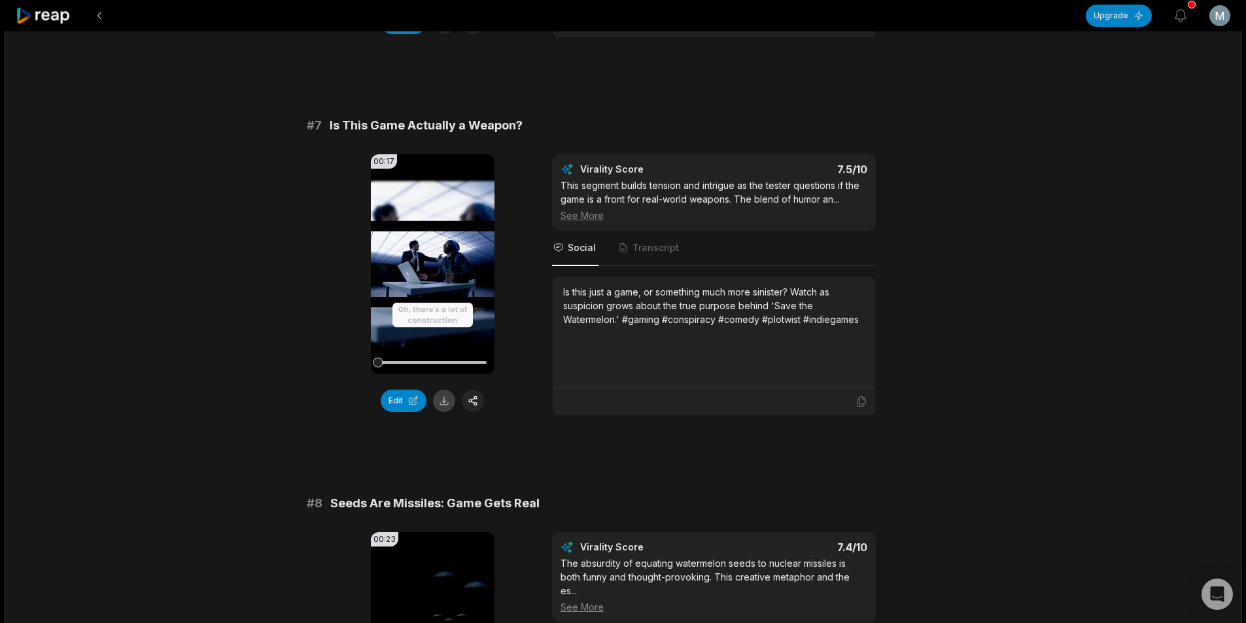
click at [447, 390] on button at bounding box center [444, 401] width 22 height 22
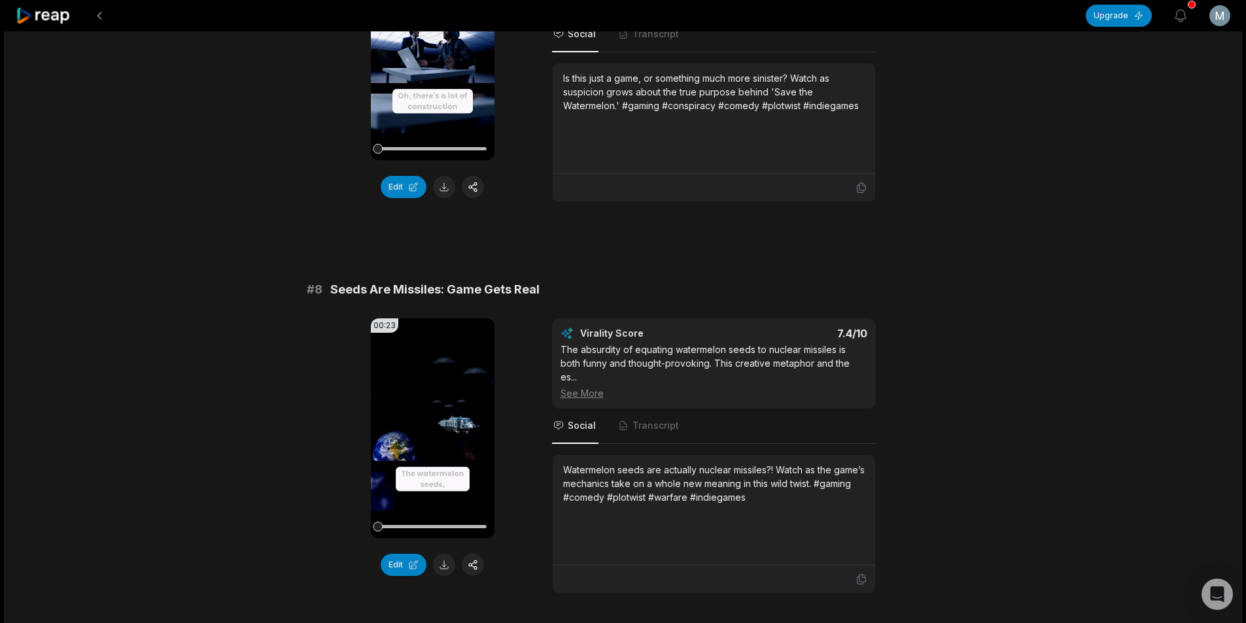
scroll to position [2681, 0]
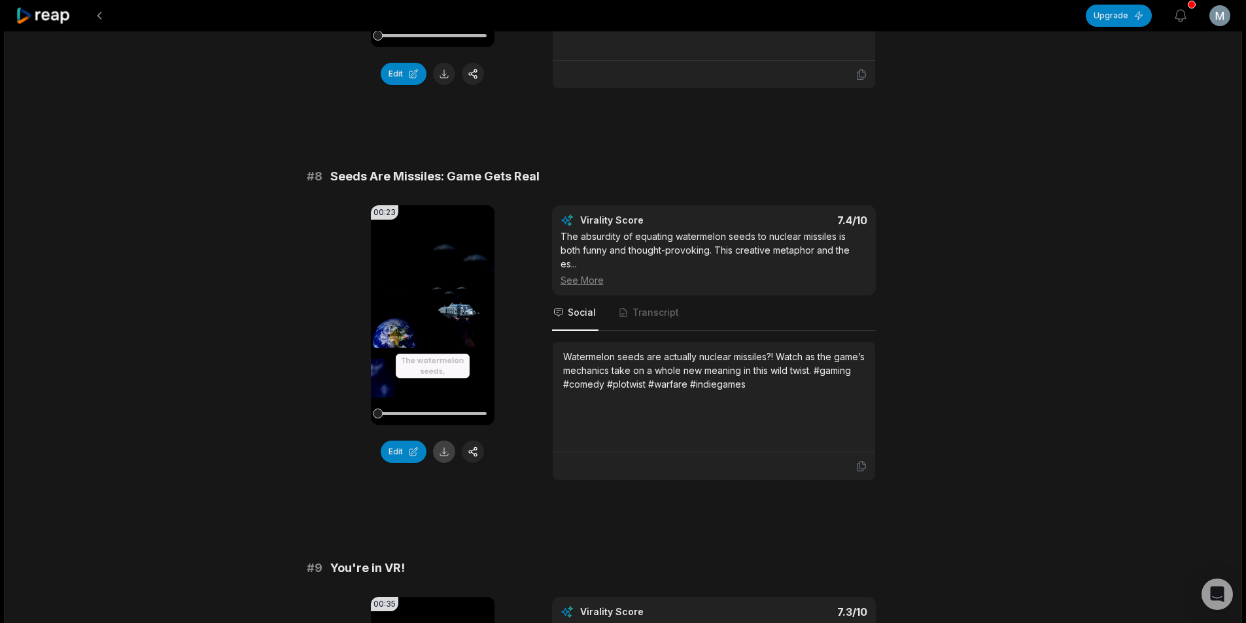
click at [436, 441] on button at bounding box center [444, 452] width 22 height 22
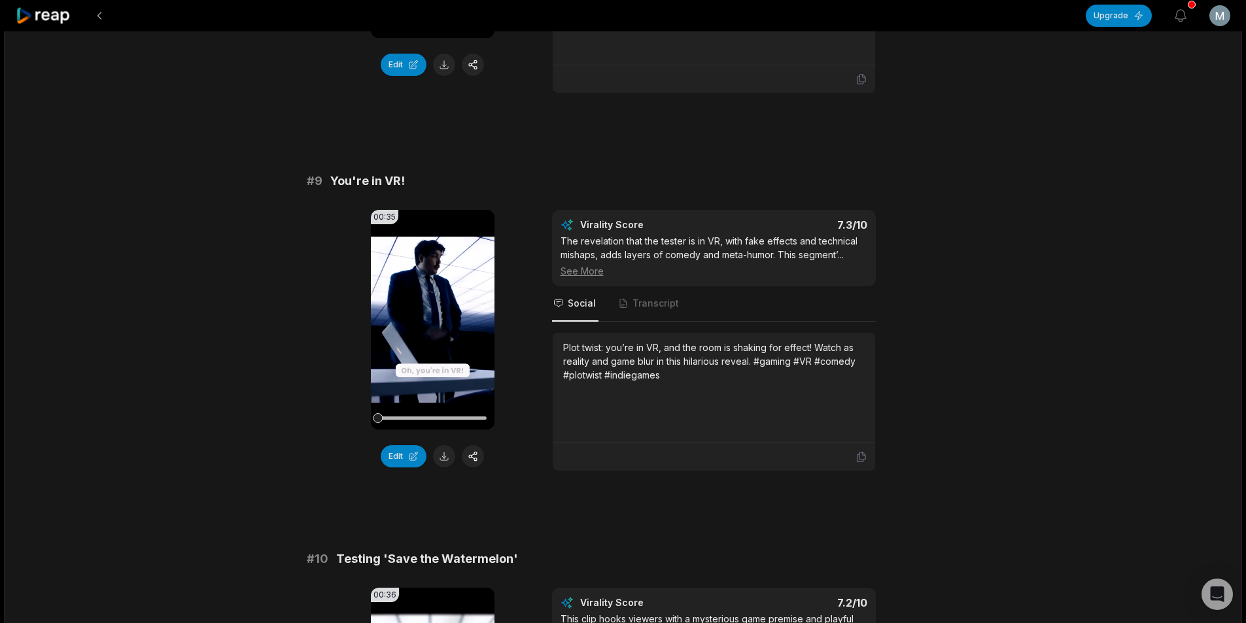
scroll to position [3074, 0]
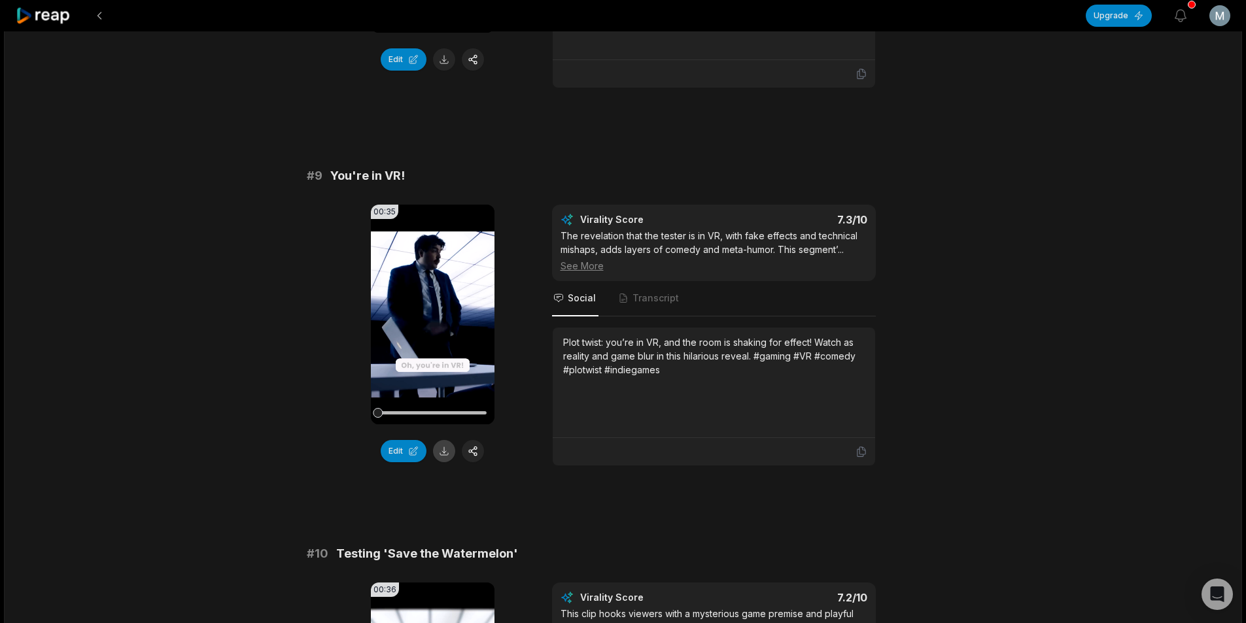
click at [448, 440] on button at bounding box center [444, 451] width 22 height 22
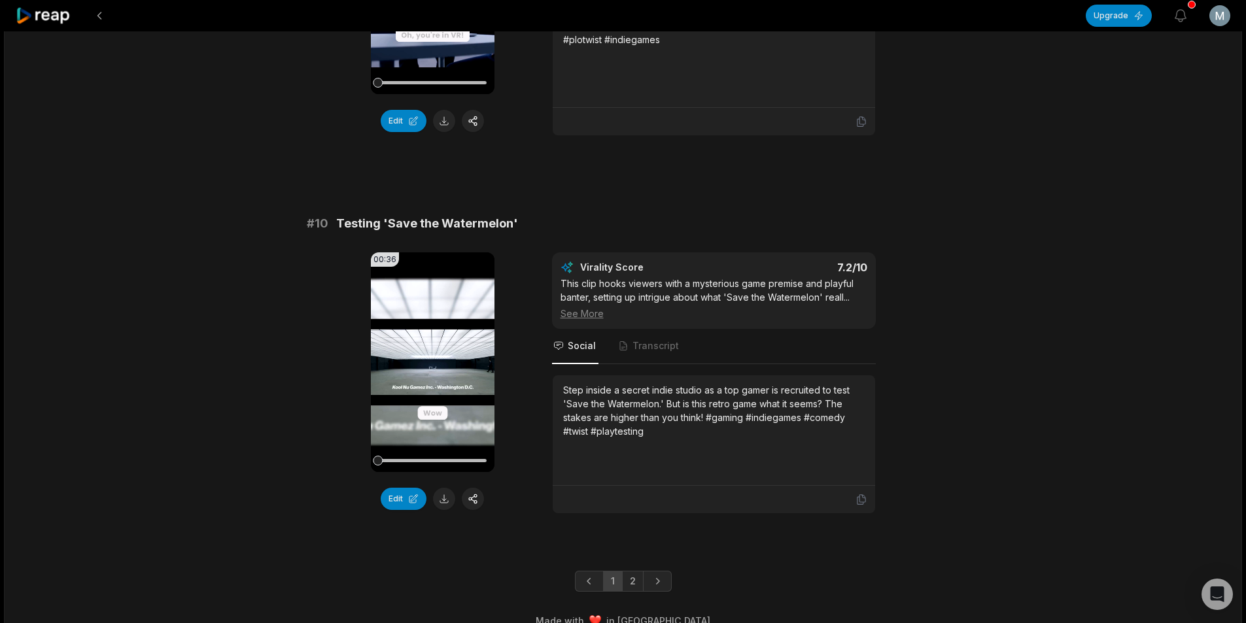
scroll to position [3411, 0]
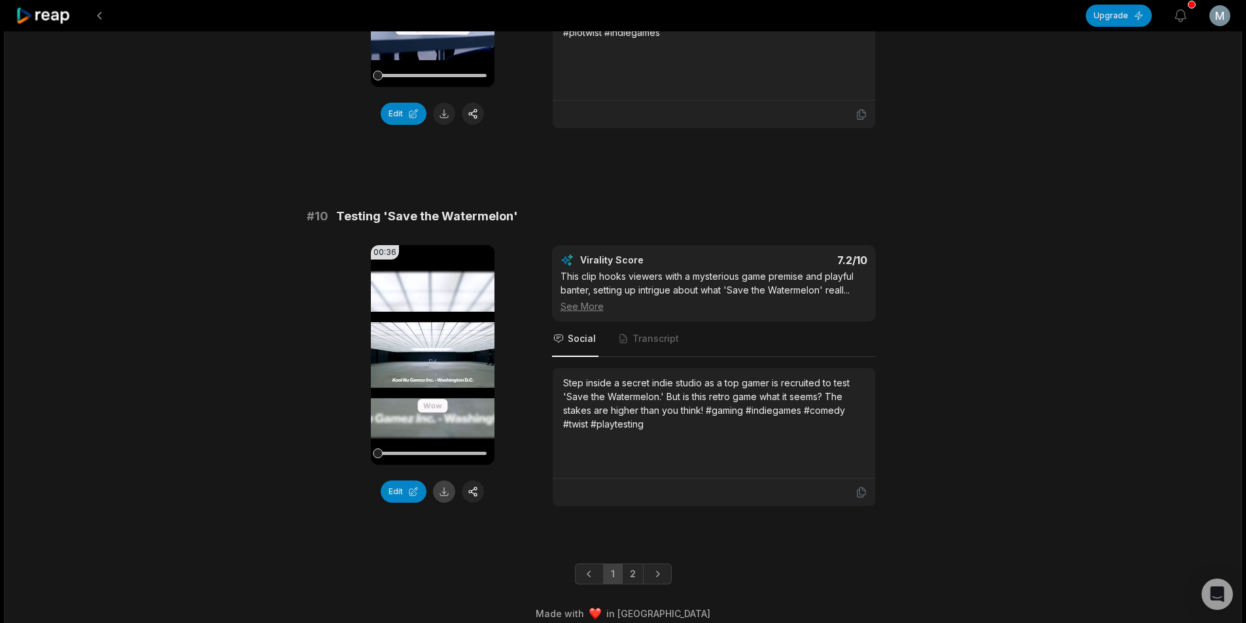
click at [441, 481] on button at bounding box center [444, 492] width 22 height 22
click at [631, 566] on link "2" at bounding box center [633, 574] width 22 height 21
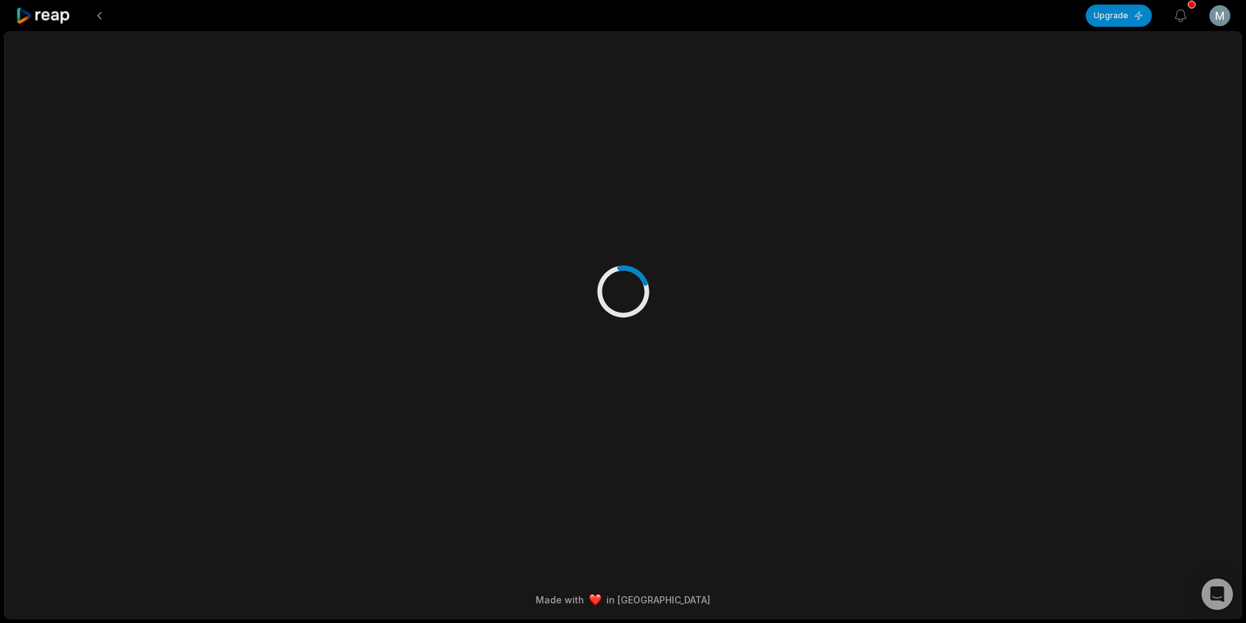
scroll to position [0, 0]
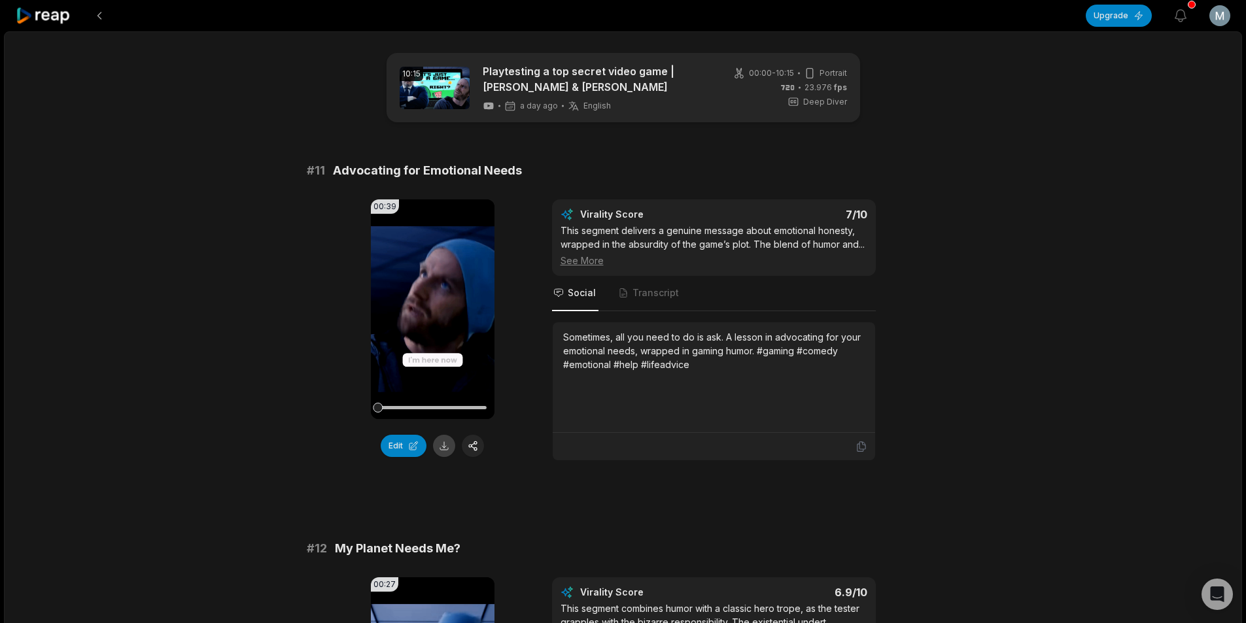
click at [448, 447] on button at bounding box center [444, 446] width 22 height 22
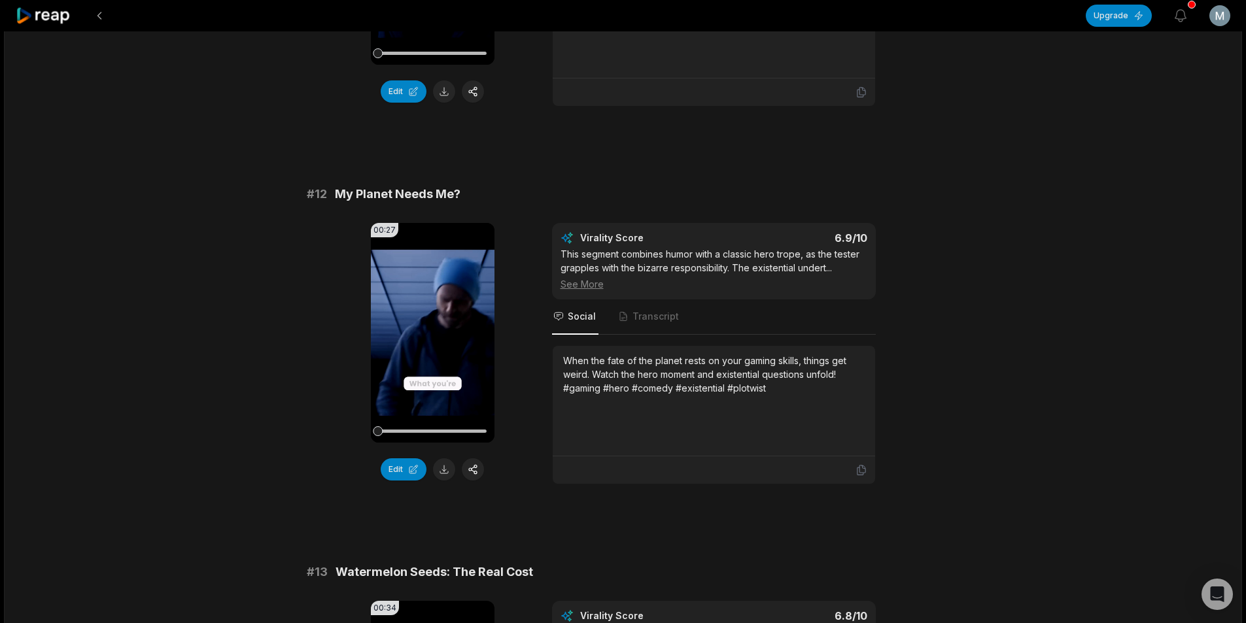
scroll to position [392, 0]
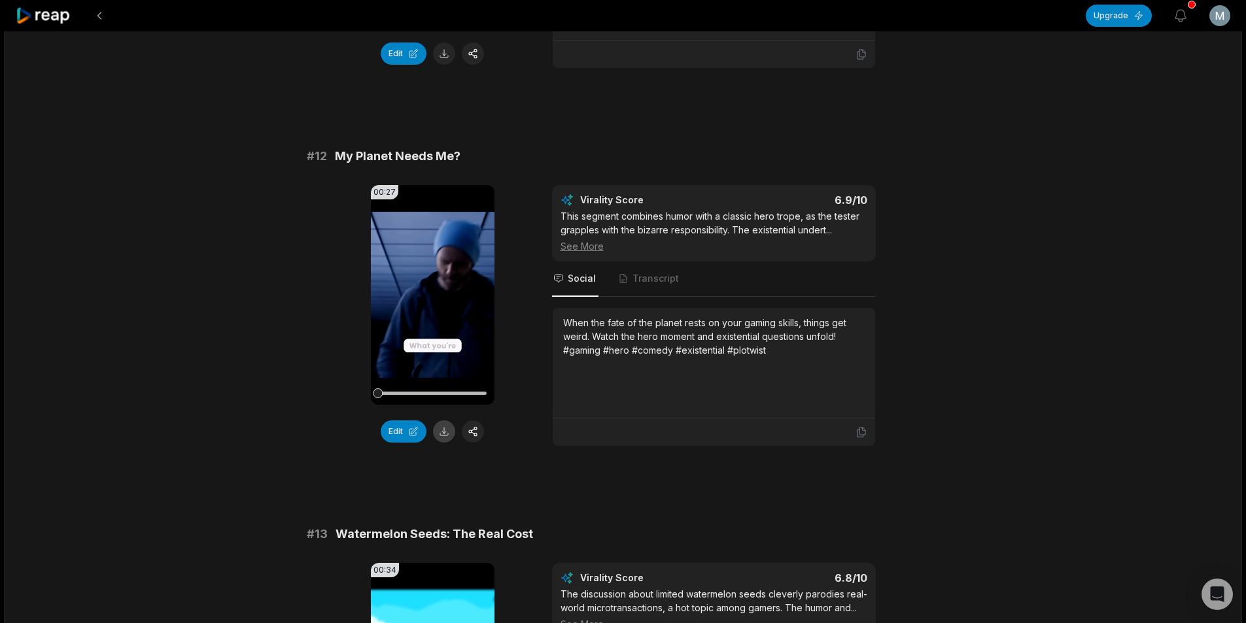
click at [443, 443] on button at bounding box center [444, 432] width 22 height 22
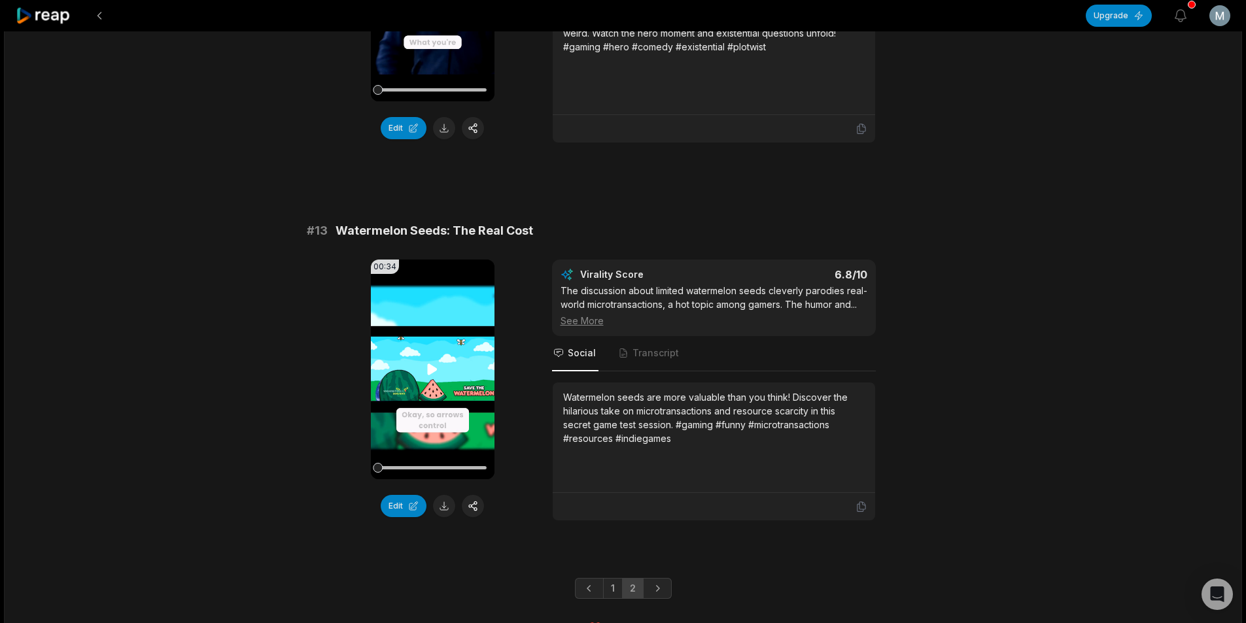
scroll to position [738, 0]
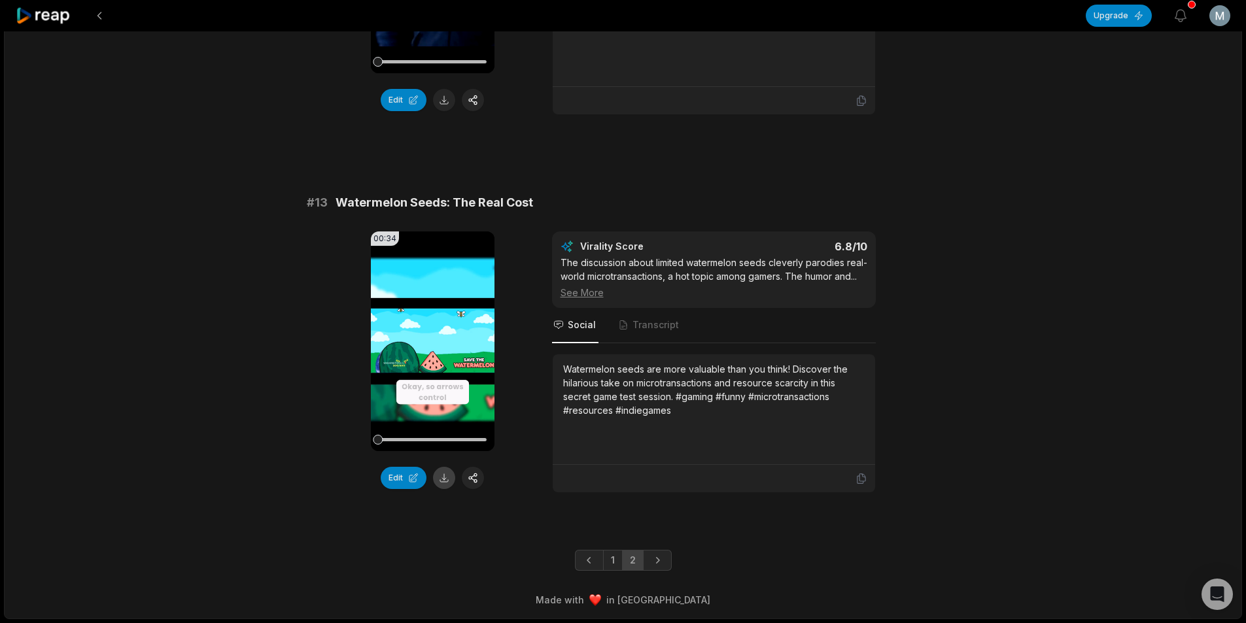
click at [444, 479] on button at bounding box center [444, 478] width 22 height 22
click at [103, 20] on button at bounding box center [100, 16] width 24 height 24
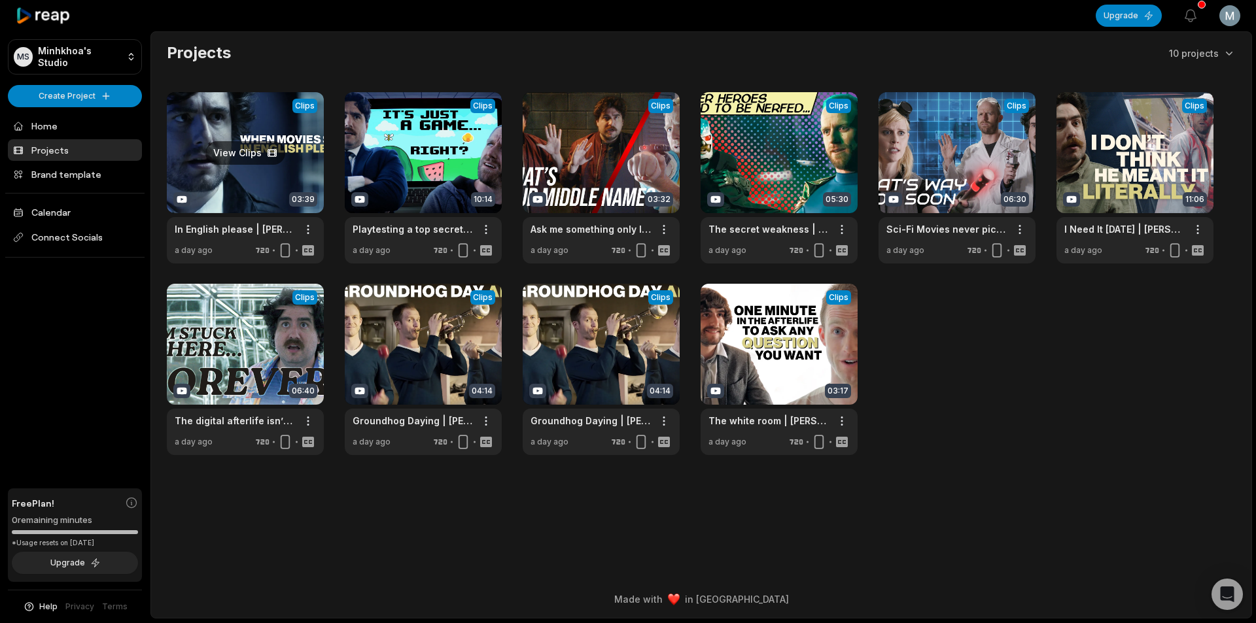
click at [249, 185] on link at bounding box center [245, 177] width 157 height 171
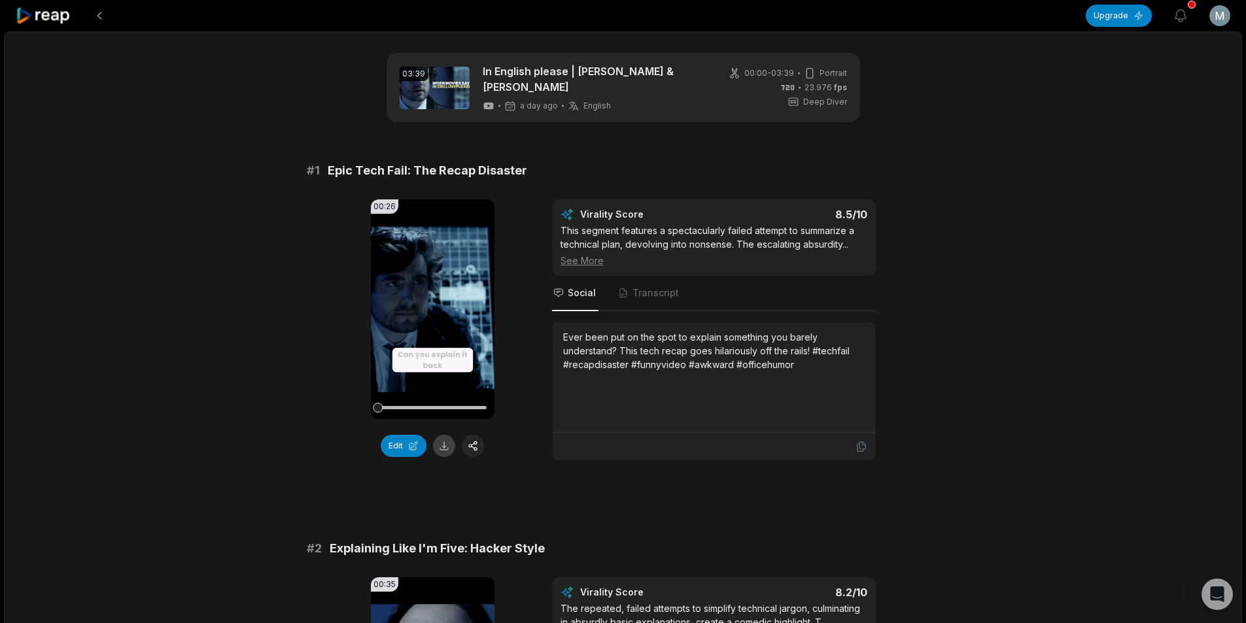
click at [446, 439] on button at bounding box center [444, 446] width 22 height 22
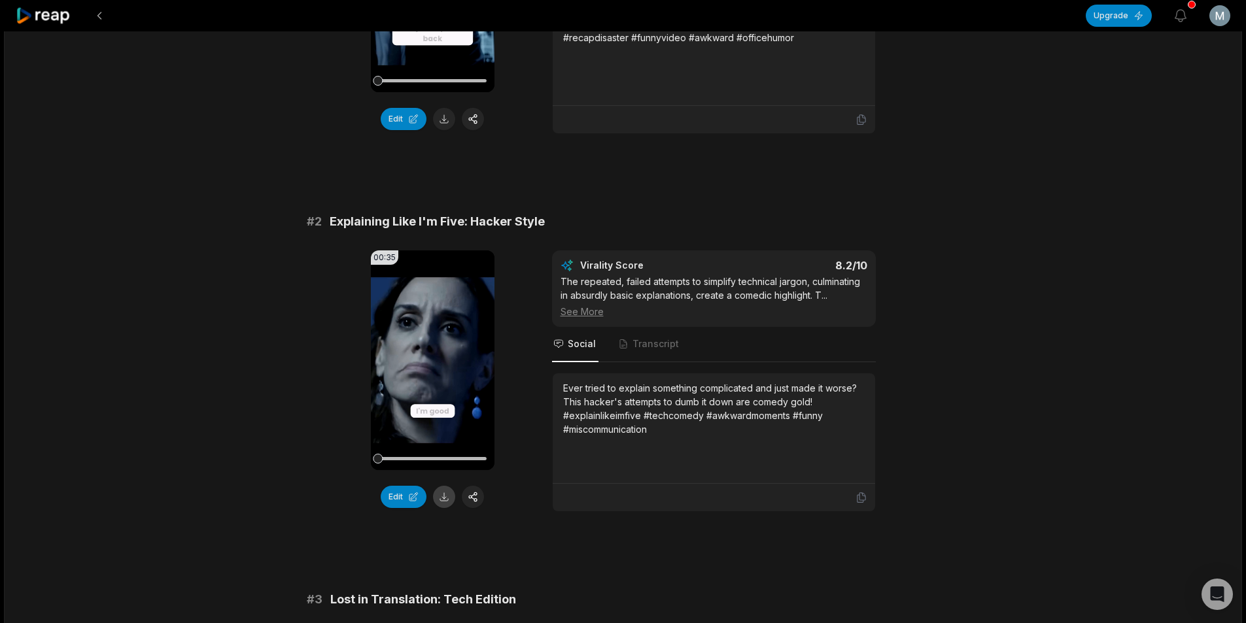
click at [447, 490] on button at bounding box center [444, 497] width 22 height 22
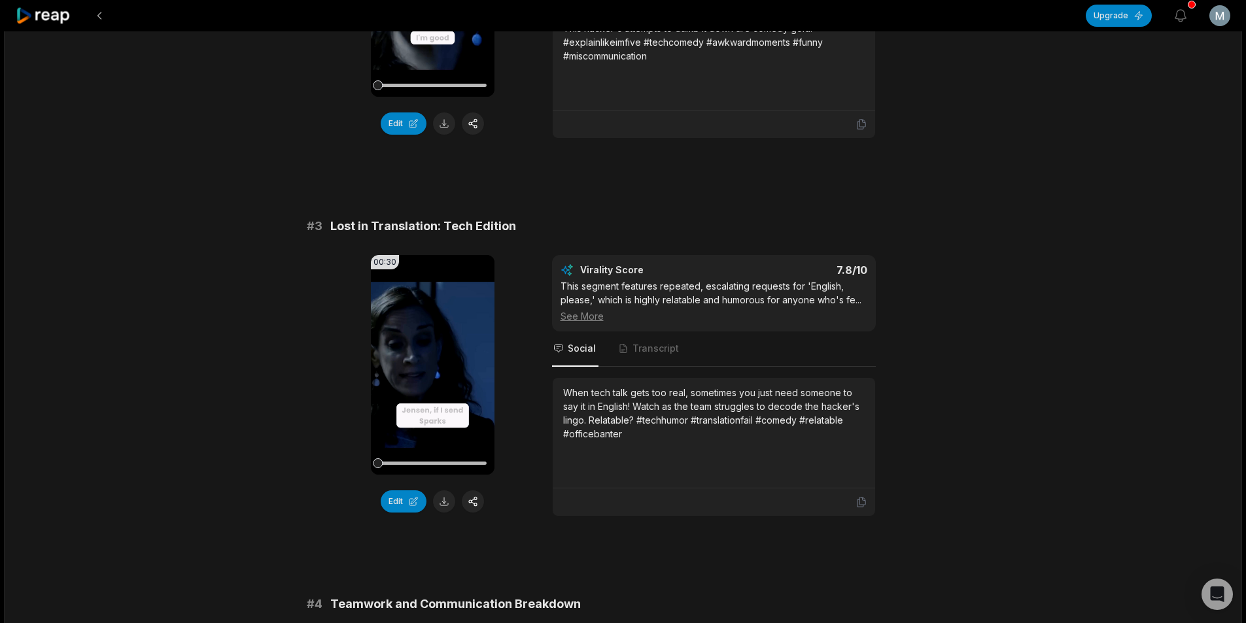
scroll to position [719, 0]
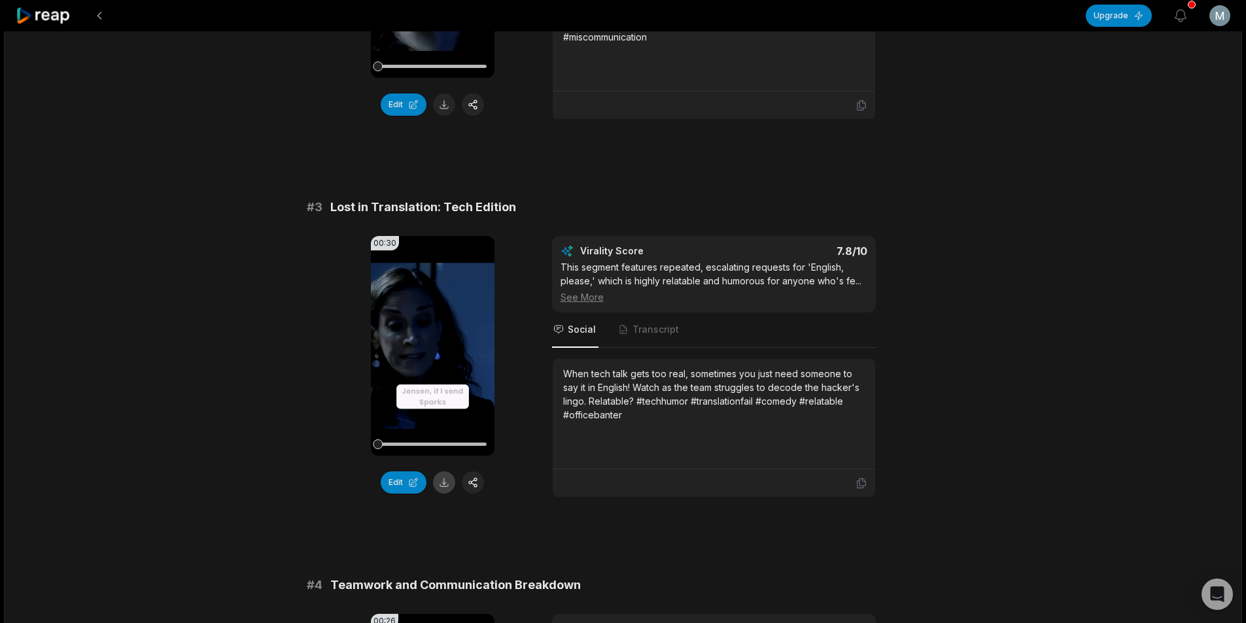
click at [446, 478] on button at bounding box center [444, 483] width 22 height 22
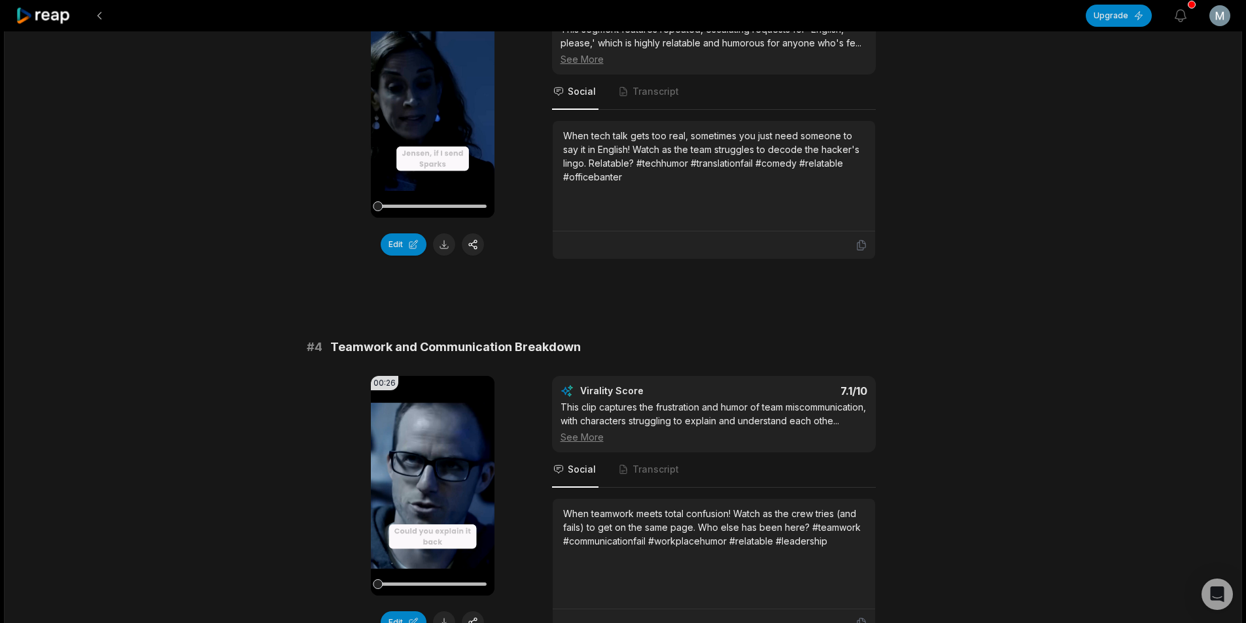
scroll to position [1112, 0]
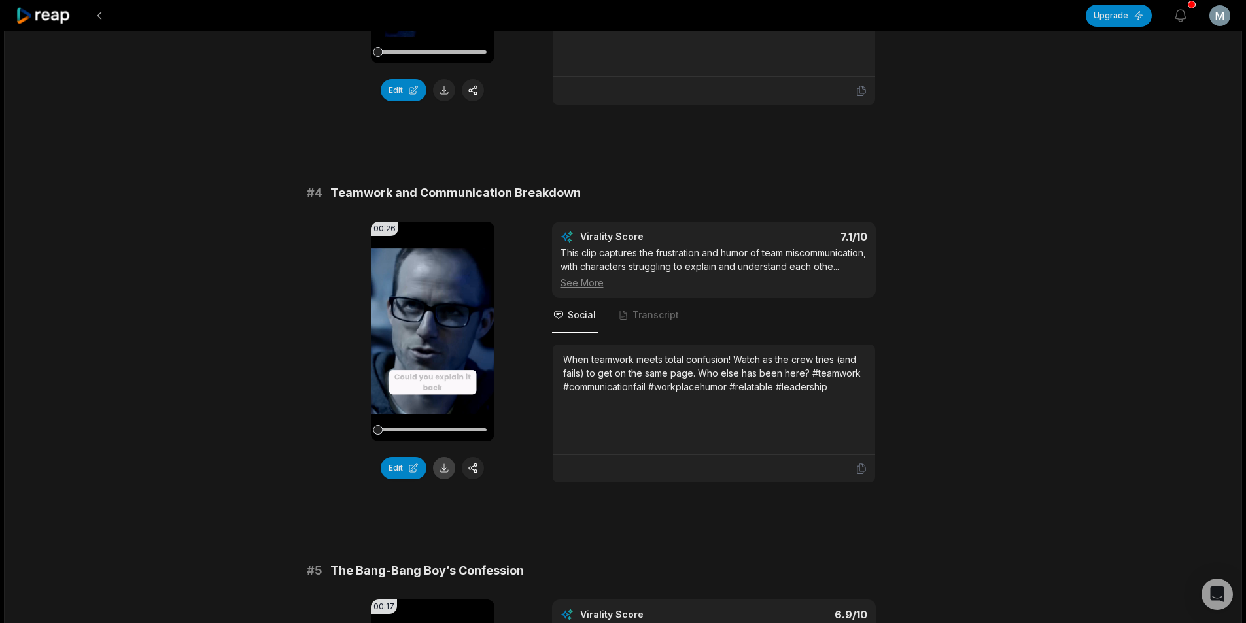
click at [450, 466] on button at bounding box center [444, 468] width 22 height 22
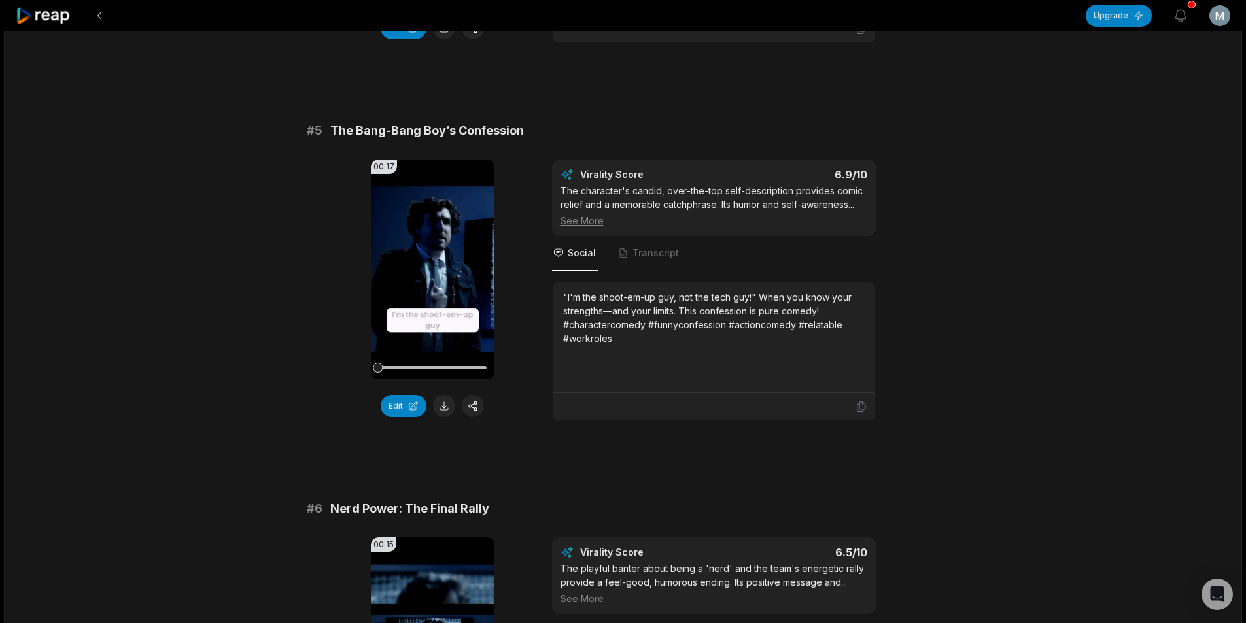
scroll to position [1570, 0]
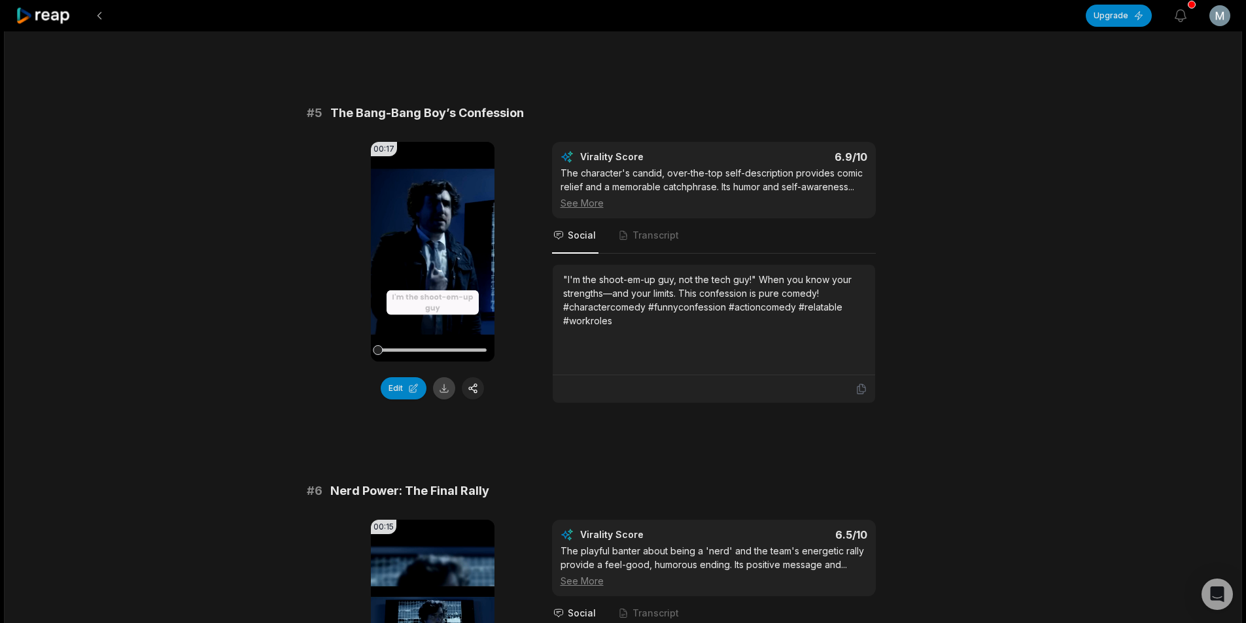
click at [442, 400] on button at bounding box center [444, 388] width 22 height 22
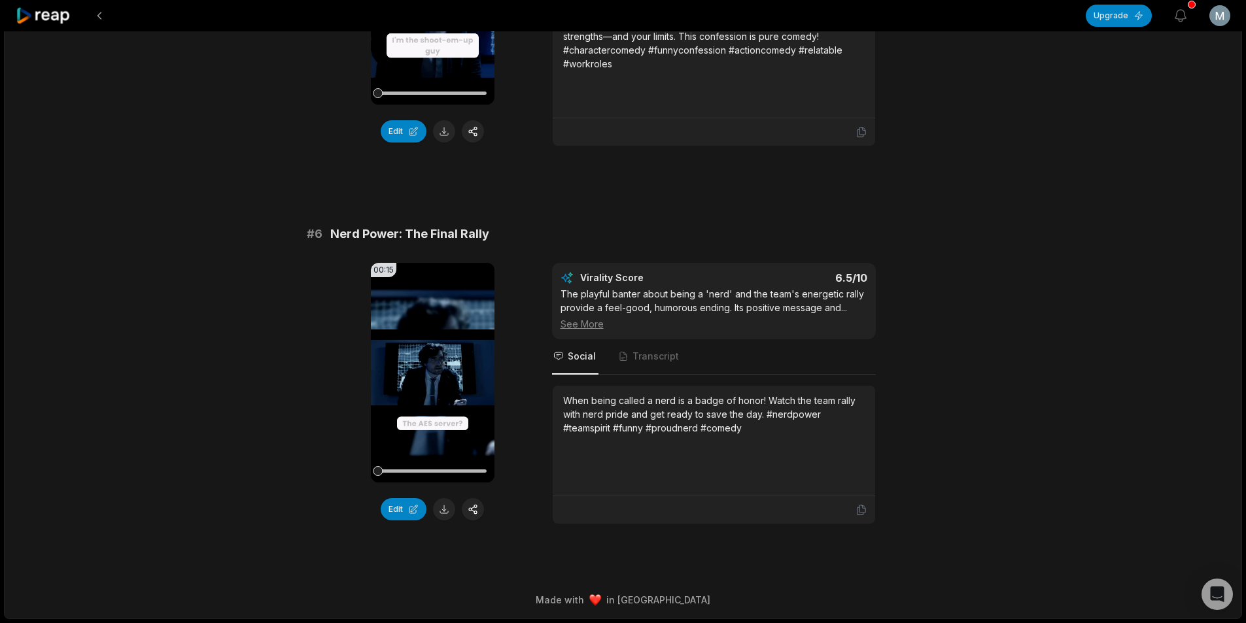
scroll to position [1834, 0]
click at [451, 514] on button at bounding box center [444, 509] width 22 height 22
click at [108, 18] on button at bounding box center [100, 16] width 24 height 24
